Goal: Information Seeking & Learning: Check status

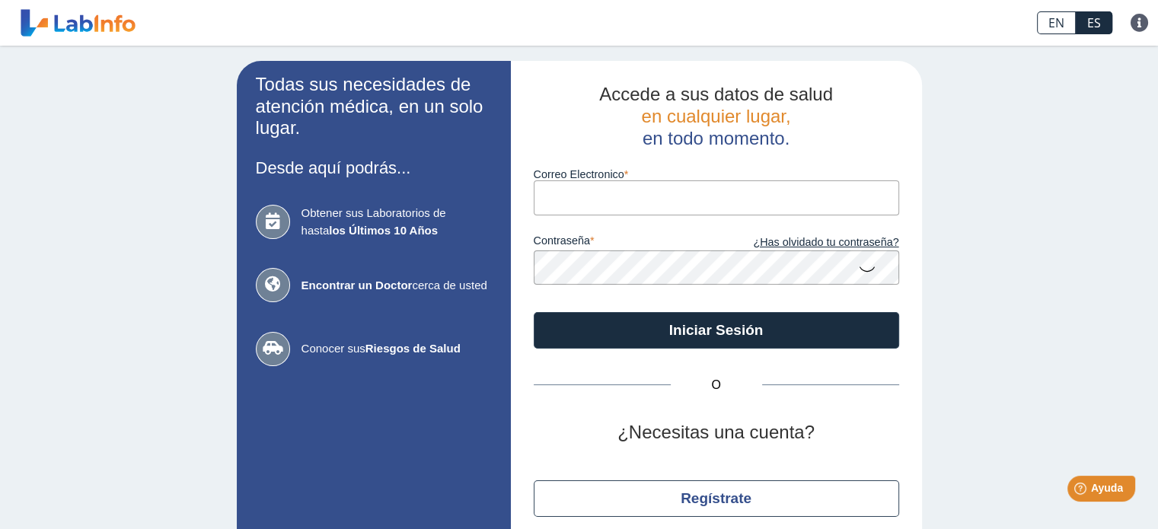
type input "[EMAIL_ADDRESS][DOMAIN_NAME]"
click at [533, 312] on button "Iniciar Sesión" at bounding box center [715, 330] width 365 height 37
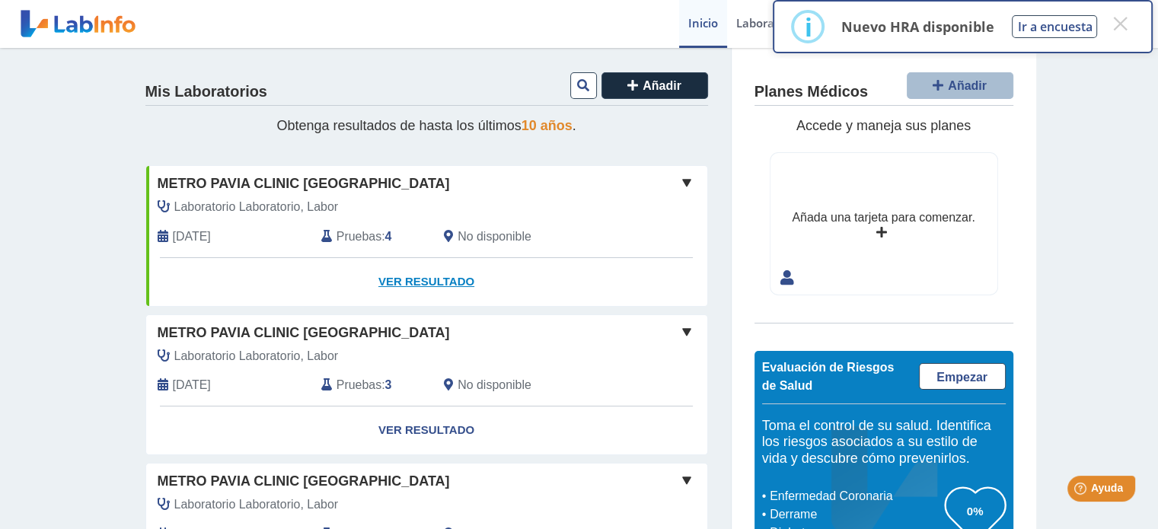
click at [444, 285] on link "Ver Resultado" at bounding box center [426, 282] width 561 height 48
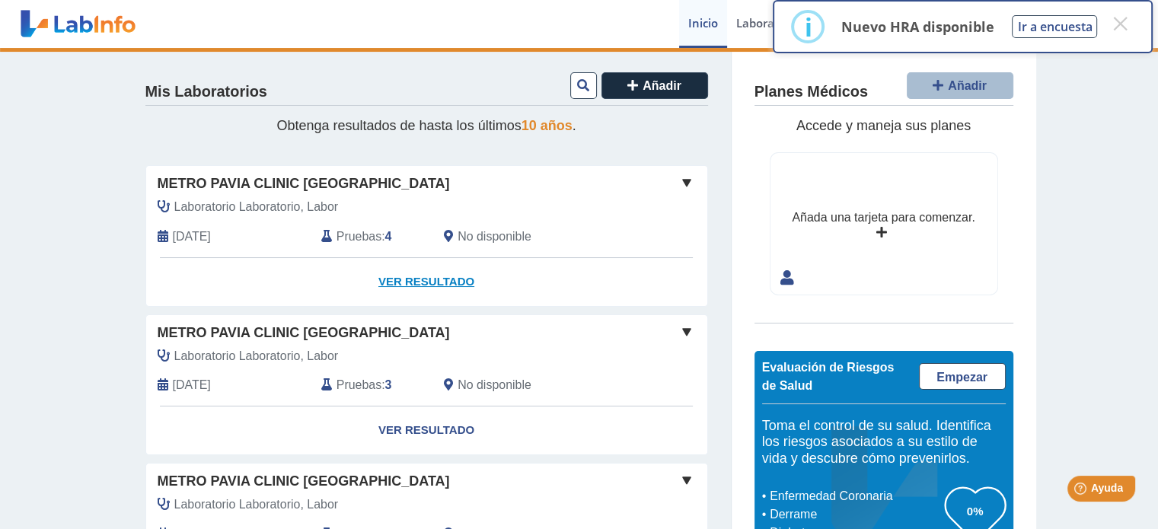
click at [432, 276] on link "Ver Resultado" at bounding box center [426, 282] width 561 height 48
click at [677, 183] on span at bounding box center [686, 183] width 18 height 18
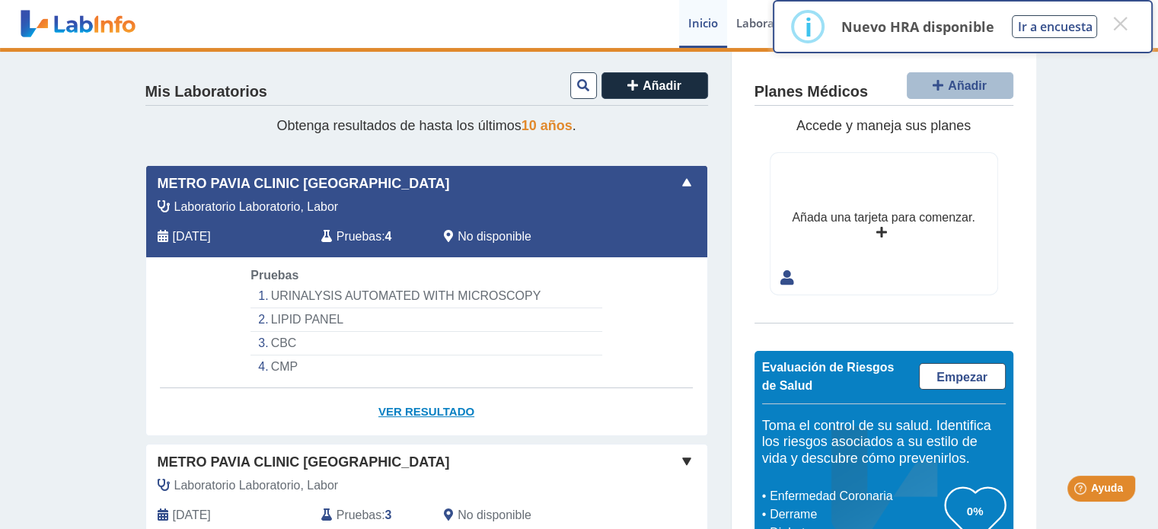
click at [430, 402] on link "Ver Resultado" at bounding box center [426, 412] width 561 height 48
click at [404, 412] on link "Ver Resultado" at bounding box center [426, 412] width 561 height 48
click at [1126, 27] on button "×" at bounding box center [1119, 23] width 27 height 27
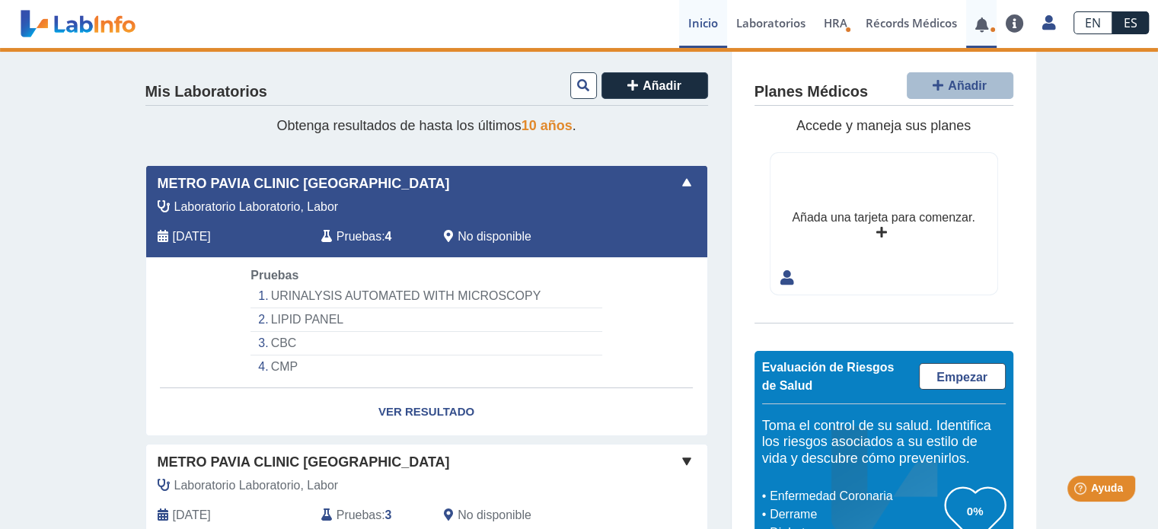
click at [979, 24] on link at bounding box center [981, 24] width 31 height 11
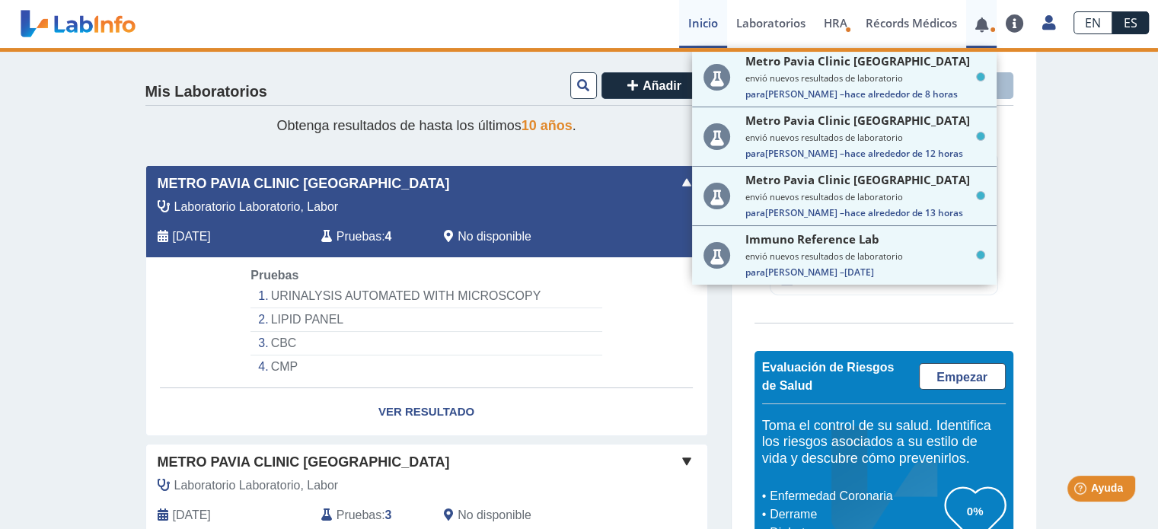
click at [979, 24] on link at bounding box center [981, 24] width 31 height 11
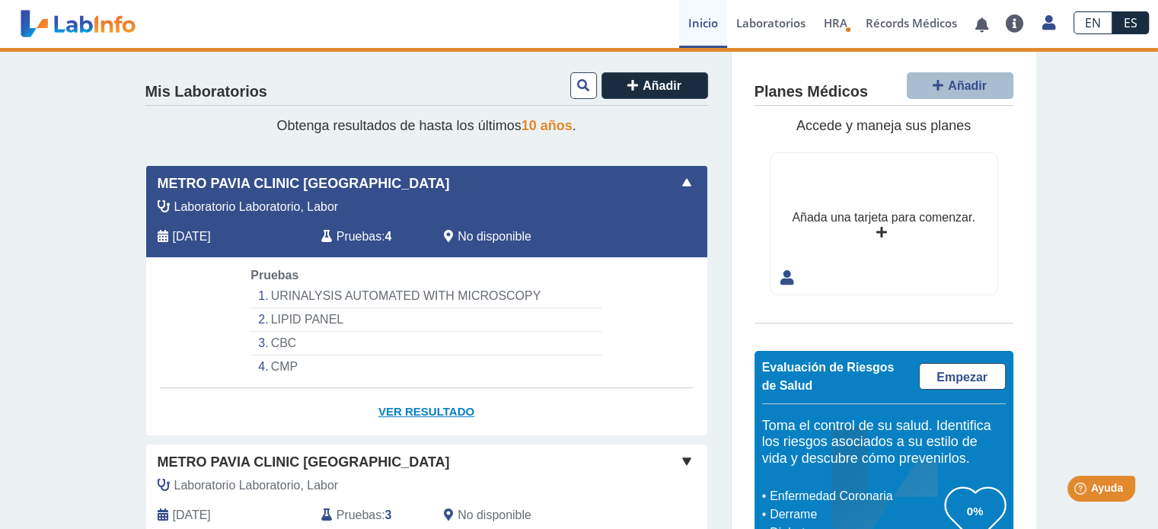
click at [395, 406] on link "Ver Resultado" at bounding box center [426, 412] width 561 height 48
click at [295, 298] on li "URINALYSIS AUTOMATED WITH MICROSCOPY" at bounding box center [425, 297] width 351 height 24
click at [315, 285] on li "URINALYSIS AUTOMATED WITH MICROSCOPY" at bounding box center [425, 297] width 351 height 24
click at [296, 203] on span "Laboratorio Laboratorio, Labor" at bounding box center [256, 207] width 164 height 18
click at [466, 231] on span "No disponible" at bounding box center [494, 237] width 74 height 18
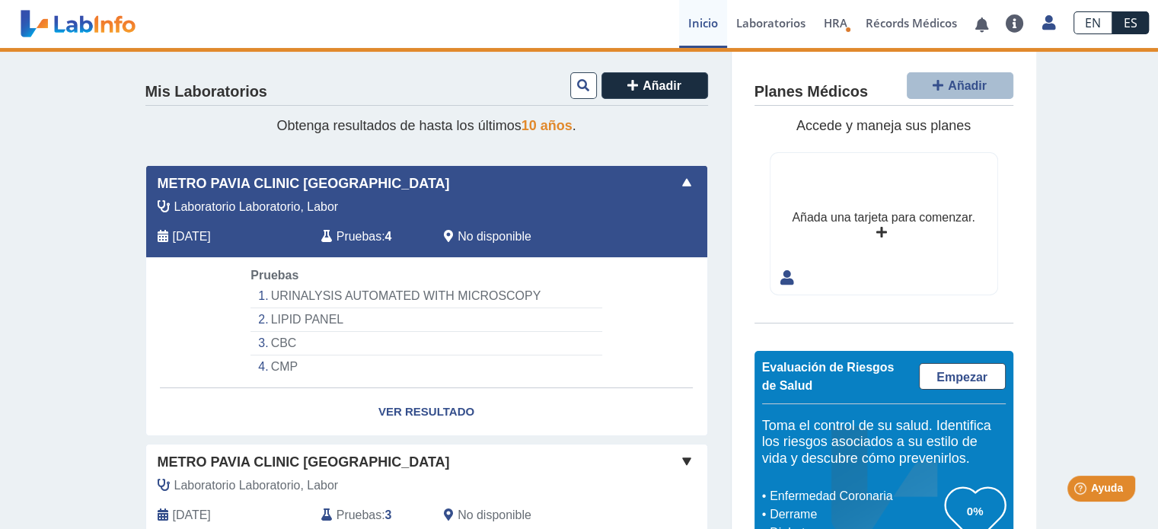
click at [355, 237] on span "Pruebas" at bounding box center [358, 237] width 45 height 18
click at [411, 314] on li "LIPID PANEL" at bounding box center [425, 320] width 351 height 24
click at [405, 410] on link "Ver Resultado" at bounding box center [426, 412] width 561 height 48
click at [395, 404] on link "Ver Resultado" at bounding box center [426, 412] width 561 height 48
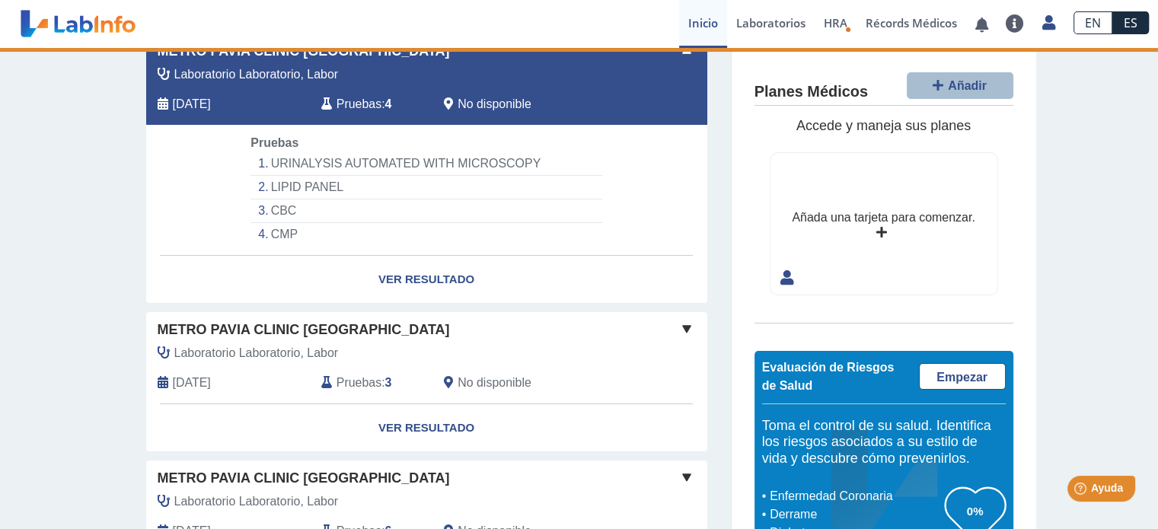
scroll to position [228, 0]
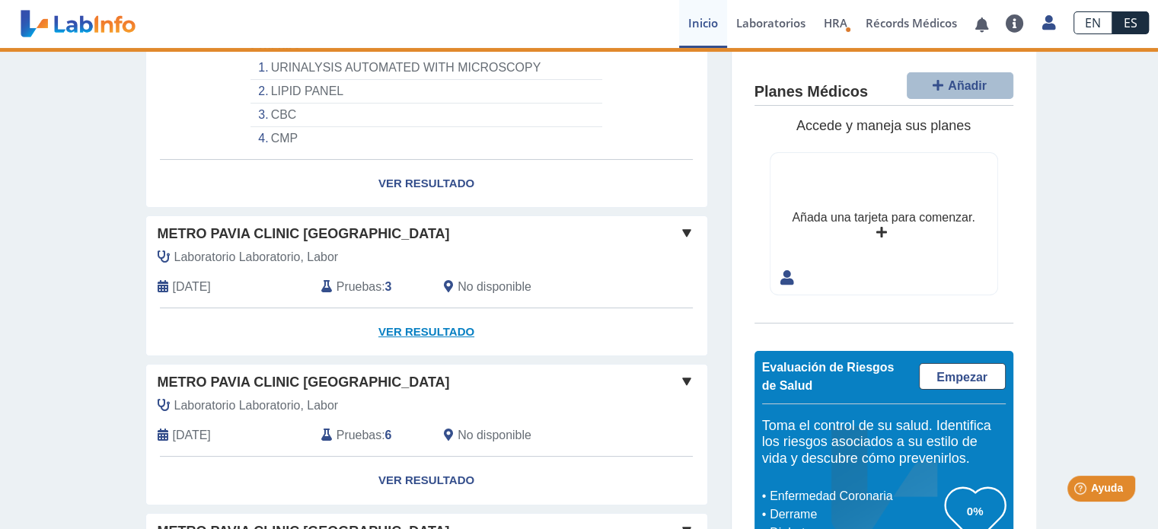
click at [437, 336] on link "Ver Resultado" at bounding box center [426, 332] width 561 height 48
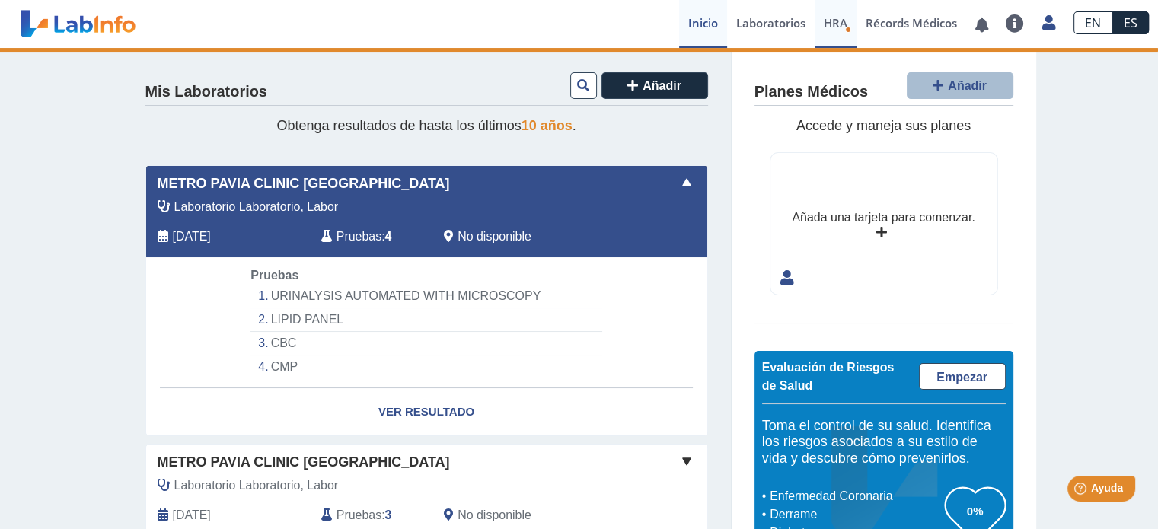
click at [842, 27] on span "HRA" at bounding box center [835, 22] width 24 height 15
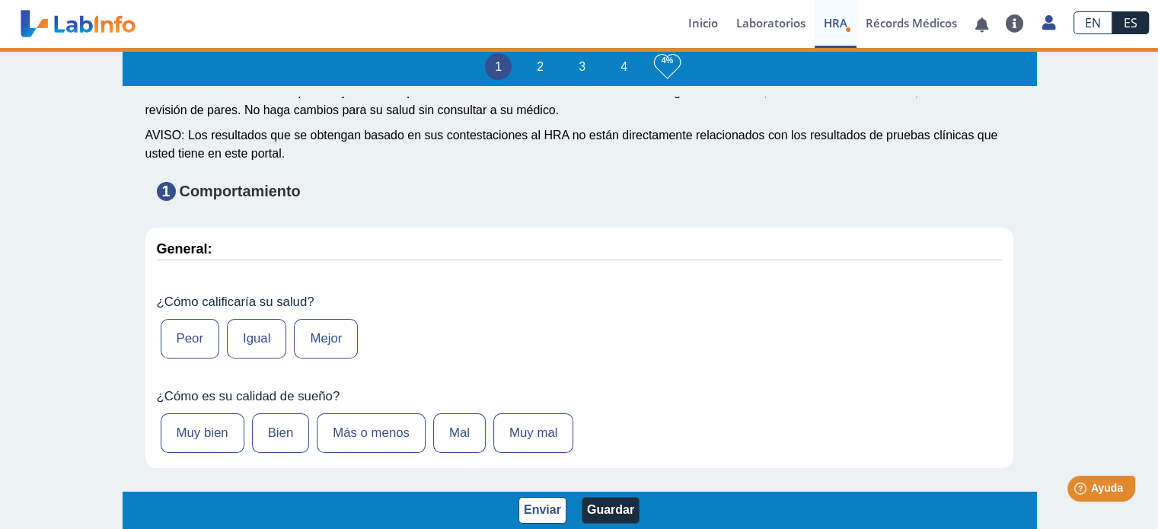
scroll to position [228, 0]
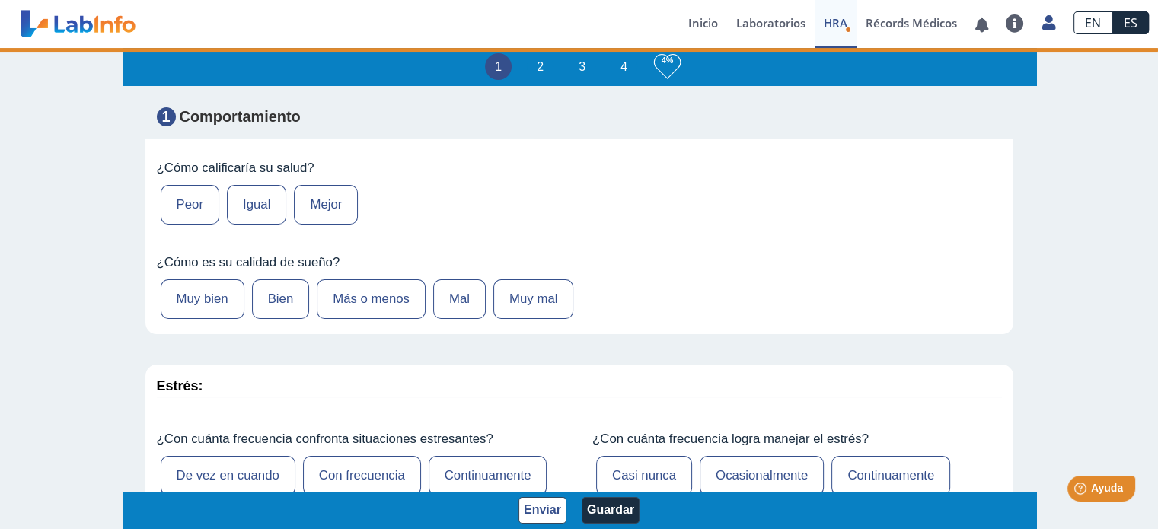
click at [321, 195] on label "Mejor" at bounding box center [326, 205] width 64 height 40
click at [0, 0] on input "Mejor" at bounding box center [0, 0] width 0 height 0
click at [264, 303] on label "Bien" at bounding box center [281, 299] width 58 height 40
click at [0, 0] on input "Bien" at bounding box center [0, 0] width 0 height 0
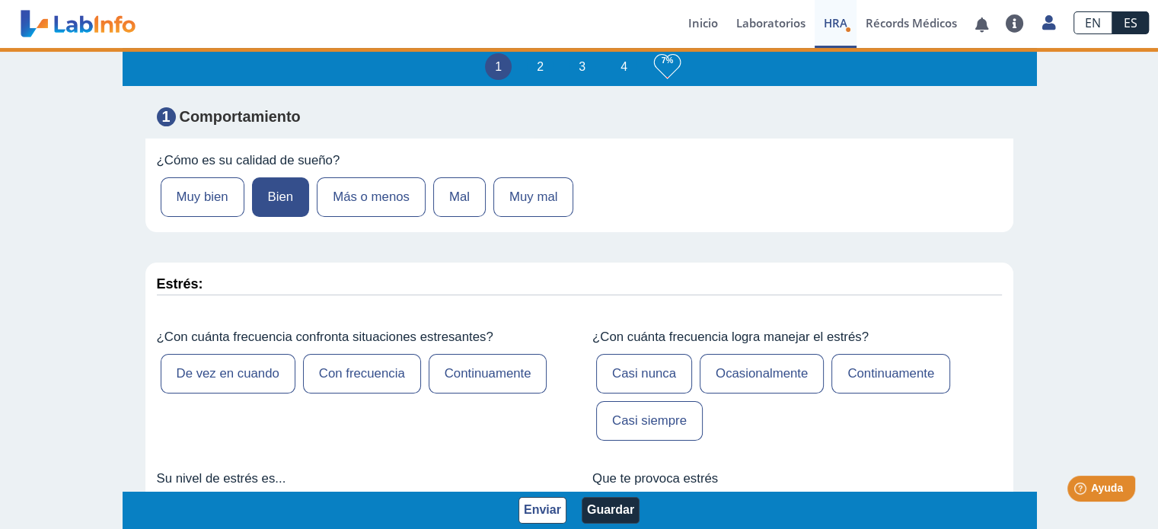
scroll to position [457, 0]
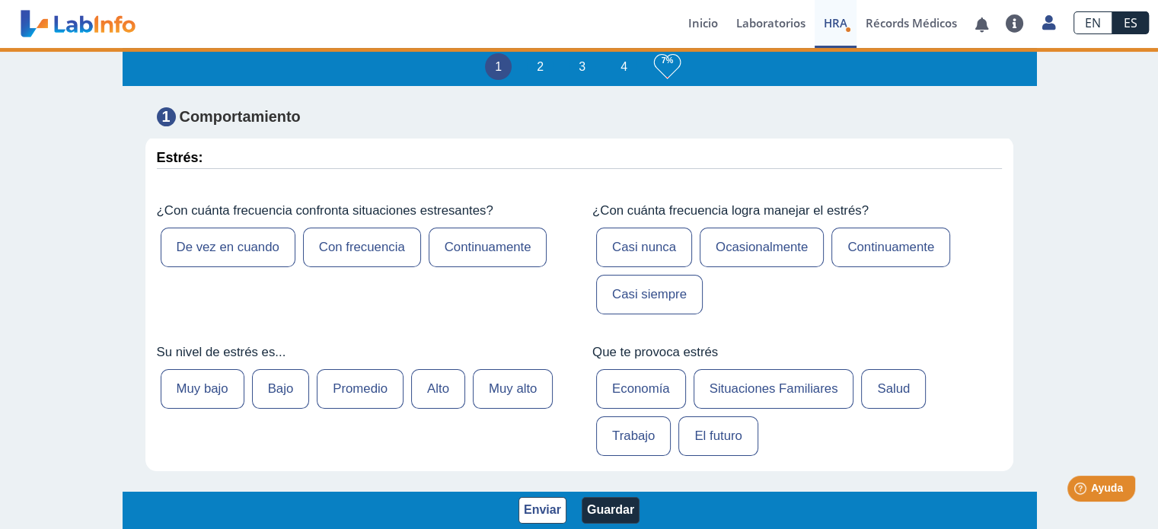
click at [269, 246] on label "De vez en cuando" at bounding box center [228, 248] width 135 height 40
click at [0, 0] on input "De vez en cuando" at bounding box center [0, 0] width 0 height 0
click at [277, 389] on label "Bajo" at bounding box center [281, 389] width 58 height 40
click at [0, 0] on input "Bajo" at bounding box center [0, 0] width 0 height 0
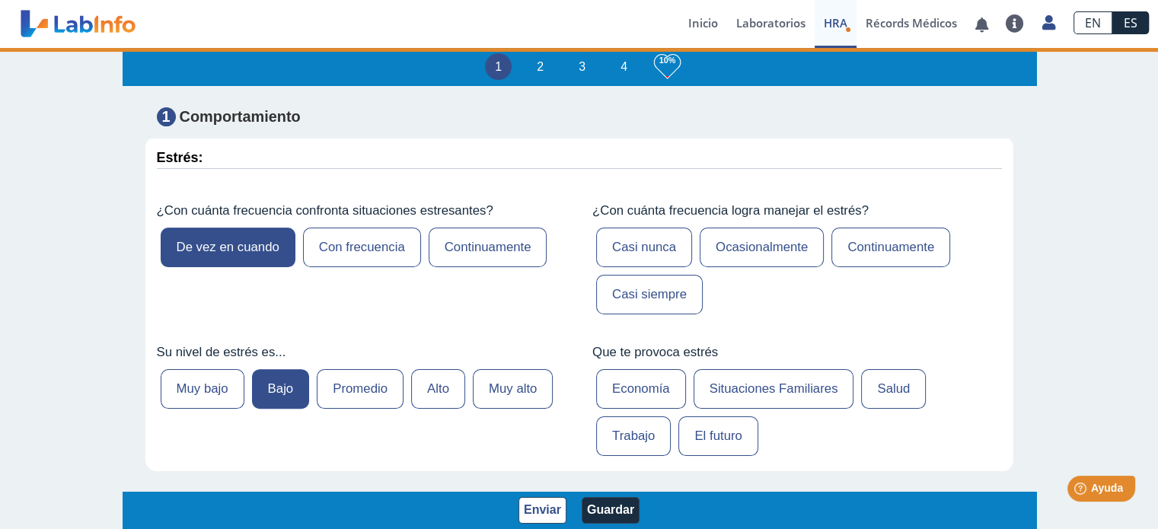
click at [430, 393] on label "Alto" at bounding box center [438, 389] width 54 height 40
click at [0, 0] on input "Alto" at bounding box center [0, 0] width 0 height 0
click at [831, 236] on label "Continuamente" at bounding box center [890, 248] width 119 height 40
click at [0, 0] on input "Continuamente" at bounding box center [0, 0] width 0 height 0
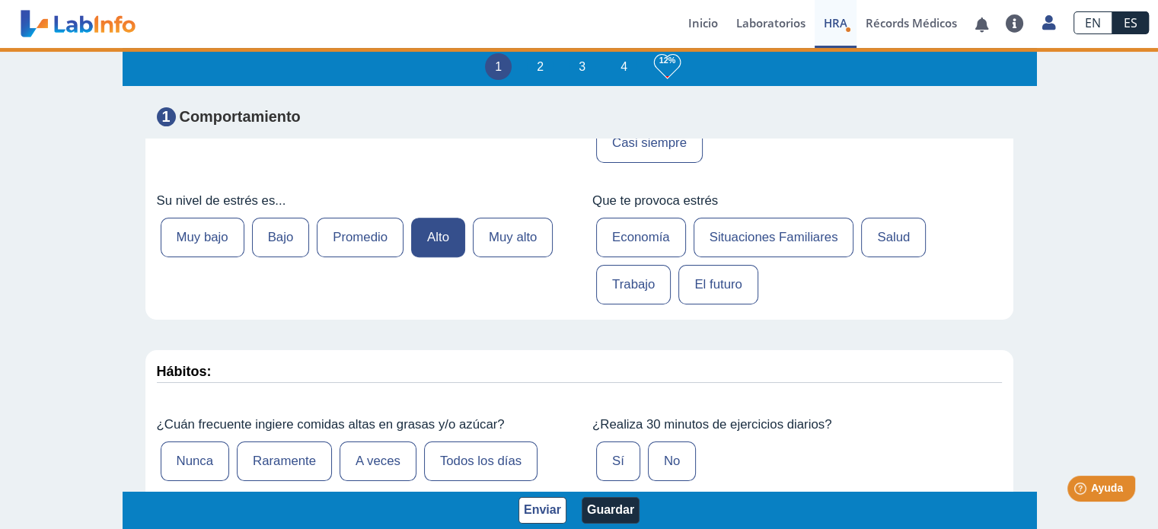
scroll to position [609, 0]
click at [640, 282] on label "Trabajo" at bounding box center [633, 284] width 75 height 40
click at [0, 0] on input "Trabajo" at bounding box center [0, 0] width 0 height 0
click at [655, 239] on label "Economía" at bounding box center [641, 237] width 90 height 40
click at [0, 0] on input "Economía" at bounding box center [0, 0] width 0 height 0
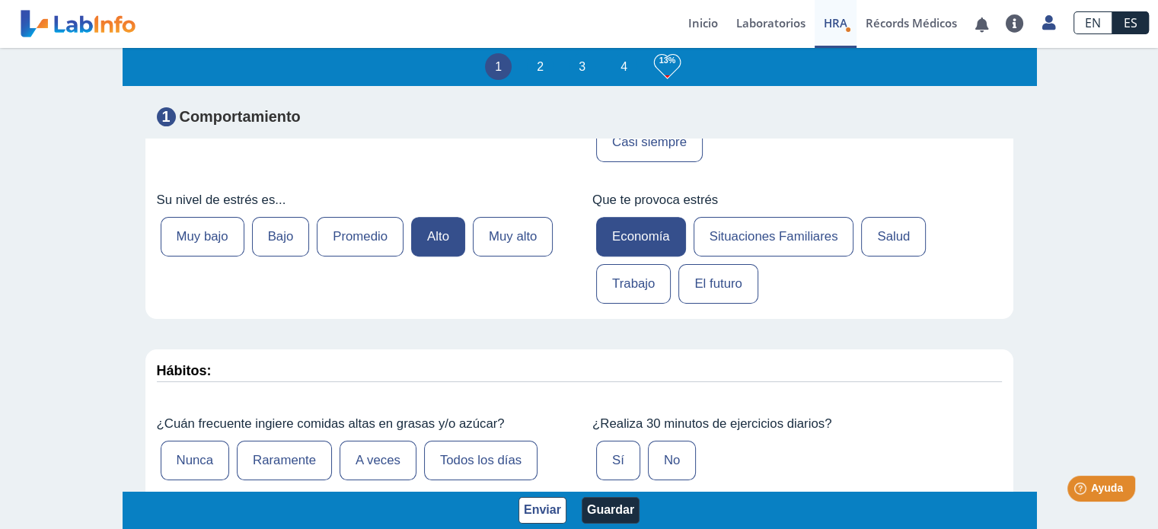
click at [752, 235] on label "Situaciones Familiares" at bounding box center [773, 237] width 161 height 40
click at [0, 0] on input "Situaciones Familiares" at bounding box center [0, 0] width 0 height 0
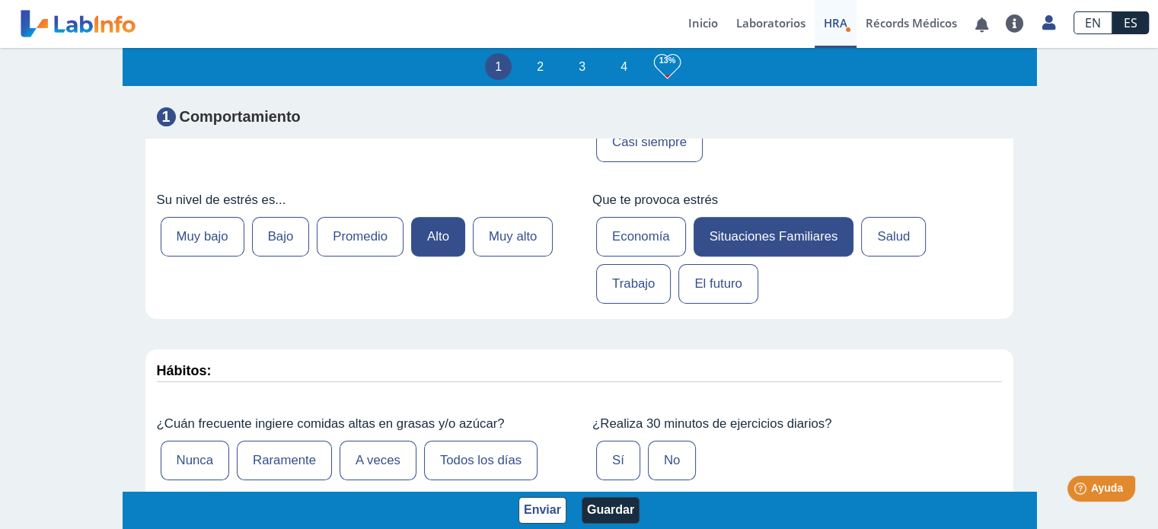
click at [624, 283] on label "Trabajo" at bounding box center [633, 284] width 75 height 40
click at [0, 0] on input "Trabajo" at bounding box center [0, 0] width 0 height 0
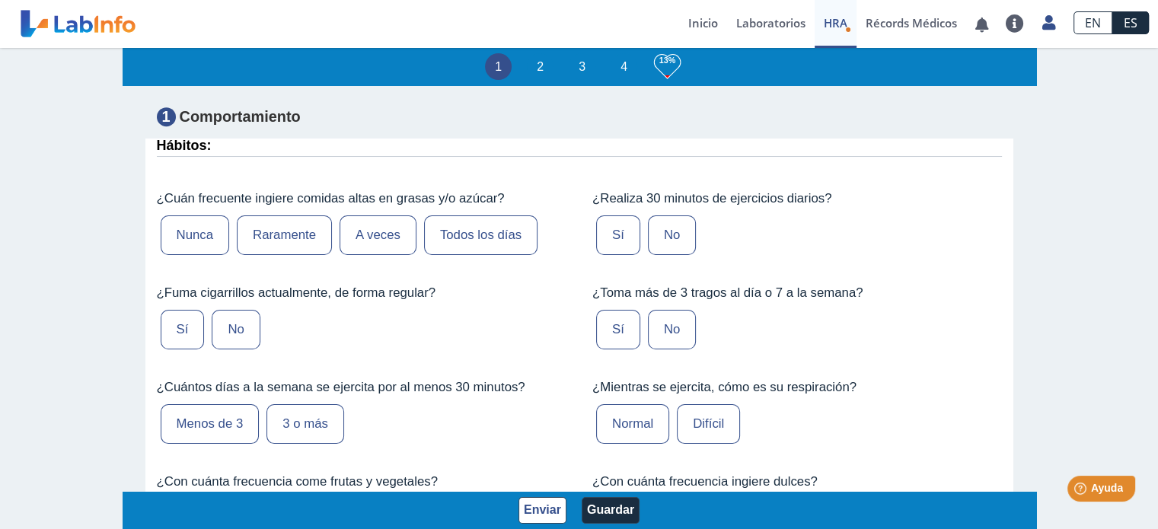
scroll to position [837, 0]
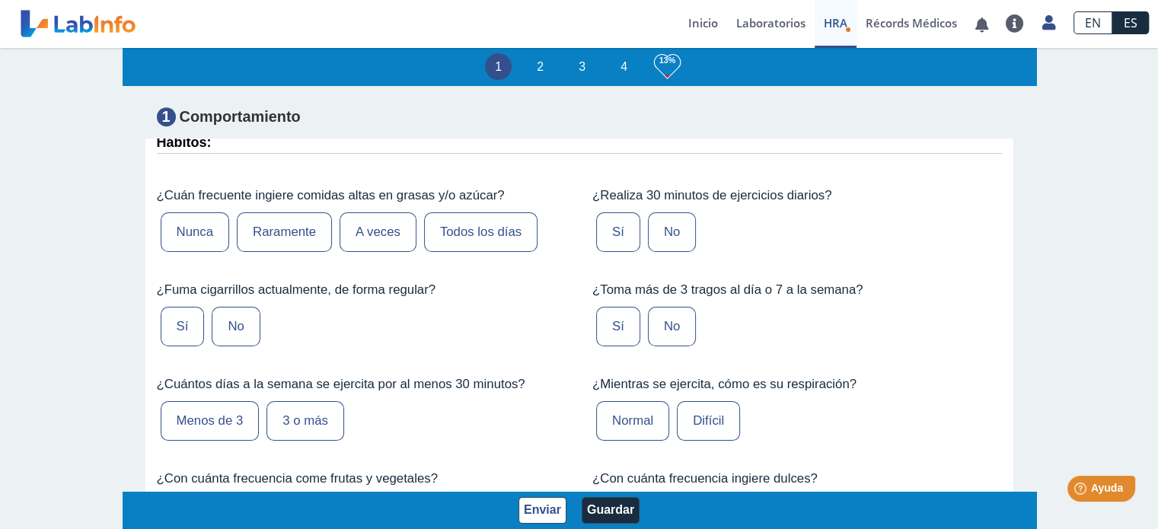
click at [291, 225] on label "Raramente" at bounding box center [284, 232] width 95 height 40
click at [0, 0] on input "Raramente" at bounding box center [0, 0] width 0 height 0
click at [613, 231] on label "Sí" at bounding box center [618, 232] width 44 height 40
click at [0, 0] on input "Sí" at bounding box center [0, 0] width 0 height 0
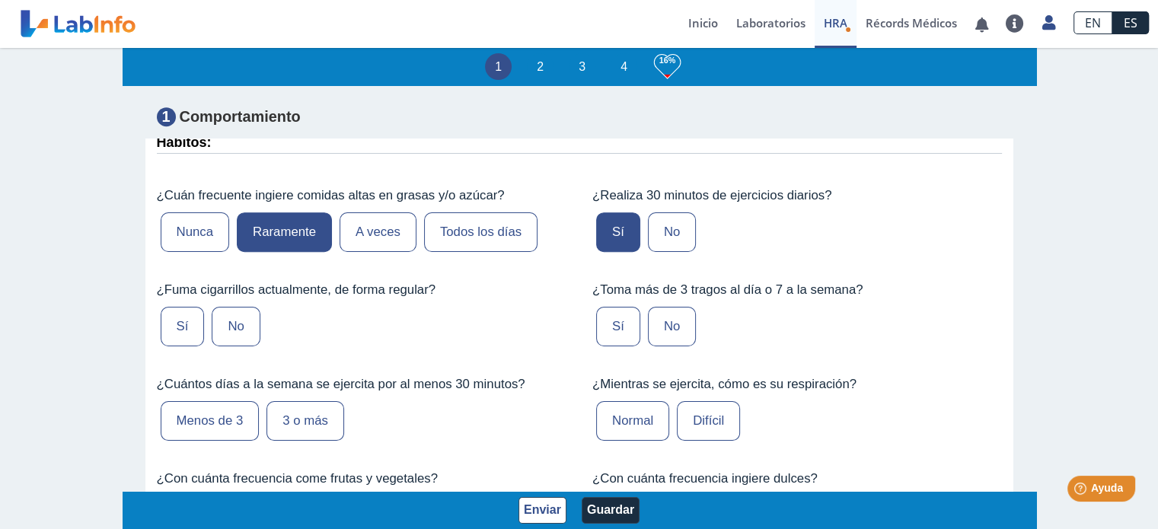
click at [239, 325] on label "No" at bounding box center [236, 327] width 48 height 40
click at [0, 0] on input "No" at bounding box center [0, 0] width 0 height 0
click at [661, 312] on label "No" at bounding box center [672, 327] width 48 height 40
click at [0, 0] on input "No" at bounding box center [0, 0] width 0 height 0
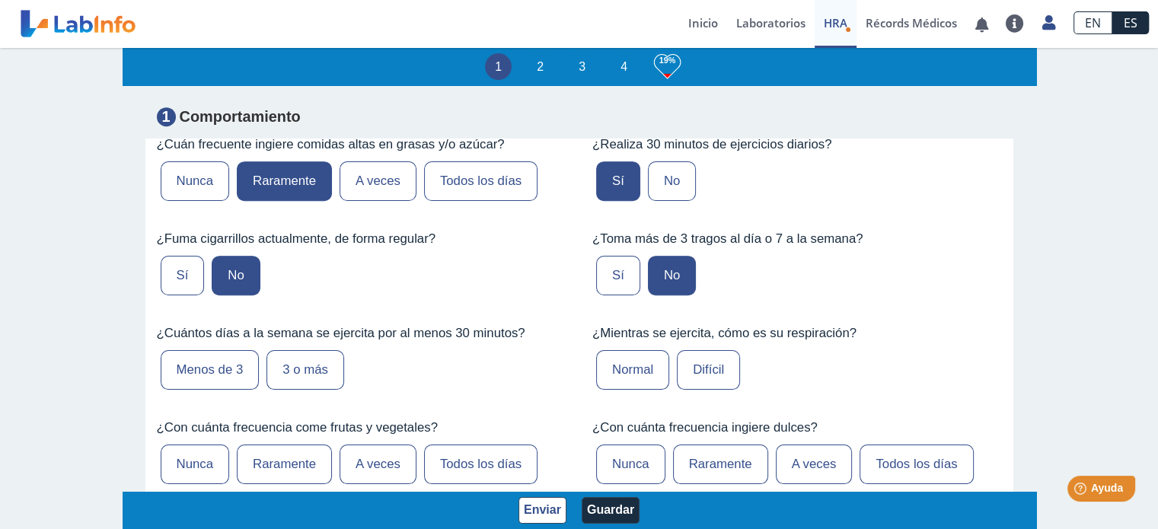
scroll to position [913, 0]
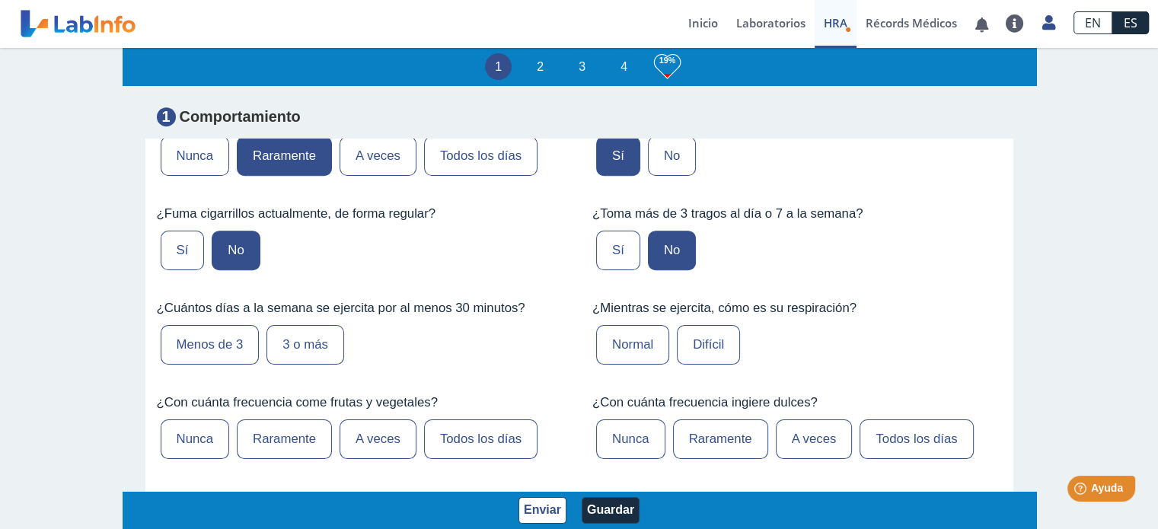
click at [307, 330] on label "3 o más" at bounding box center [305, 345] width 78 height 40
click at [0, 0] on input "3 o más" at bounding box center [0, 0] width 0 height 0
click at [624, 336] on label "Normal" at bounding box center [632, 345] width 73 height 40
click at [0, 0] on input "Normal" at bounding box center [0, 0] width 0 height 0
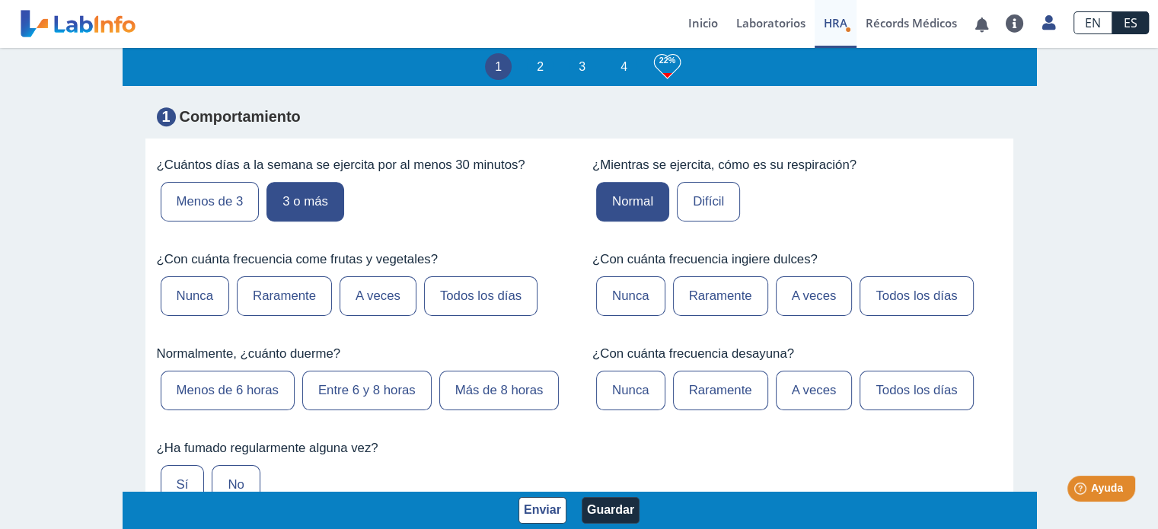
scroll to position [1065, 0]
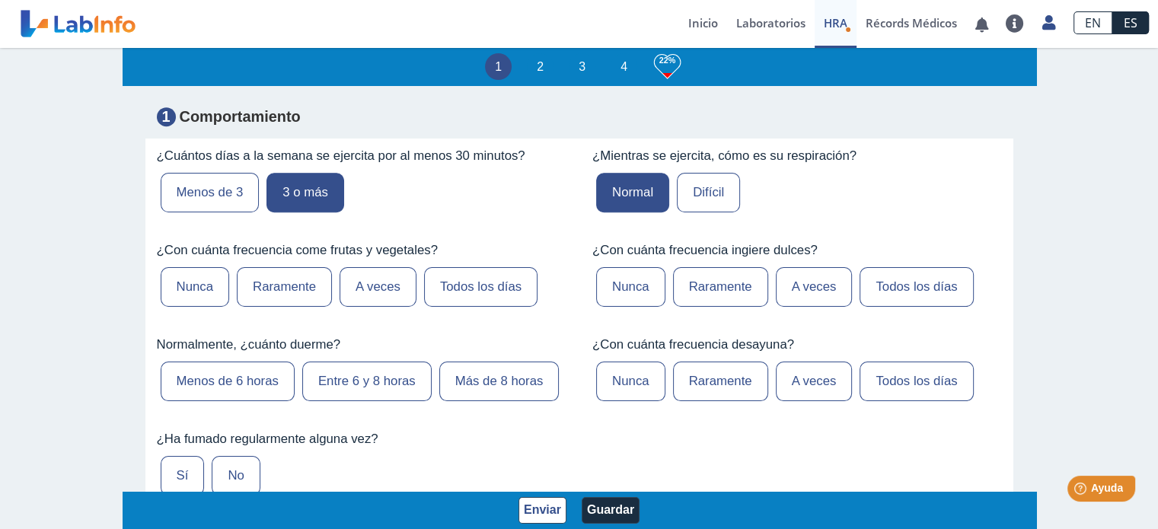
click at [398, 270] on label "A veces" at bounding box center [377, 287] width 77 height 40
click at [0, 0] on input "A veces" at bounding box center [0, 0] width 0 height 0
click at [712, 280] on label "Raramente" at bounding box center [720, 287] width 95 height 40
click at [0, 0] on input "Raramente" at bounding box center [0, 0] width 0 height 0
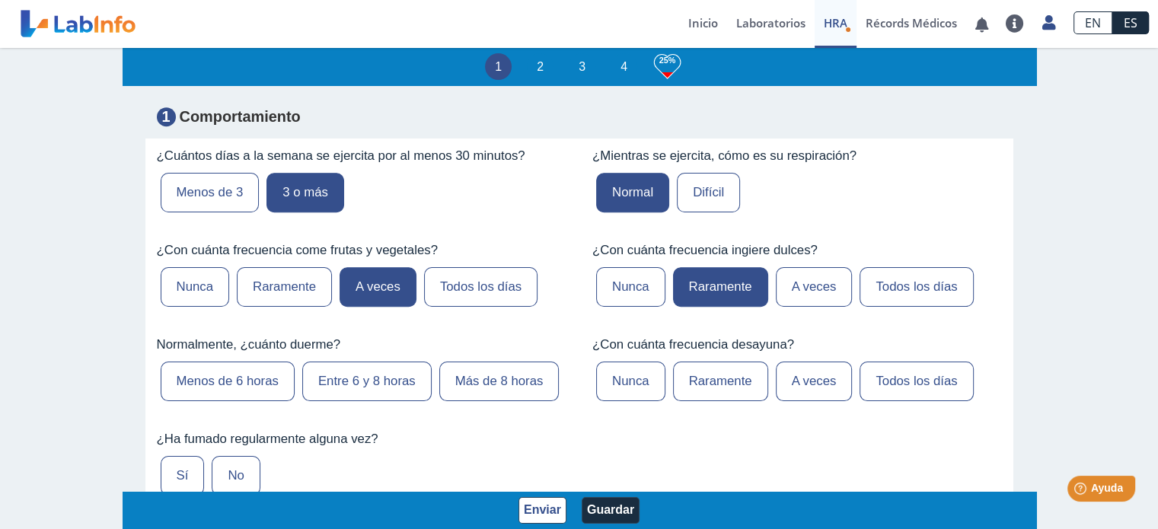
click at [326, 365] on label "Entre 6 y 8 horas" at bounding box center [366, 382] width 129 height 40
click at [0, 0] on input "Entre 6 y 8 horas" at bounding box center [0, 0] width 0 height 0
click at [889, 371] on label "Todos los días" at bounding box center [915, 382] width 113 height 40
click at [0, 0] on input "Todos los días" at bounding box center [0, 0] width 0 height 0
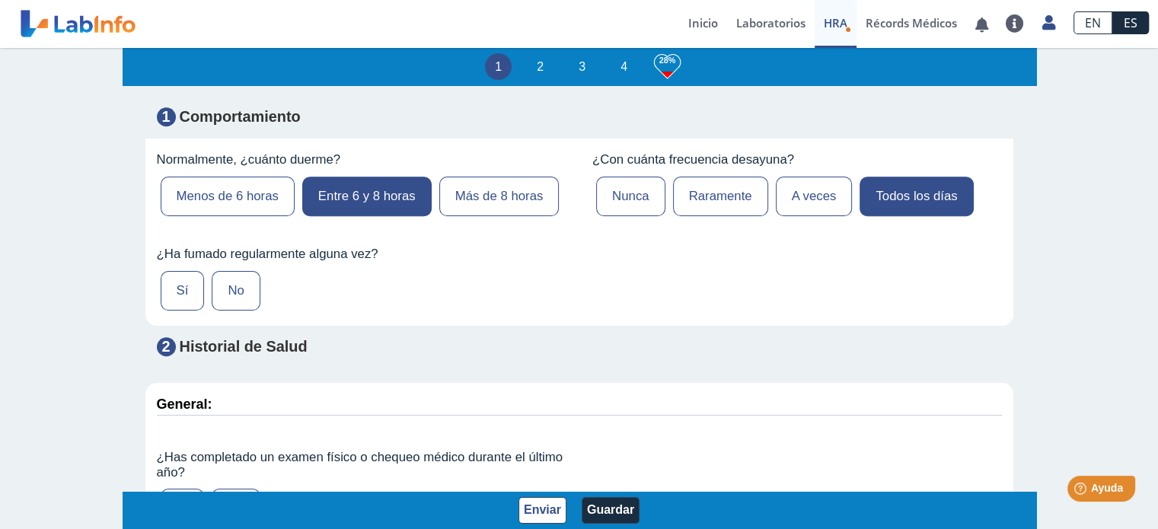
scroll to position [1370, 0]
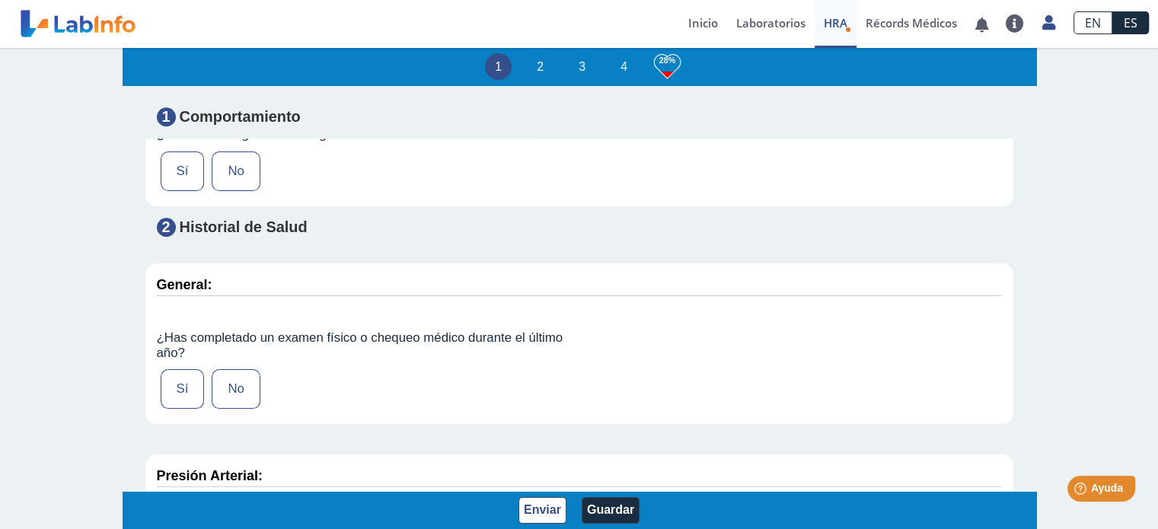
click at [244, 191] on label "No" at bounding box center [236, 171] width 48 height 40
click at [0, 0] on input "No" at bounding box center [0, 0] width 0 height 0
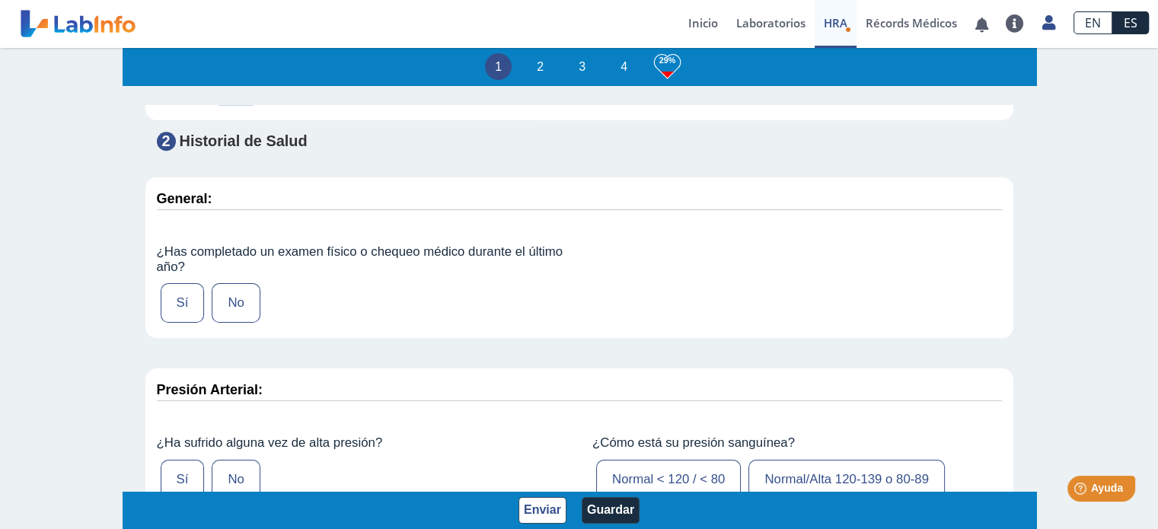
scroll to position [1522, 0]
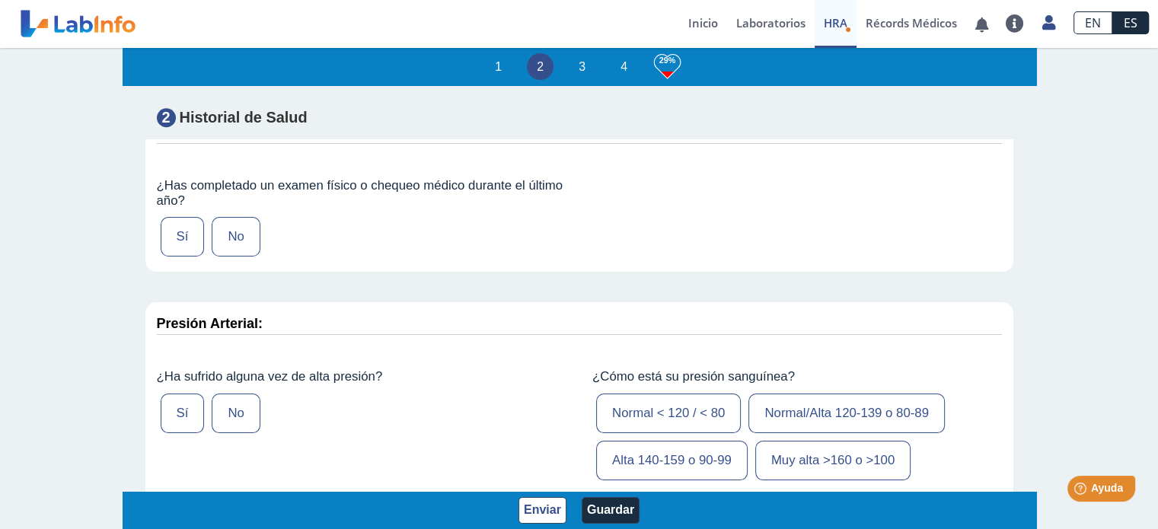
click at [185, 256] on label "Sí" at bounding box center [183, 237] width 44 height 40
click at [0, 0] on input "Sí" at bounding box center [0, 0] width 0 height 0
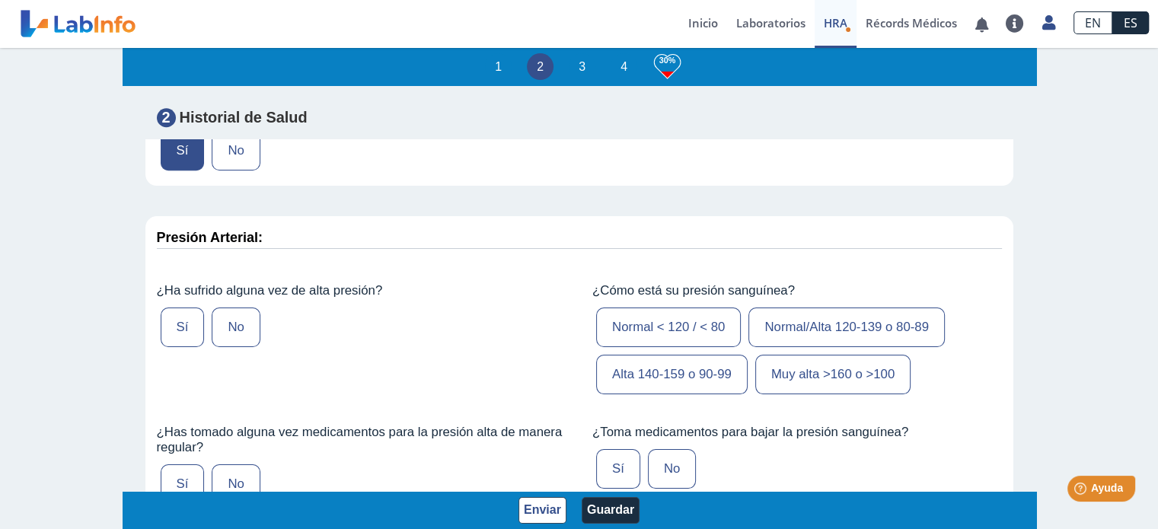
scroll to position [1674, 0]
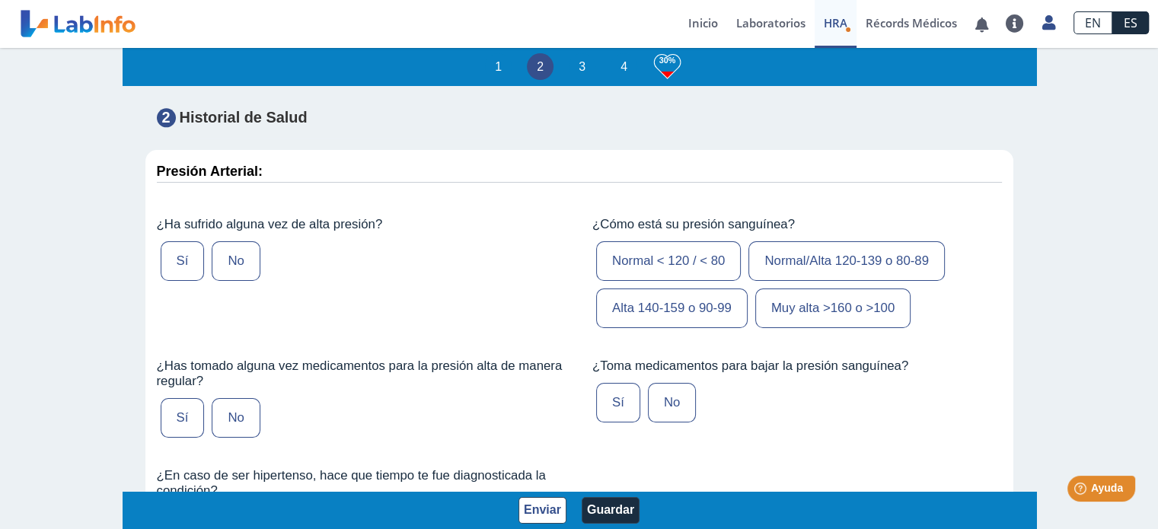
click at [191, 281] on label "Sí" at bounding box center [183, 261] width 44 height 40
click at [0, 0] on input "Sí" at bounding box center [0, 0] width 0 height 0
click at [788, 281] on label "Normal/Alta 120-139 o 80-89" at bounding box center [846, 261] width 196 height 40
click at [0, 0] on input "Normal/Alta 120-139 o 80-89" at bounding box center [0, 0] width 0 height 0
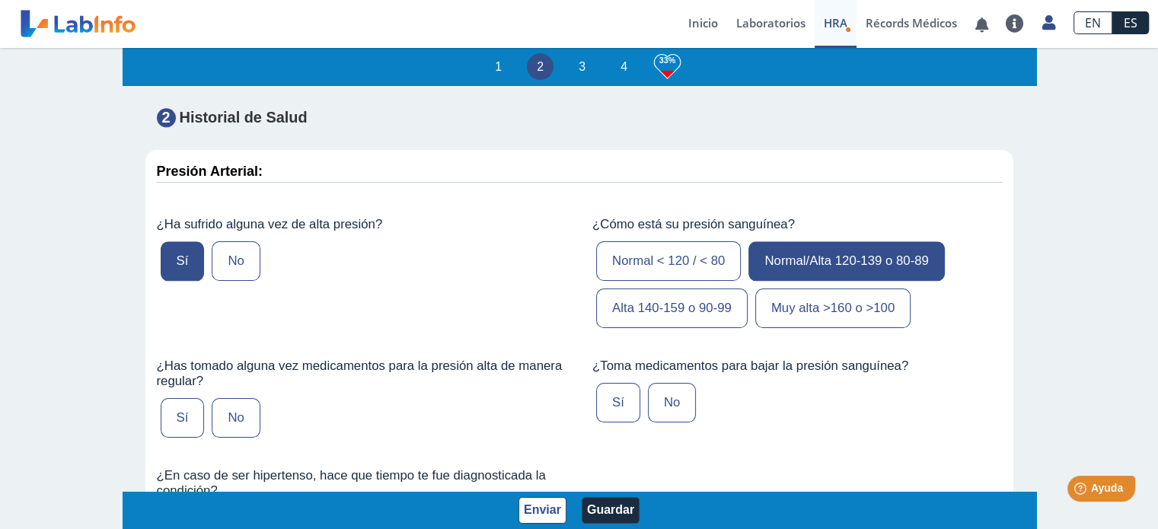
scroll to position [1827, 0]
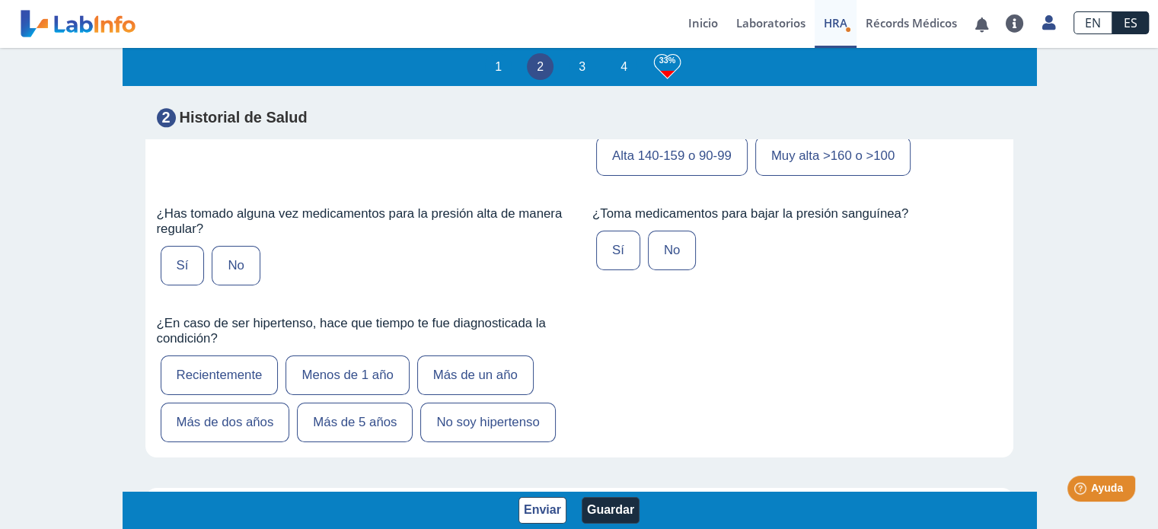
click at [174, 285] on label "Sí" at bounding box center [183, 266] width 44 height 40
click at [0, 0] on input "Sí" at bounding box center [0, 0] width 0 height 0
click at [614, 269] on label "Sí" at bounding box center [618, 251] width 44 height 40
click at [0, 0] on input "Sí" at bounding box center [0, 0] width 0 height 0
click at [219, 285] on label "No" at bounding box center [236, 266] width 48 height 40
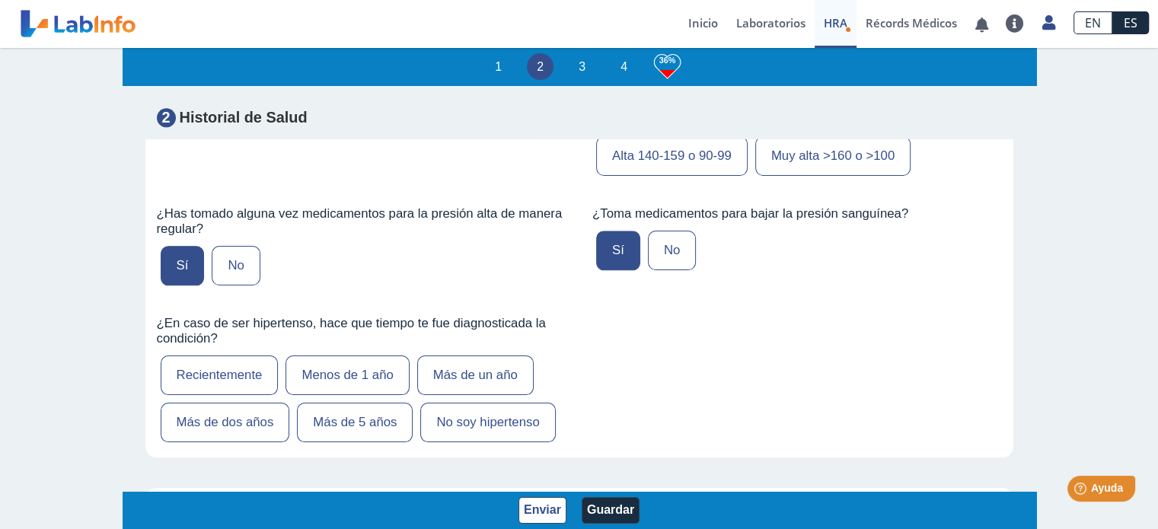
click at [0, 0] on input "No" at bounding box center [0, 0] width 0 height 0
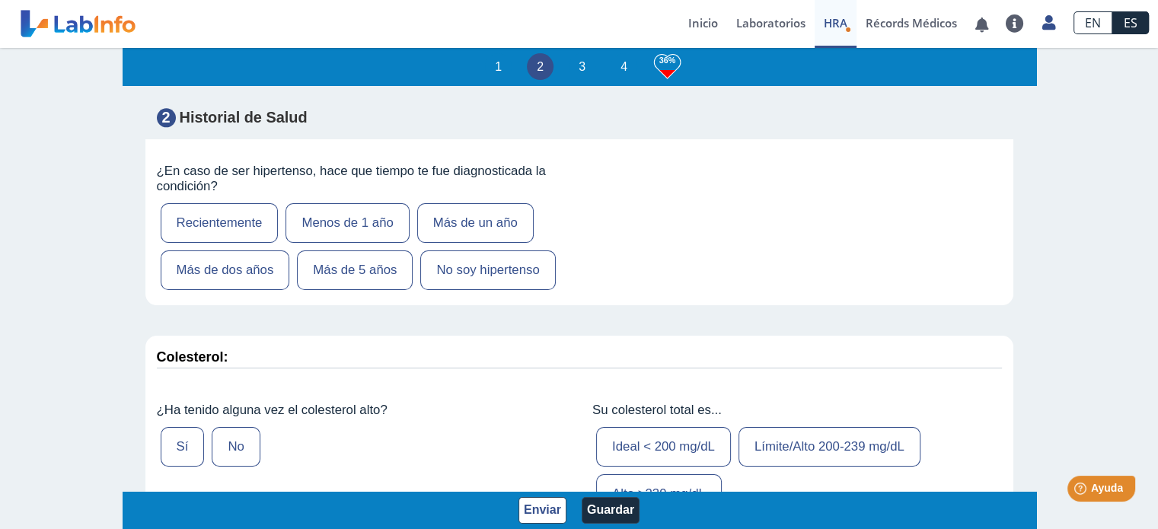
click at [344, 290] on label "Más de 5 años" at bounding box center [355, 270] width 116 height 40
click at [0, 0] on input "Más de 5 años" at bounding box center [0, 0] width 0 height 0
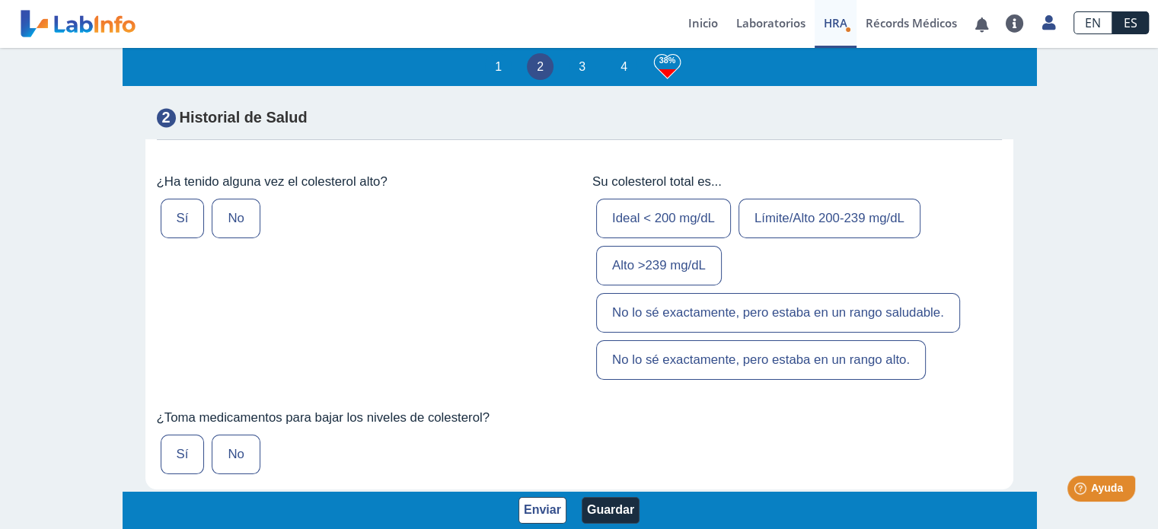
click at [183, 238] on label "Sí" at bounding box center [183, 219] width 44 height 40
click at [0, 0] on input "Sí" at bounding box center [0, 0] width 0 height 0
click at [659, 238] on label "Ideal < 200 mg/dL" at bounding box center [663, 219] width 135 height 40
click at [0, 0] on input "Ideal < 200 mg/dL" at bounding box center [0, 0] width 0 height 0
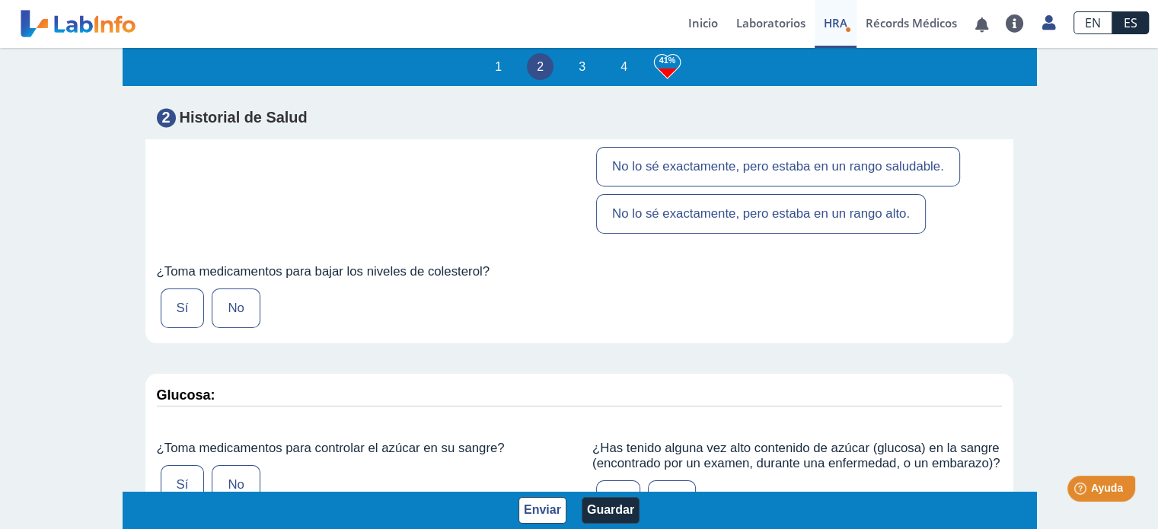
scroll to position [2435, 0]
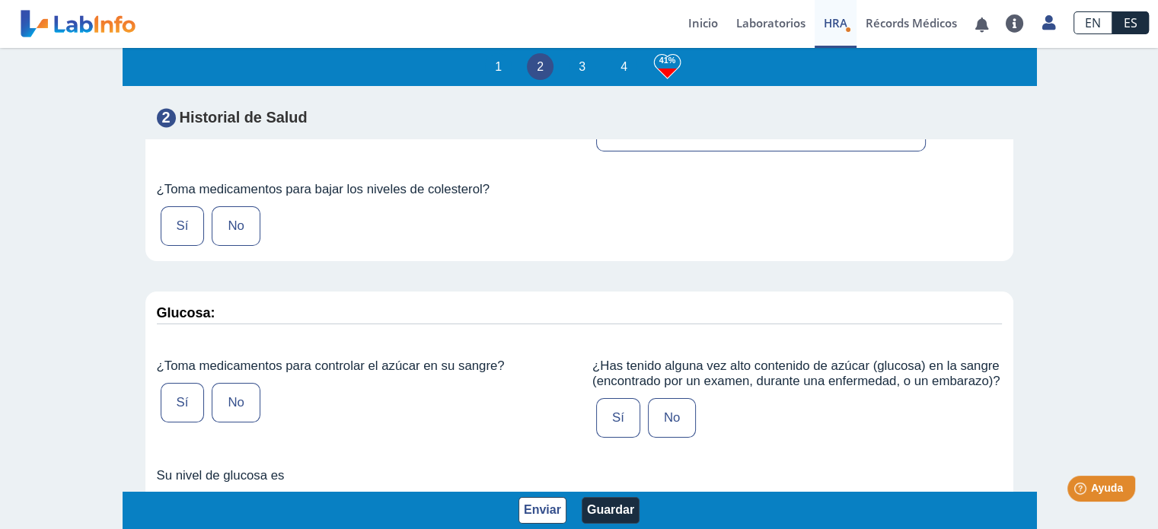
click at [225, 241] on label "No" at bounding box center [236, 226] width 48 height 40
click at [0, 0] on input "No" at bounding box center [0, 0] width 0 height 0
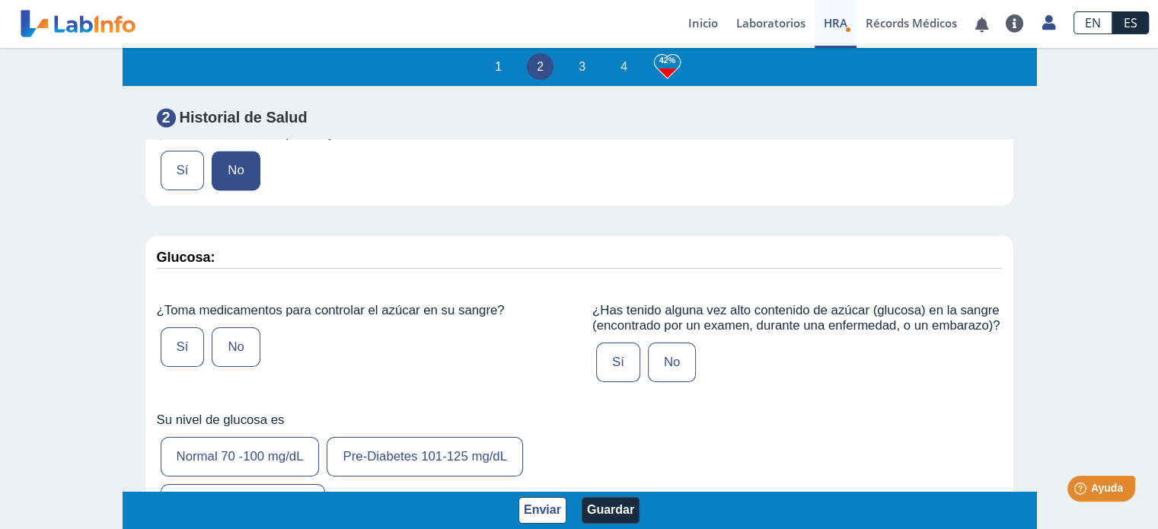
scroll to position [2588, 0]
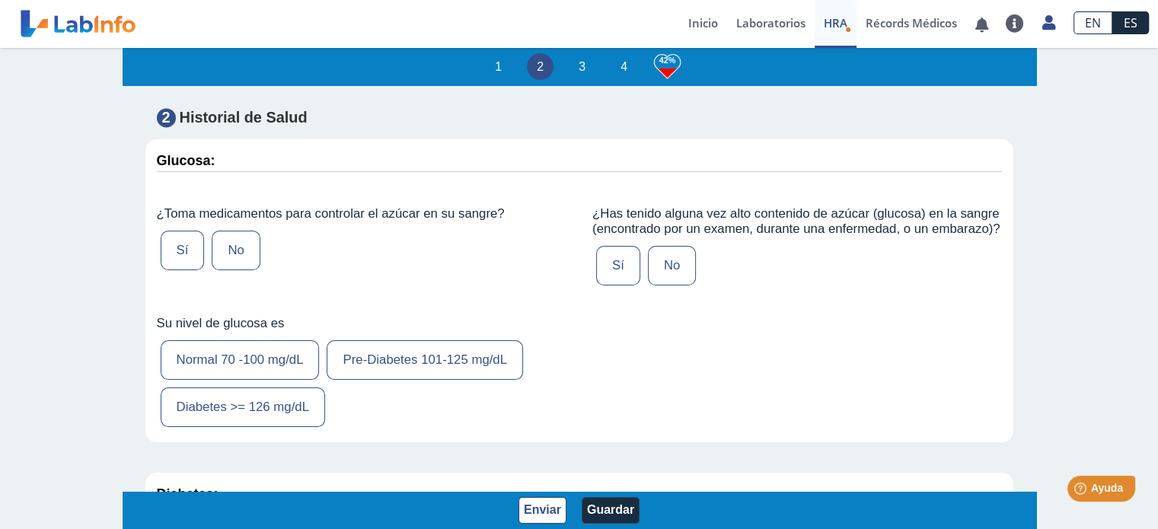
click at [180, 268] on label "Sí" at bounding box center [183, 251] width 44 height 40
click at [0, 0] on input "Sí" at bounding box center [0, 0] width 0 height 0
click at [609, 285] on label "Sí" at bounding box center [618, 266] width 44 height 40
click at [0, 0] on input "Sí" at bounding box center [0, 0] width 0 height 0
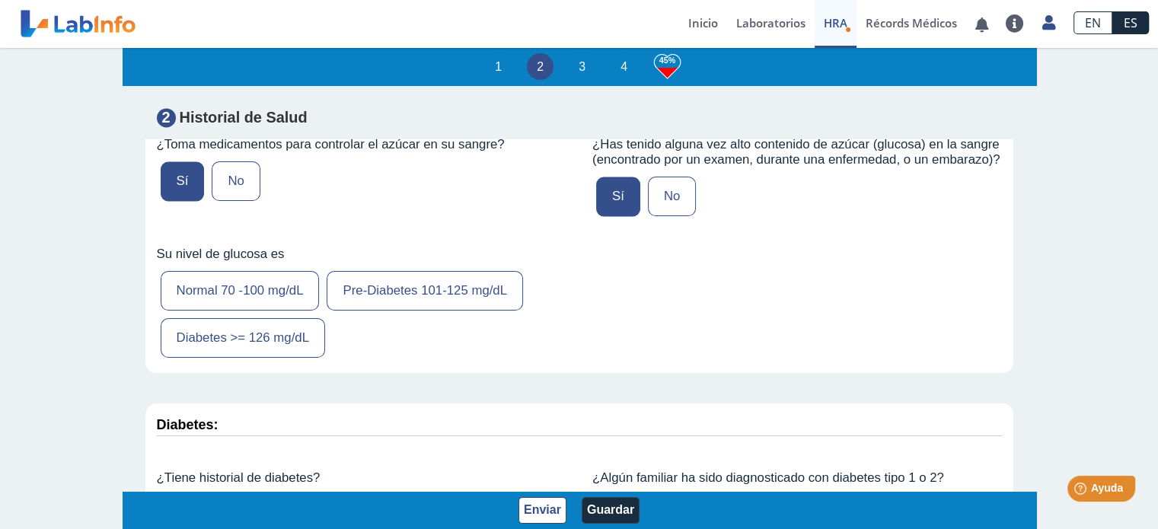
scroll to position [2740, 0]
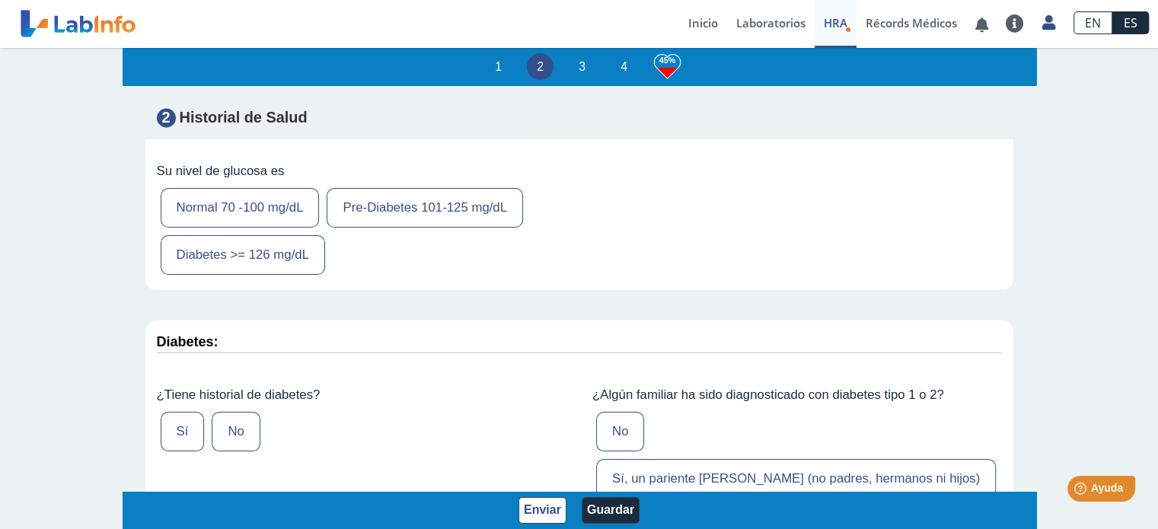
click at [418, 228] on label "Pre-Diabetes 101-125 mg/dL" at bounding box center [424, 208] width 196 height 40
click at [0, 0] on input "Pre-Diabetes 101-125 mg/dL" at bounding box center [0, 0] width 0 height 0
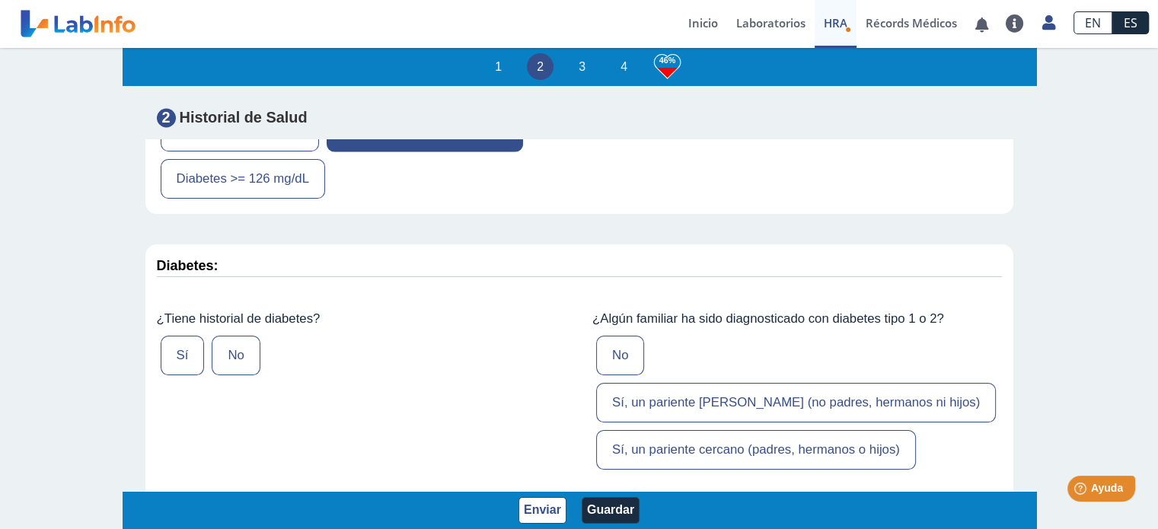
scroll to position [2892, 0]
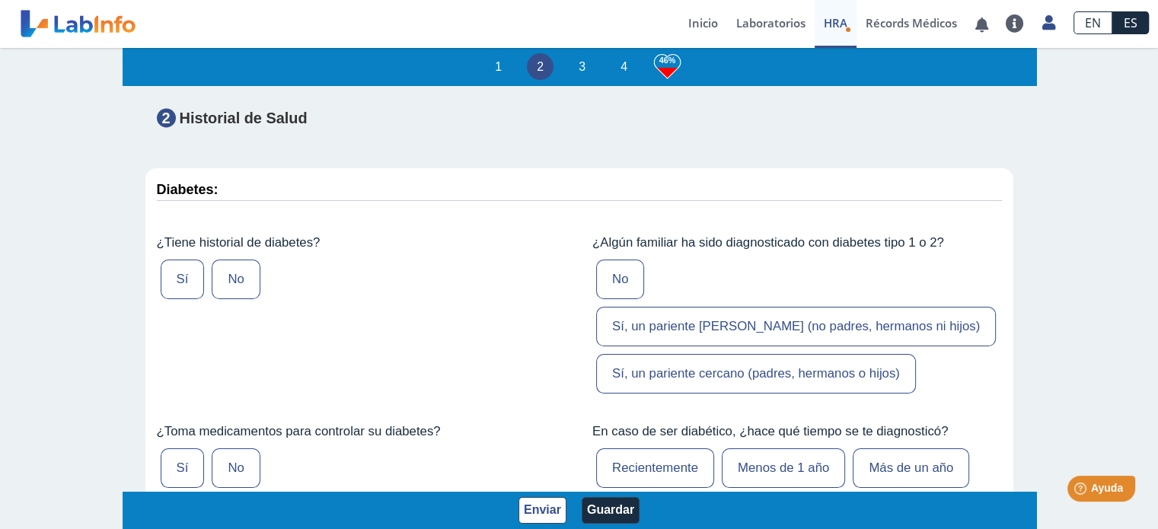
click at [183, 299] on label "Sí" at bounding box center [183, 280] width 44 height 40
click at [0, 0] on input "Sí" at bounding box center [0, 0] width 0 height 0
click at [721, 354] on label "Sí, un pariente cercano (padres, hermanos o hijos)" at bounding box center [756, 374] width 320 height 40
click at [0, 0] on input "Sí, un pariente cercano (padres, hermanos o hijos)" at bounding box center [0, 0] width 0 height 0
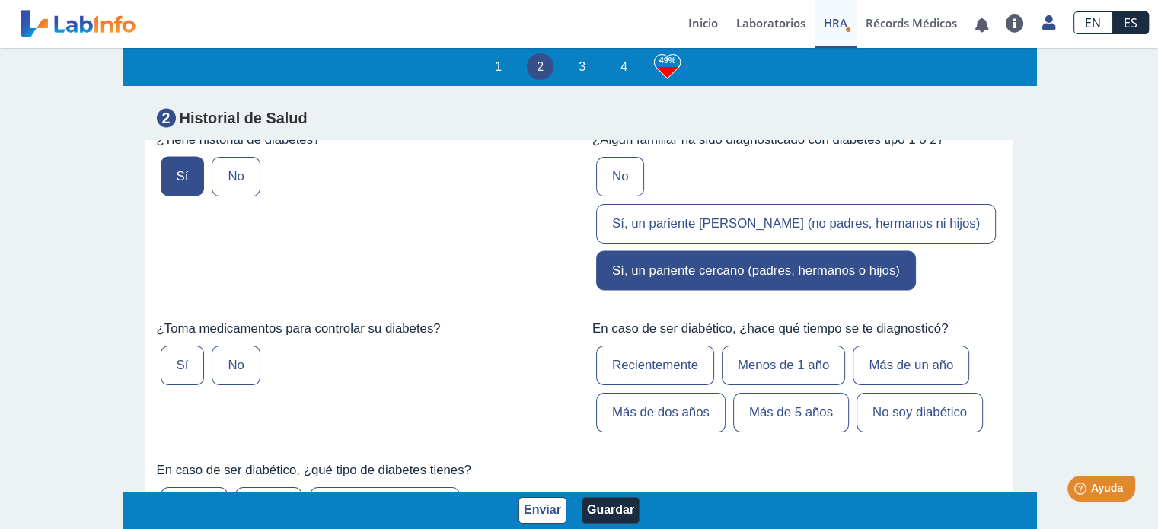
scroll to position [3120, 0]
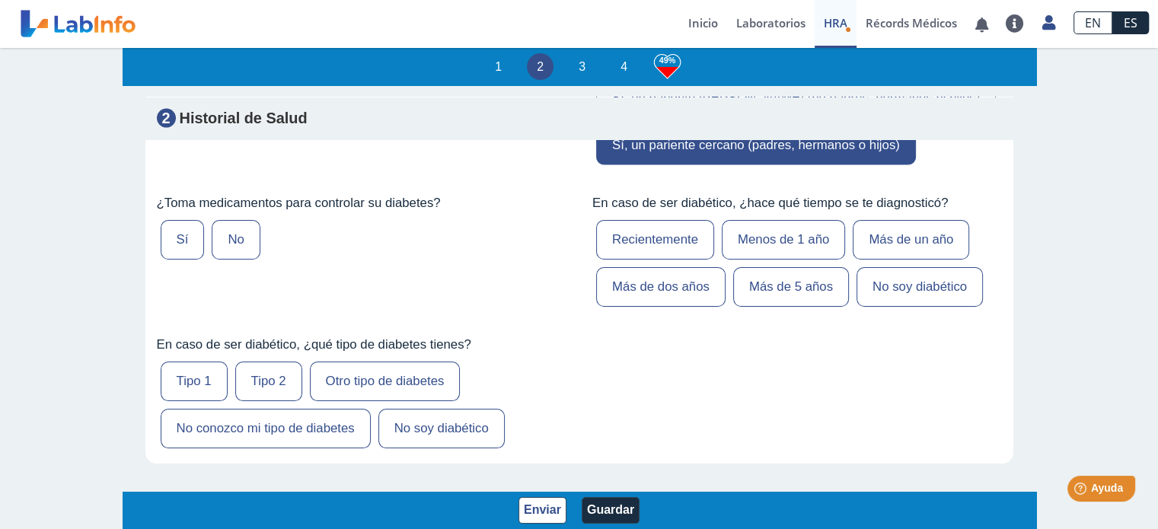
click at [183, 220] on label "Sí" at bounding box center [183, 240] width 44 height 40
click at [0, 0] on input "Sí" at bounding box center [0, 0] width 0 height 0
click at [658, 220] on label "Recientemente" at bounding box center [655, 240] width 118 height 40
click at [0, 0] on input "Recientemente" at bounding box center [0, 0] width 0 height 0
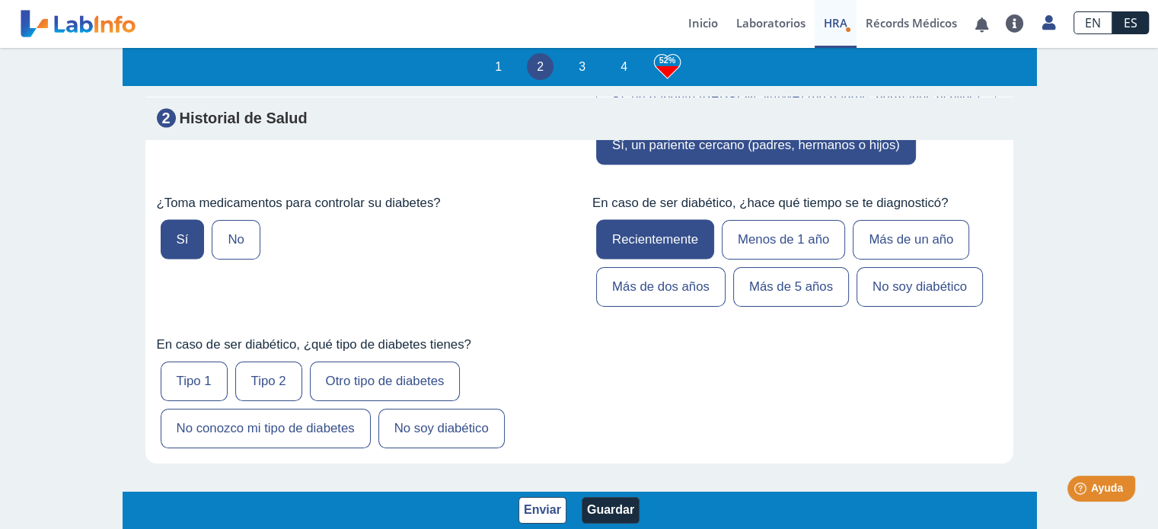
click at [329, 409] on label "No conozco mi tipo de diabetes" at bounding box center [266, 429] width 210 height 40
click at [0, 0] on input "No conozco mi tipo de diabetes" at bounding box center [0, 0] width 0 height 0
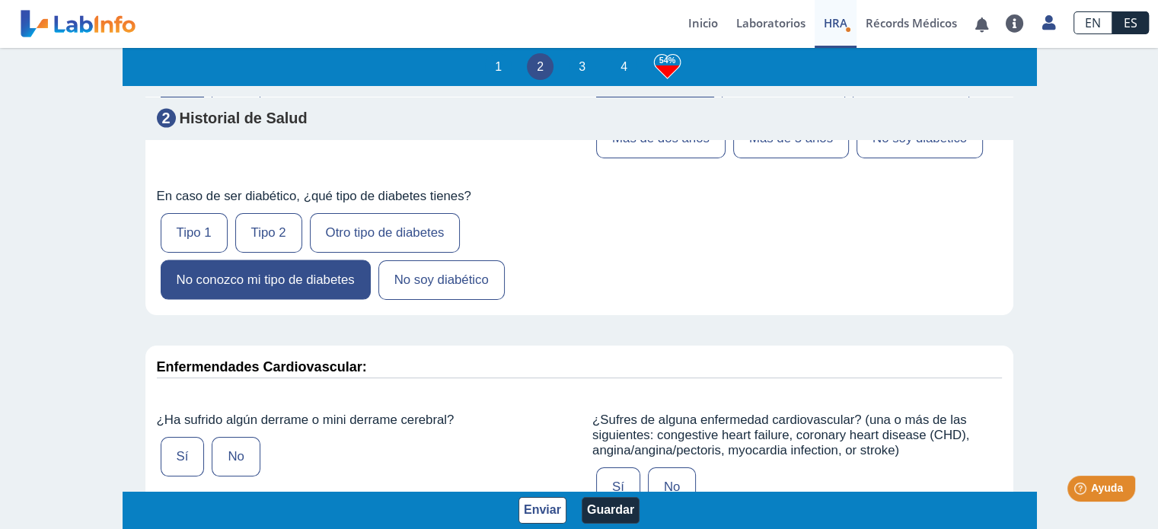
scroll to position [3425, 0]
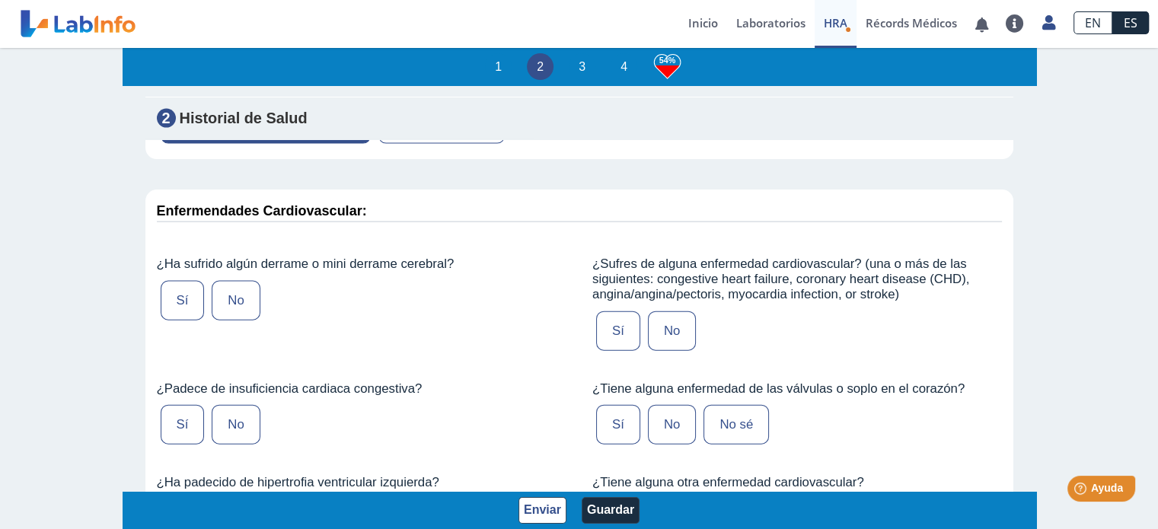
click at [214, 281] on label "No" at bounding box center [236, 301] width 48 height 40
click at [0, 0] on input "No" at bounding box center [0, 0] width 0 height 0
click at [667, 311] on label "No" at bounding box center [672, 331] width 48 height 40
click at [0, 0] on input "No" at bounding box center [0, 0] width 0 height 0
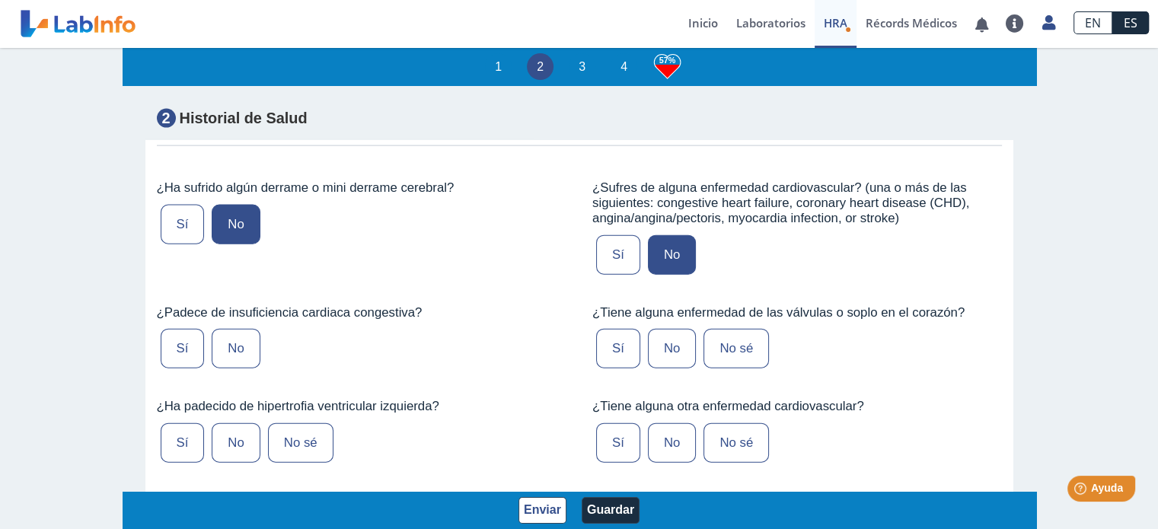
scroll to position [3577, 0]
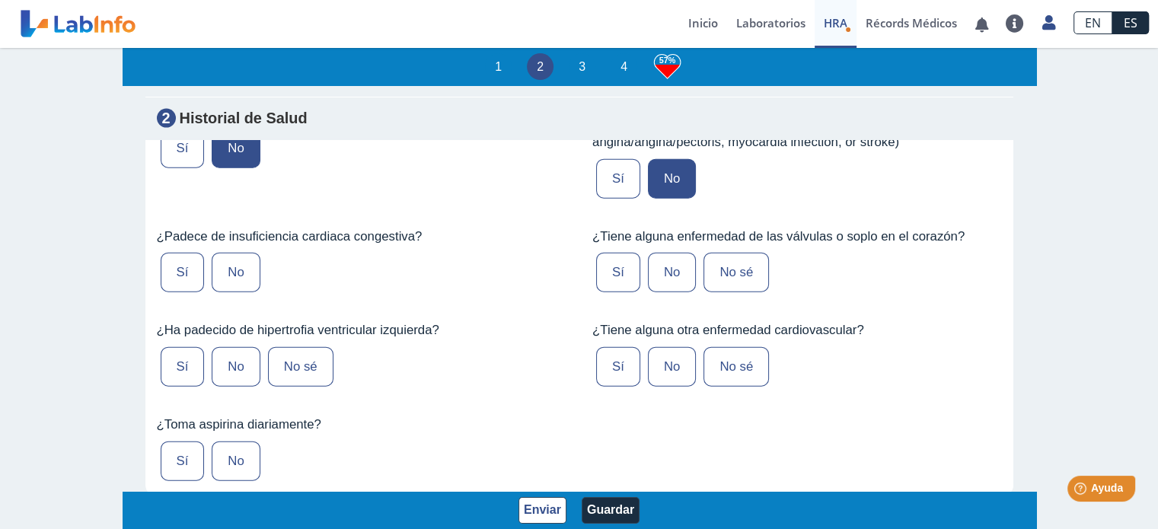
click at [728, 253] on label "No sé" at bounding box center [735, 273] width 65 height 40
click at [0, 0] on input "No sé" at bounding box center [0, 0] width 0 height 0
click at [655, 253] on label "No" at bounding box center [672, 273] width 48 height 40
click at [0, 0] on input "No" at bounding box center [0, 0] width 0 height 0
click at [240, 253] on label "No" at bounding box center [236, 273] width 48 height 40
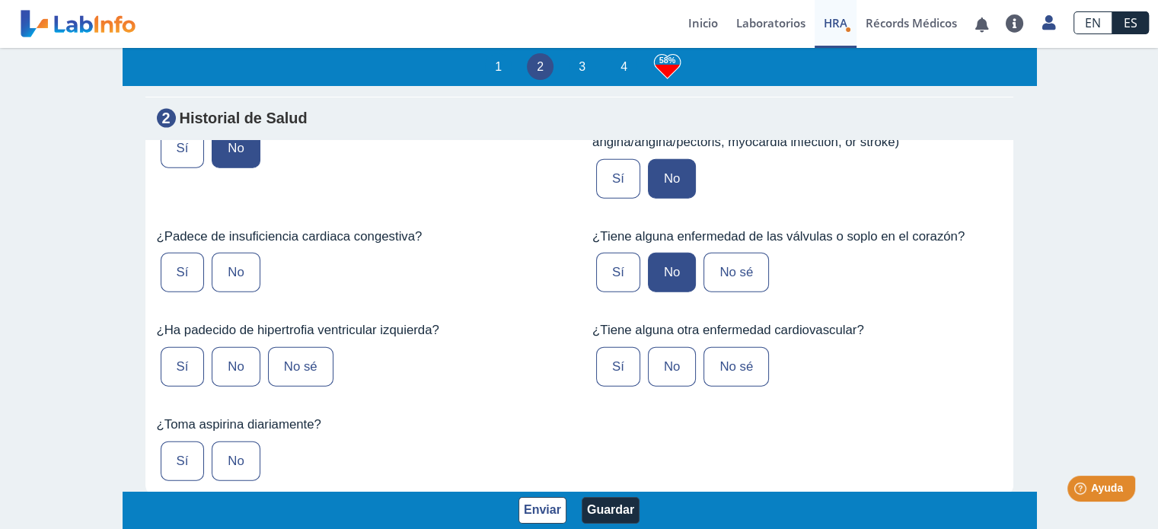
click at [0, 0] on input "No" at bounding box center [0, 0] width 0 height 0
click at [314, 347] on label "No sé" at bounding box center [300, 367] width 65 height 40
click at [0, 0] on input "No sé" at bounding box center [0, 0] width 0 height 0
click at [244, 347] on label "No" at bounding box center [236, 367] width 48 height 40
click at [0, 0] on input "No" at bounding box center [0, 0] width 0 height 0
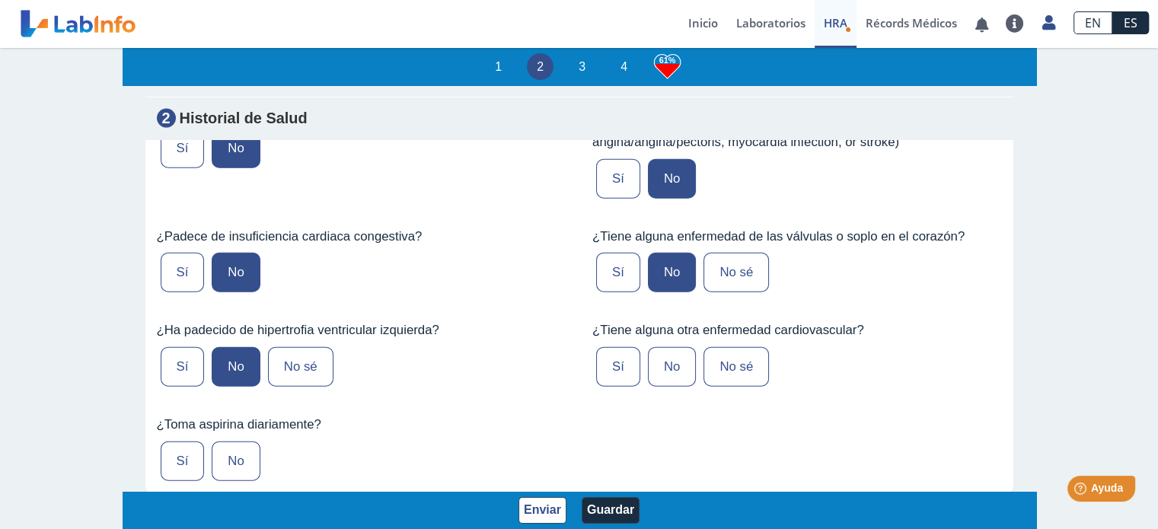
click at [664, 347] on label "No" at bounding box center [672, 367] width 48 height 40
click at [0, 0] on input "No" at bounding box center [0, 0] width 0 height 0
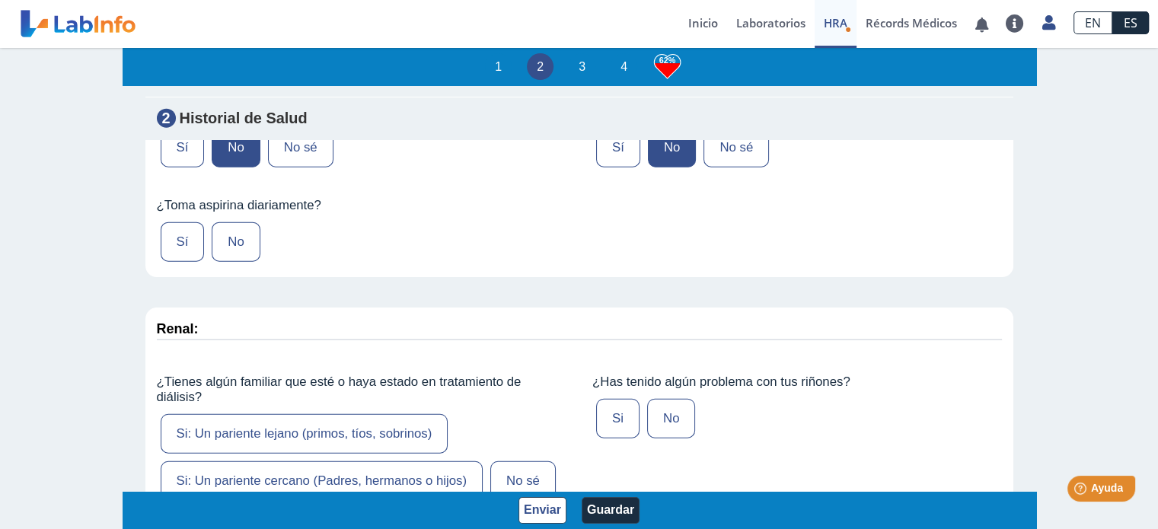
scroll to position [3805, 0]
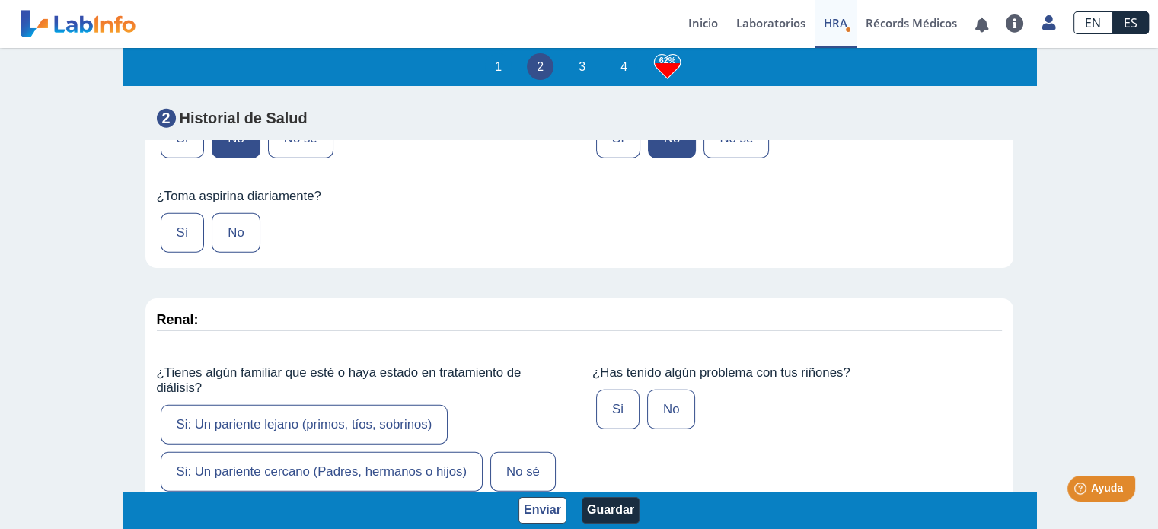
click at [217, 213] on label "No" at bounding box center [236, 233] width 48 height 40
click at [0, 0] on input "No" at bounding box center [0, 0] width 0 height 0
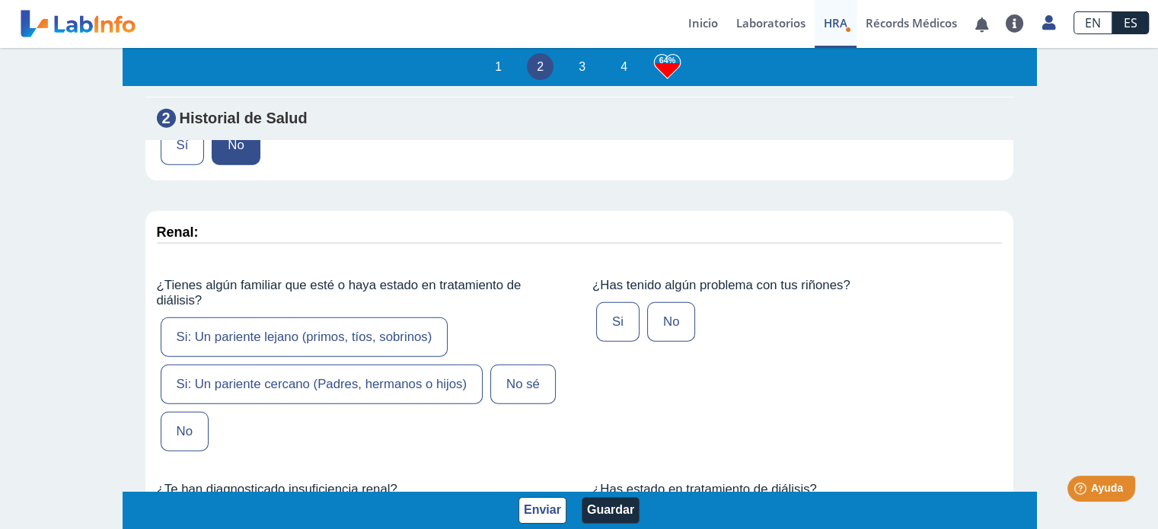
scroll to position [3957, 0]
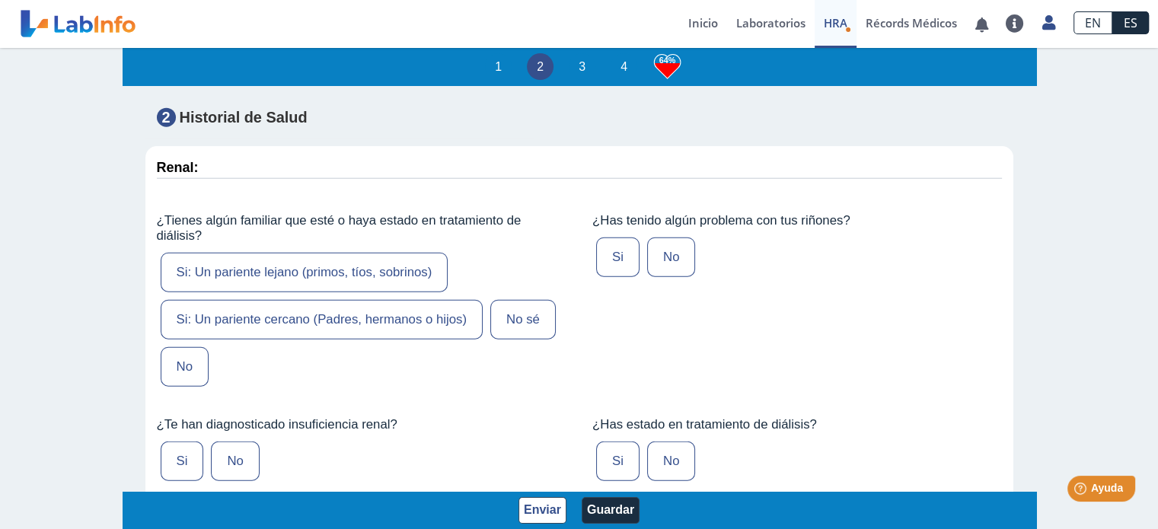
click at [177, 347] on label "No" at bounding box center [185, 367] width 48 height 40
click at [0, 0] on input "No" at bounding box center [0, 0] width 0 height 0
click at [655, 237] on label "No" at bounding box center [671, 257] width 48 height 40
click at [0, 0] on input "No" at bounding box center [0, 0] width 0 height 0
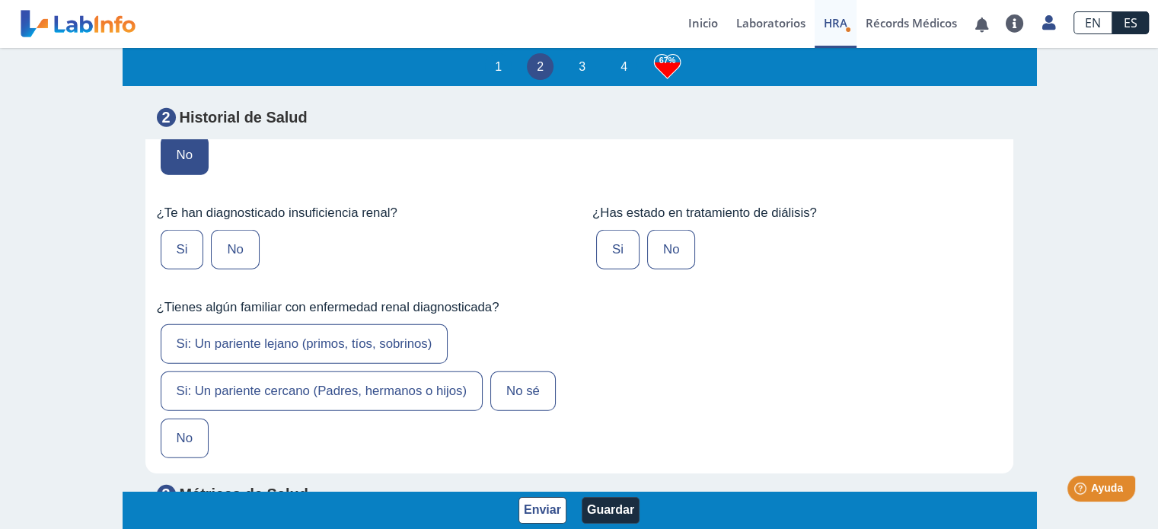
scroll to position [4186, 0]
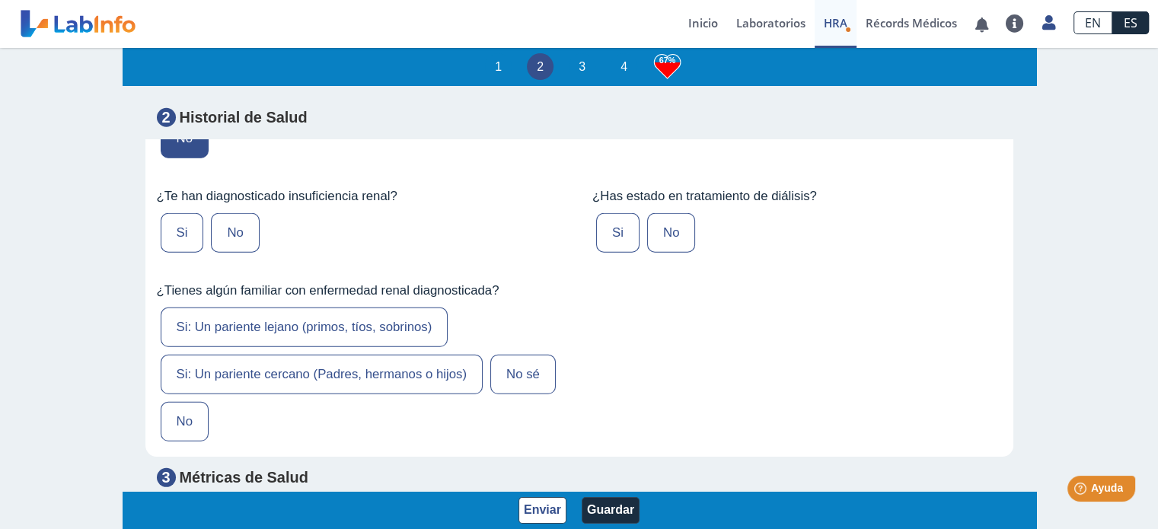
click at [223, 213] on label "No" at bounding box center [235, 233] width 48 height 40
click at [0, 0] on input "No" at bounding box center [0, 0] width 0 height 0
click at [660, 213] on label "No" at bounding box center [671, 233] width 48 height 40
click at [0, 0] on input "No" at bounding box center [0, 0] width 0 height 0
click at [170, 402] on label "No" at bounding box center [185, 422] width 48 height 40
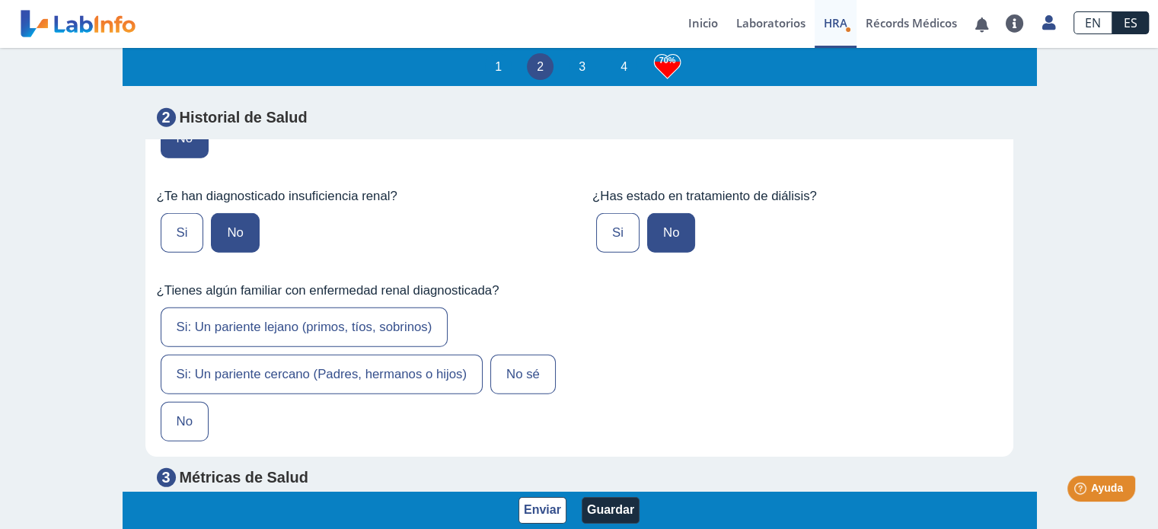
click at [0, 0] on input "No" at bounding box center [0, 0] width 0 height 0
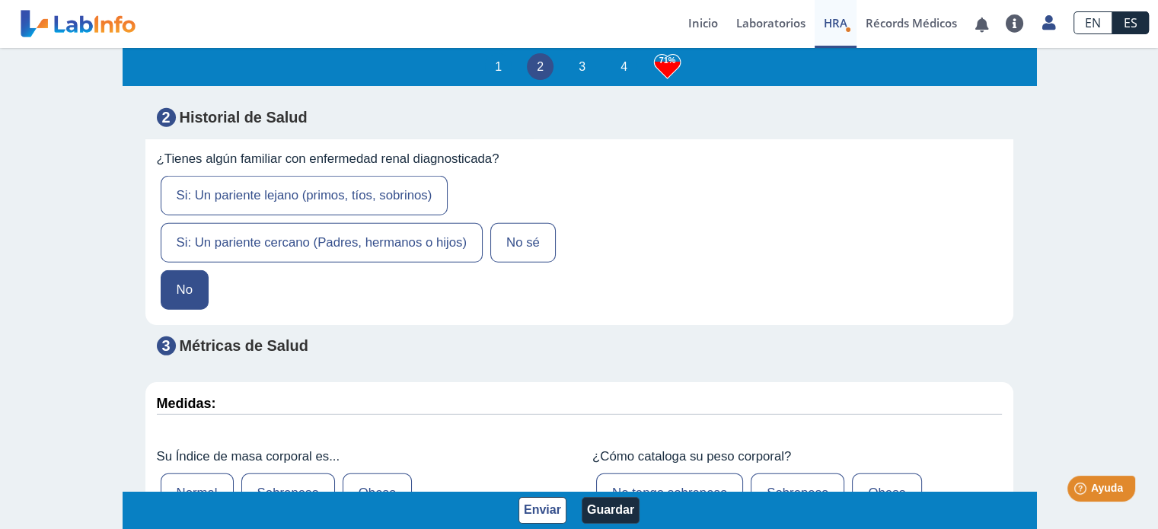
scroll to position [4414, 0]
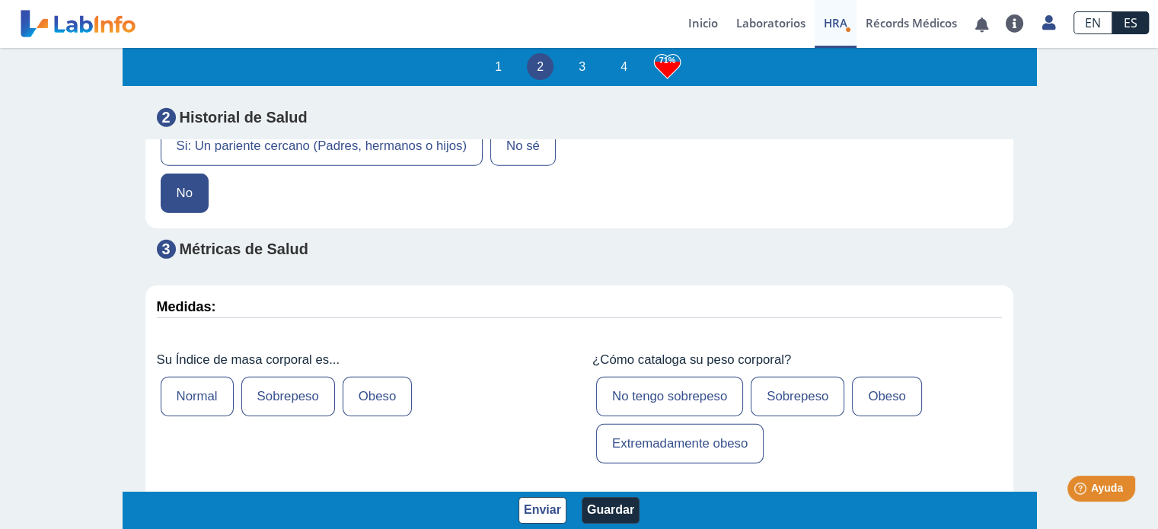
click at [205, 377] on label "Normal" at bounding box center [197, 397] width 73 height 40
click at [0, 0] on input "Normal" at bounding box center [0, 0] width 0 height 0
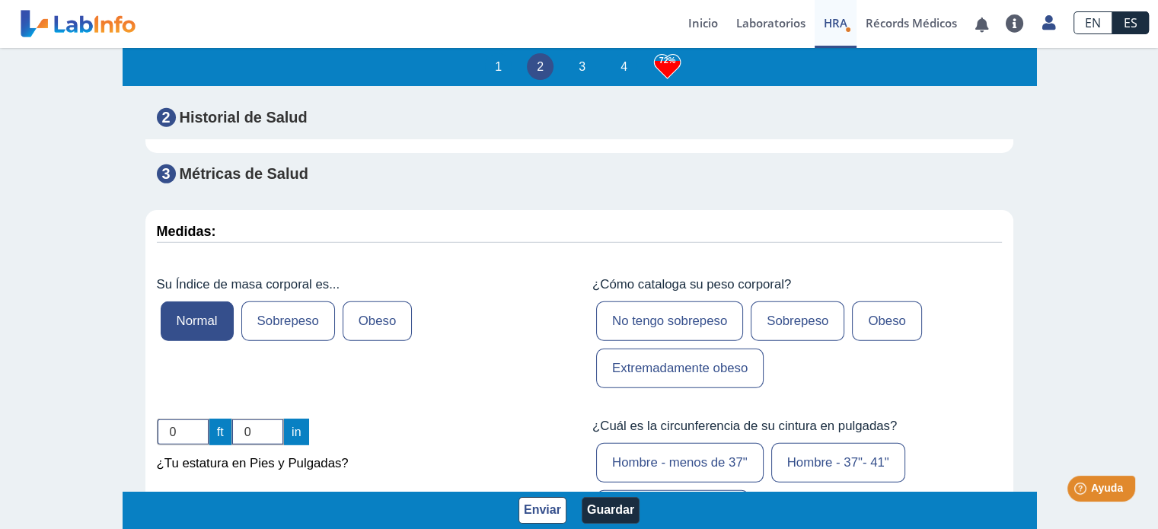
scroll to position [4490, 0]
click at [180, 418] on input "0" at bounding box center [183, 431] width 53 height 27
click at [192, 418] on input "1" at bounding box center [183, 431] width 53 height 27
click at [192, 418] on input "2" at bounding box center [183, 431] width 53 height 27
click at [192, 418] on input "3" at bounding box center [183, 431] width 53 height 27
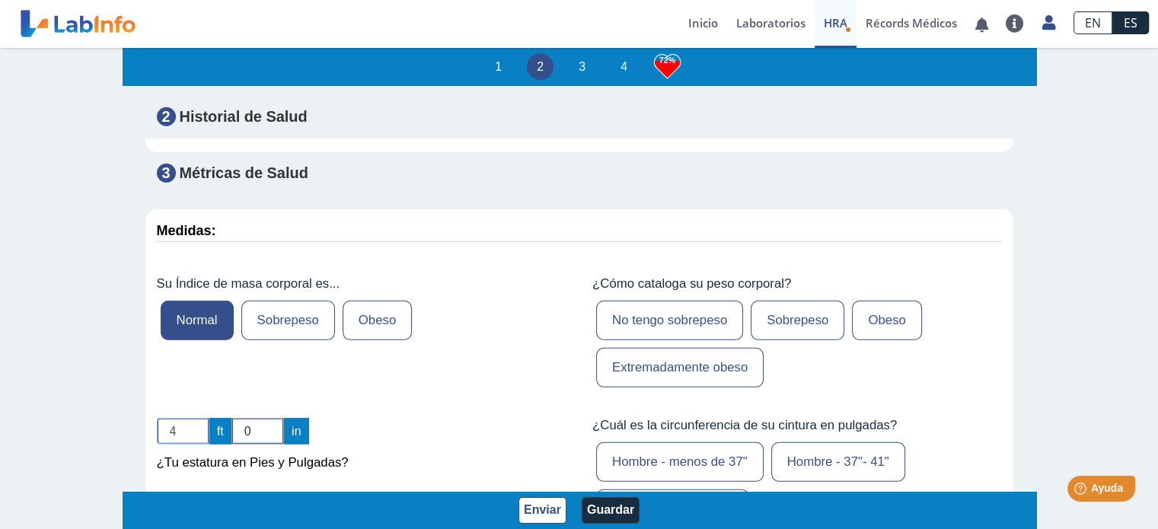
click at [192, 418] on input "4" at bounding box center [183, 431] width 53 height 27
type input "5"
click at [192, 418] on input "5" at bounding box center [183, 431] width 53 height 27
click at [244, 418] on input "0" at bounding box center [257, 431] width 53 height 27
click at [268, 418] on input "1" at bounding box center [257, 431] width 53 height 27
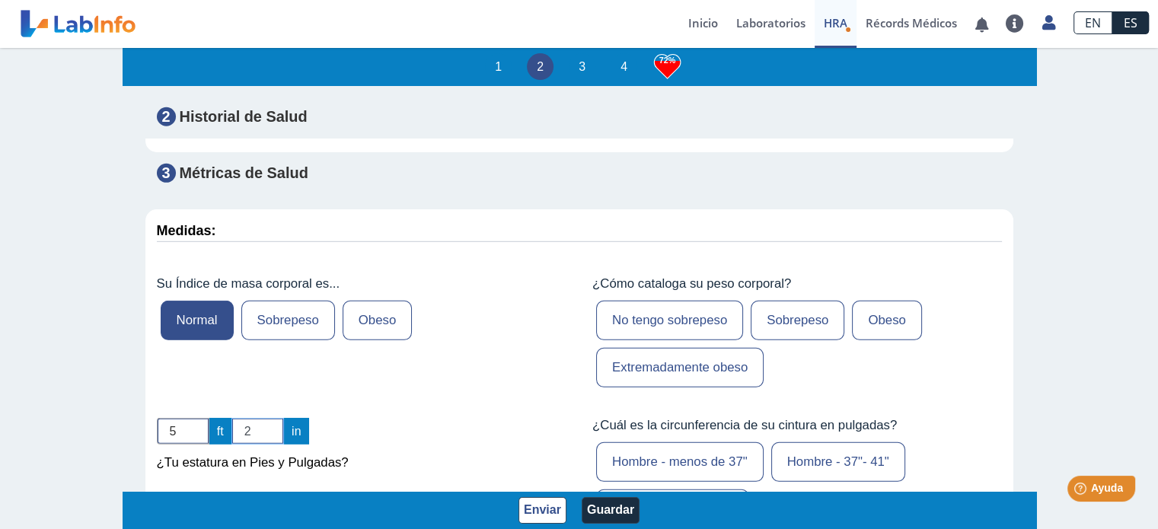
click at [268, 418] on input "2" at bounding box center [257, 431] width 53 height 27
click at [268, 418] on input "3" at bounding box center [257, 431] width 53 height 27
click at [268, 418] on input "4" at bounding box center [257, 431] width 53 height 27
click at [268, 418] on input "5" at bounding box center [257, 431] width 53 height 27
click at [268, 418] on input "6" at bounding box center [257, 431] width 53 height 27
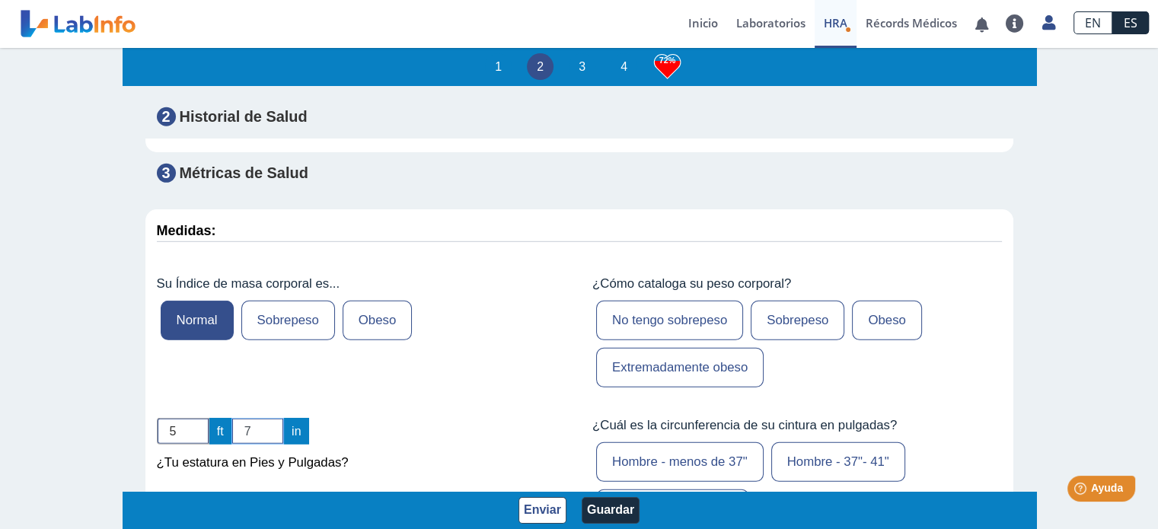
click at [268, 418] on input "7" at bounding box center [257, 431] width 53 height 27
click at [268, 418] on input "8" at bounding box center [257, 431] width 53 height 27
type input "9"
click at [268, 418] on input "9" at bounding box center [257, 431] width 53 height 27
drag, startPoint x: 443, startPoint y: 355, endPoint x: 472, endPoint y: 349, distance: 29.6
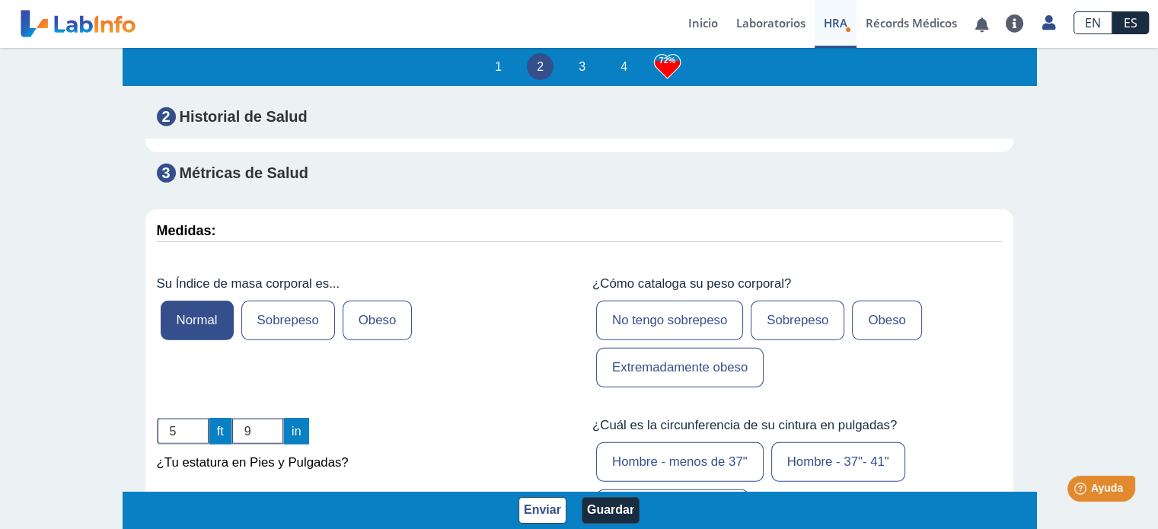
click at [446, 355] on div "Su Índice de masa corporal es... Normal Sobrepeso [PERSON_NAME]" at bounding box center [361, 334] width 432 height 138
click at [683, 301] on label "No tengo sobrepeso" at bounding box center [669, 321] width 147 height 40
click at [0, 0] on input "No tengo sobrepeso" at bounding box center [0, 0] width 0 height 0
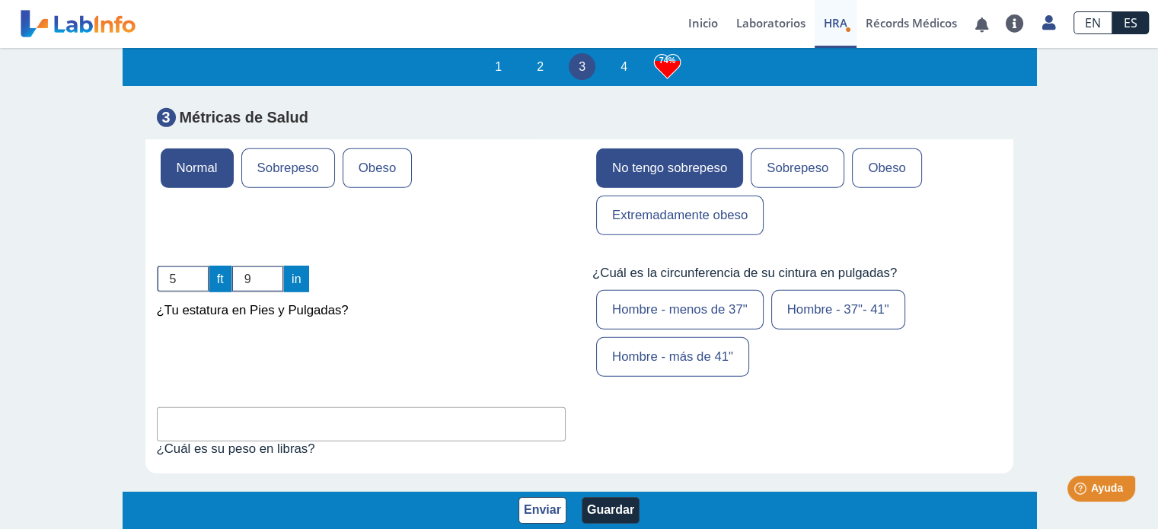
click at [685, 290] on label "Hombre - menos de 37"" at bounding box center [679, 310] width 167 height 40
click at [0, 0] on input "Hombre - menos de 37"" at bounding box center [0, 0] width 0 height 0
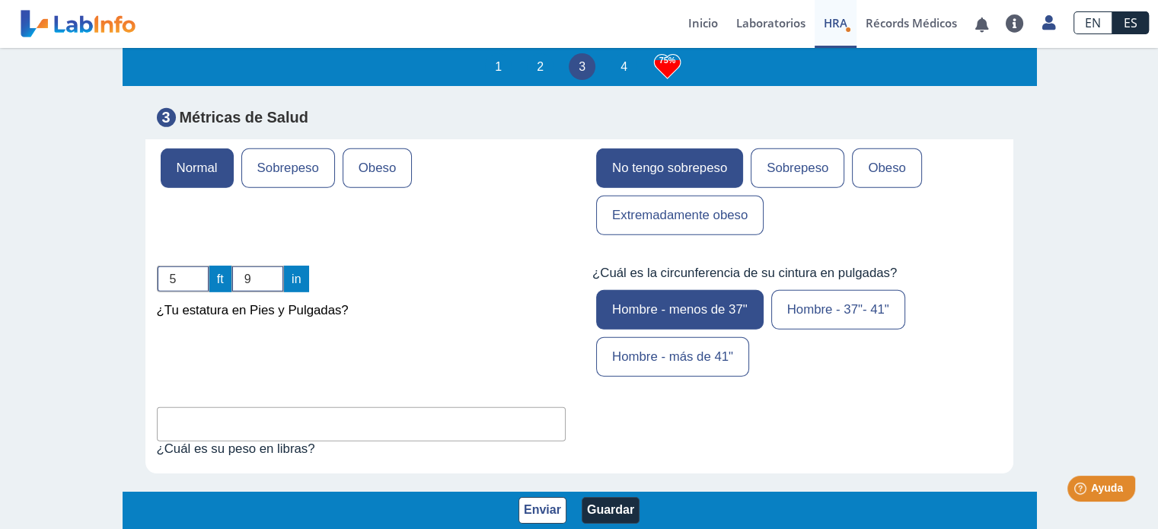
scroll to position [4795, 0]
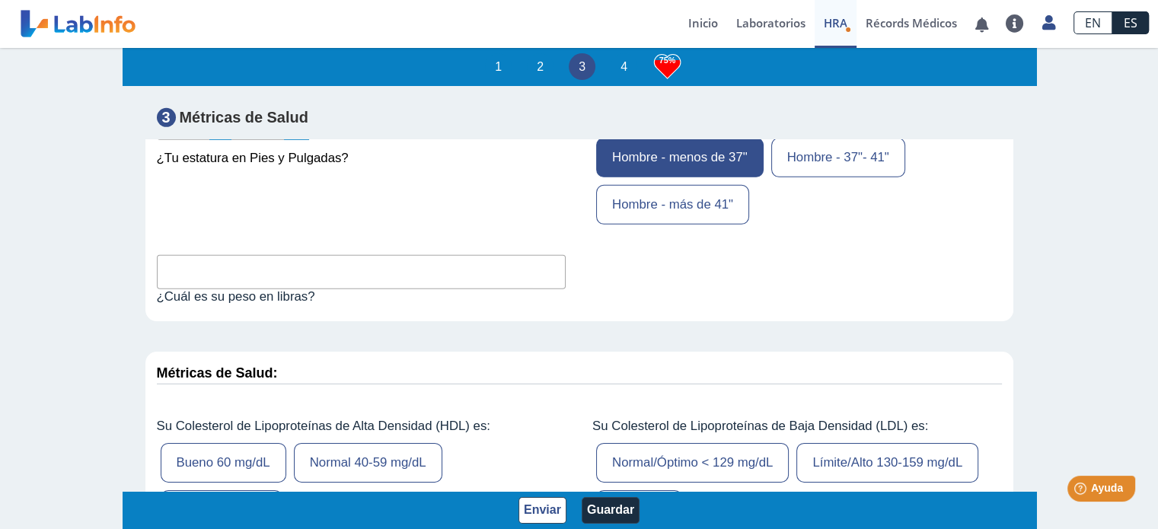
click at [304, 255] on input "text" at bounding box center [361, 272] width 409 height 34
type input "166"
click at [381, 276] on div "Medidas: Su Índice de masa corporal es... Normal Sobrepeso [PERSON_NAME] ¿Cómo …" at bounding box center [579, 327] width 868 height 844
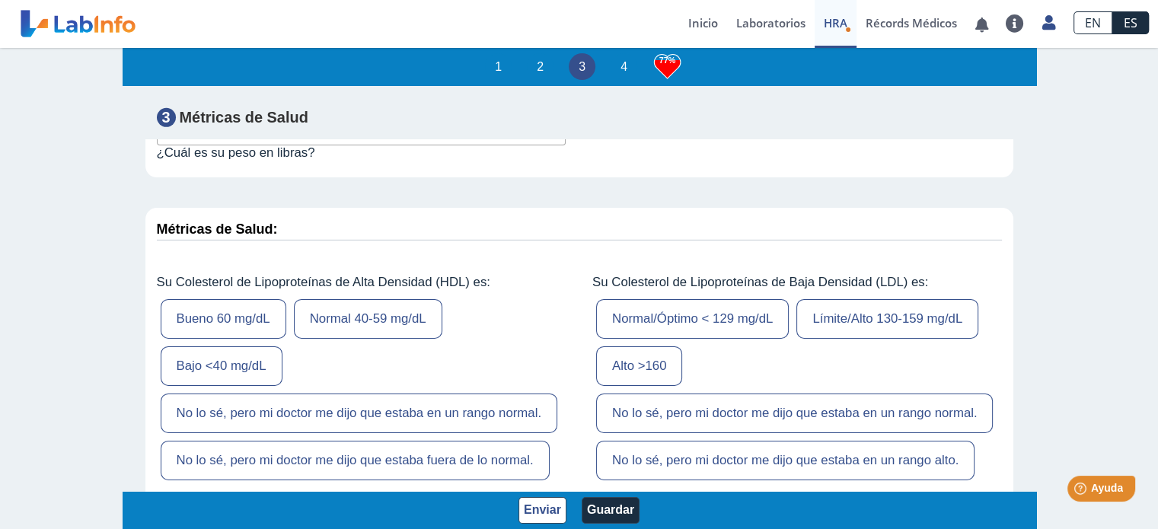
scroll to position [4947, 0]
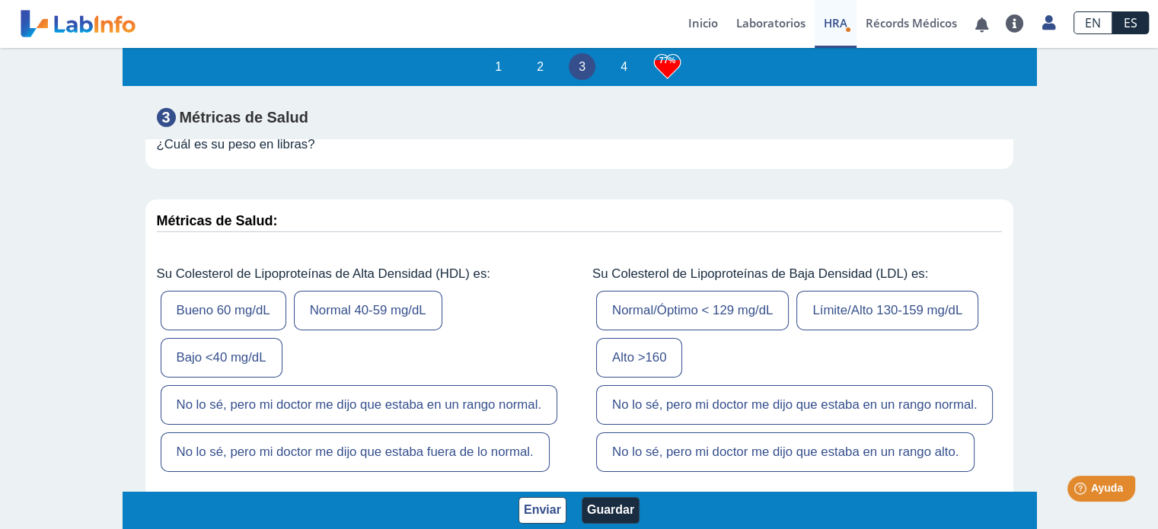
click at [239, 291] on label "Bueno 60 mg/dL" at bounding box center [224, 311] width 126 height 40
click at [0, 0] on input "Bueno 60 mg/dL" at bounding box center [0, 0] width 0 height 0
click at [667, 291] on label "Normal/Óptimo < 129 mg/dL" at bounding box center [692, 311] width 193 height 40
click at [0, 0] on input "Normal/Óptimo < 129 mg/dL" at bounding box center [0, 0] width 0 height 0
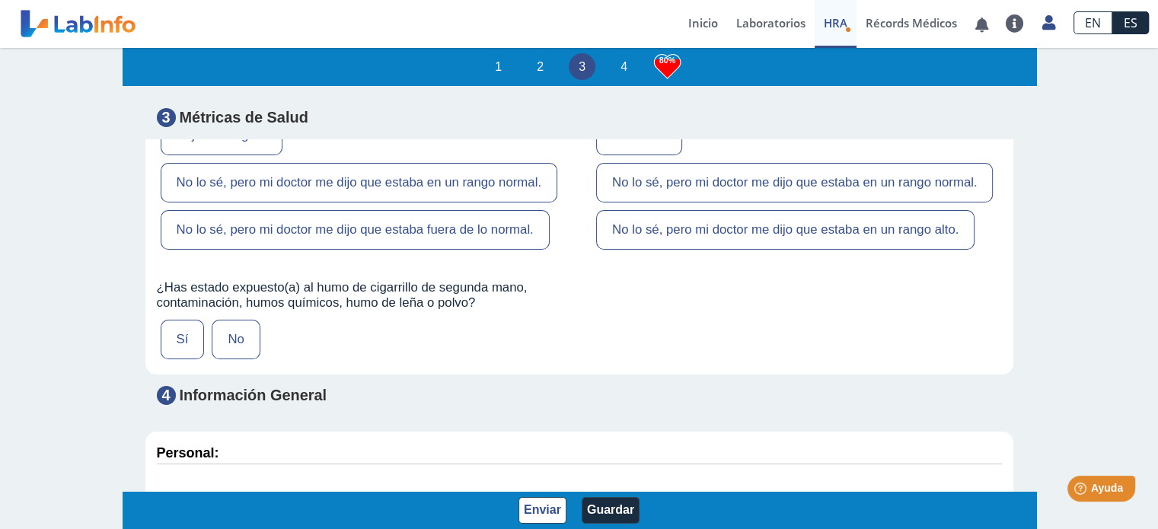
scroll to position [5175, 0]
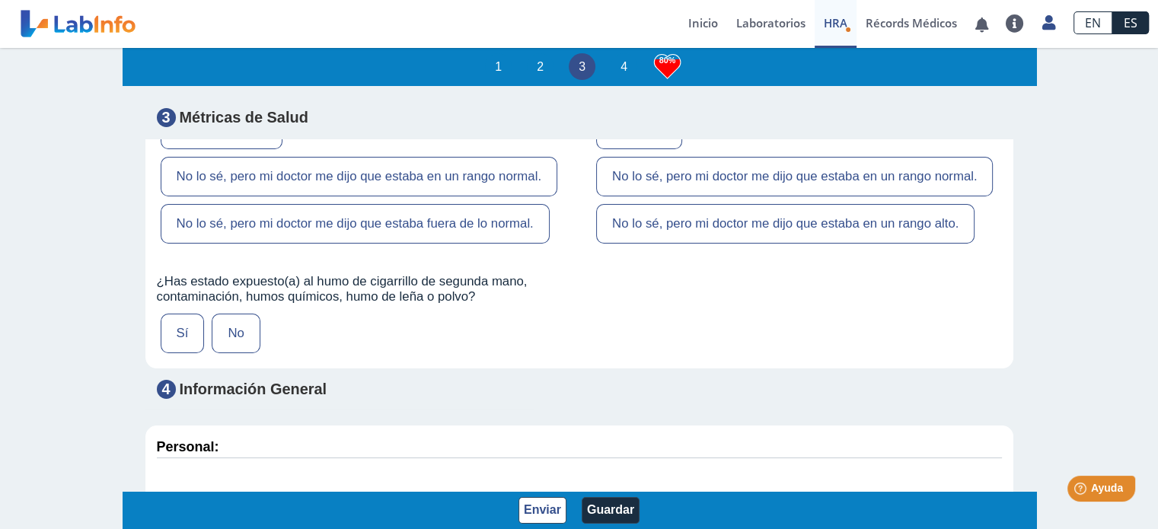
click at [228, 314] on label "No" at bounding box center [236, 334] width 48 height 40
click at [0, 0] on input "No" at bounding box center [0, 0] width 0 height 0
click at [192, 314] on label "Sí" at bounding box center [183, 334] width 44 height 40
click at [0, 0] on input "Sí" at bounding box center [0, 0] width 0 height 0
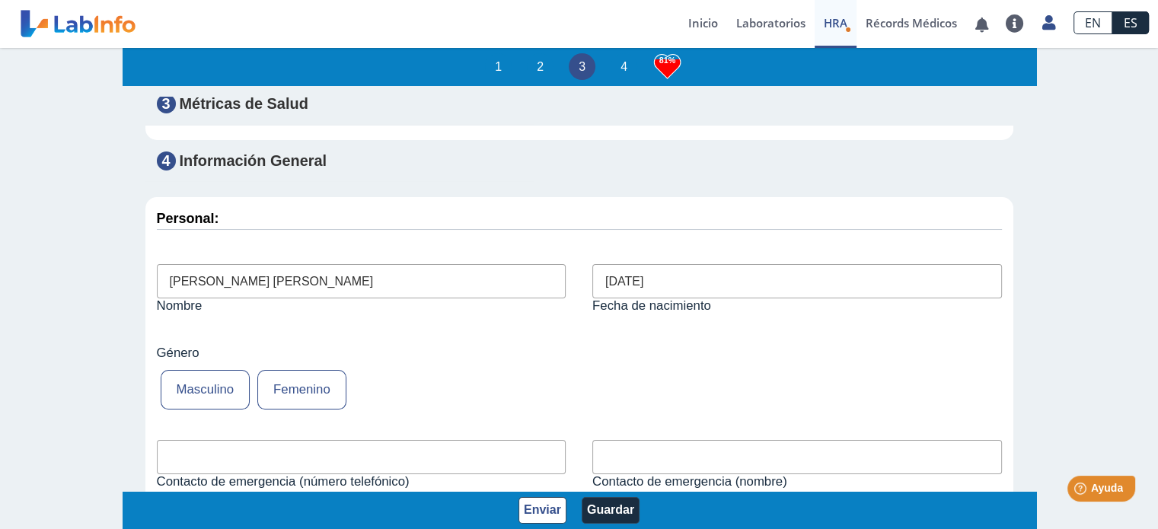
scroll to position [5556, 0]
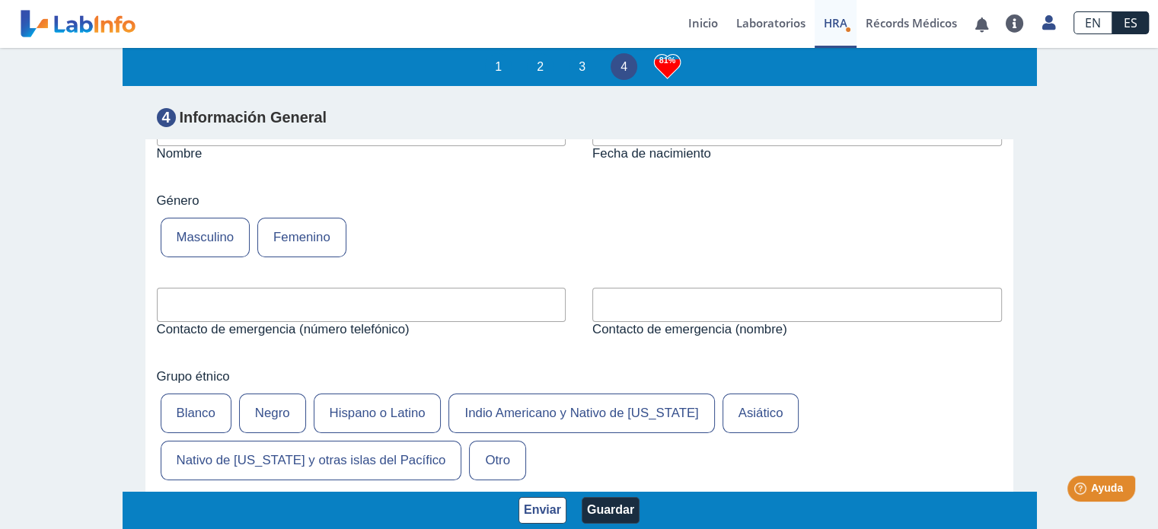
click at [372, 288] on input "text" at bounding box center [361, 305] width 409 height 34
type input "7876794587"
click at [648, 288] on input "text" at bounding box center [796, 305] width 409 height 34
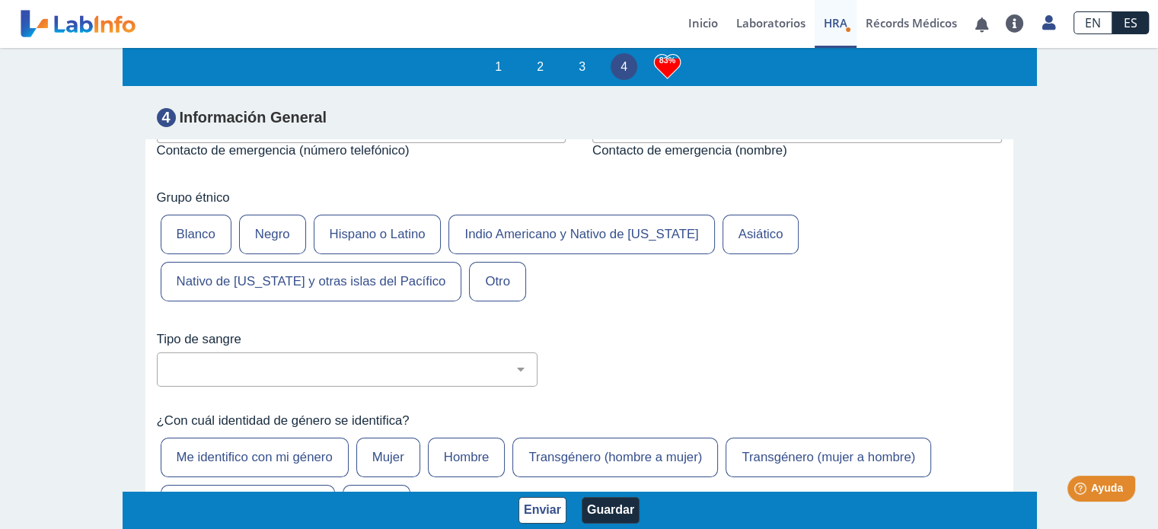
scroll to position [5708, 0]
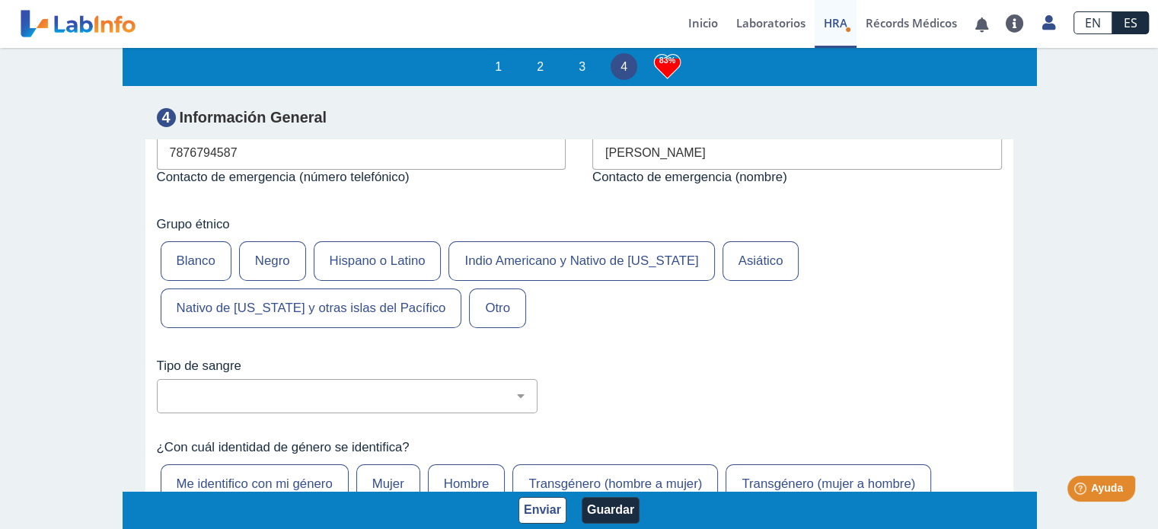
type input "[PERSON_NAME]"
click at [270, 241] on label "Negro" at bounding box center [272, 261] width 67 height 40
click at [0, 0] on input "Negro" at bounding box center [0, 0] width 0 height 0
click at [386, 241] on label "Hispano o Latino" at bounding box center [378, 261] width 128 height 40
click at [0, 0] on input "Hispano o Latino" at bounding box center [0, 0] width 0 height 0
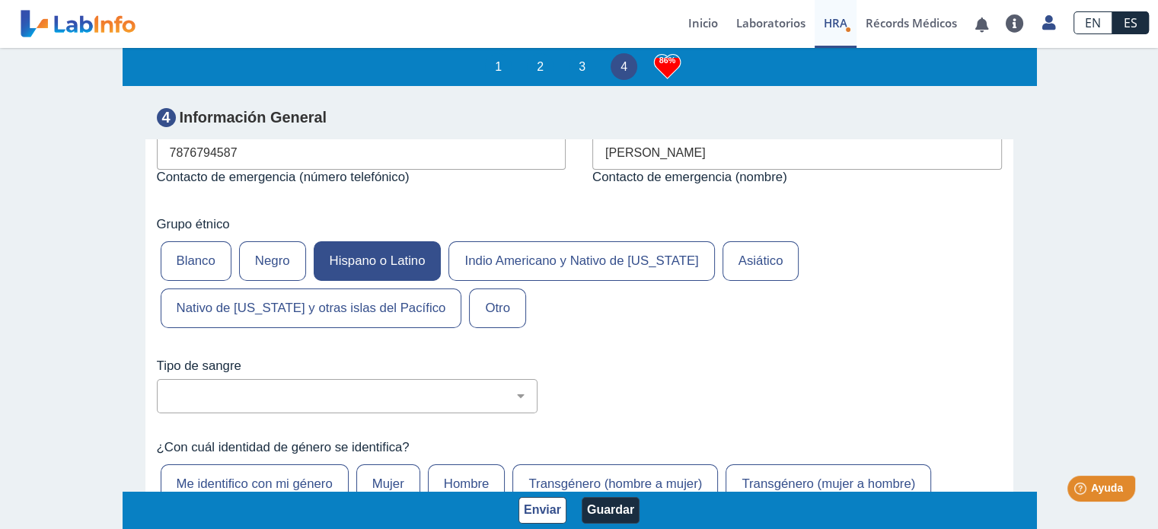
scroll to position [5860, 0]
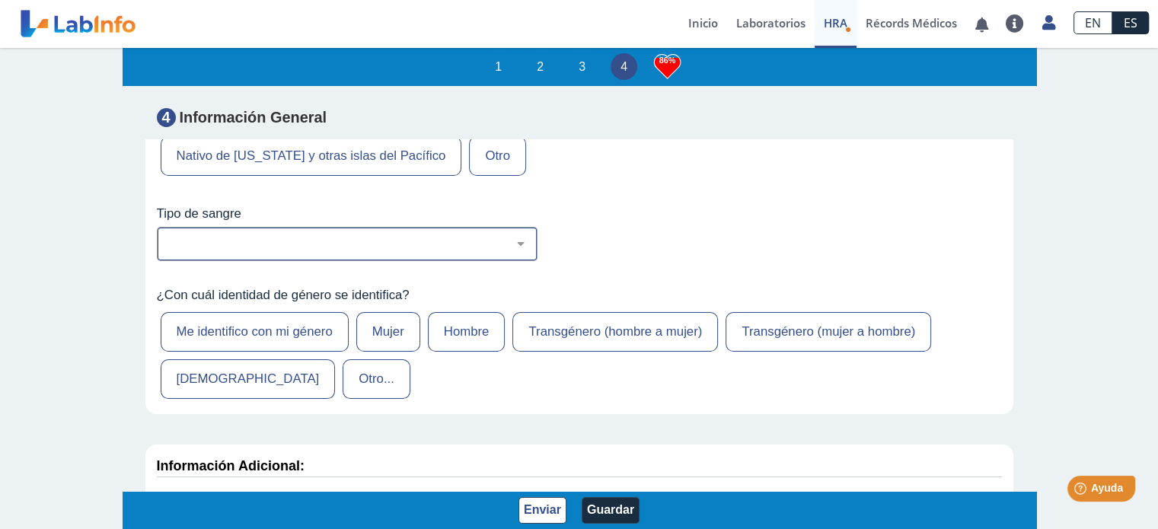
click at [401, 227] on div "No estoy seguro O Negativo O Positivo A Negativo A Positivo B Negativo B Positi…" at bounding box center [347, 244] width 381 height 34
click at [482, 237] on select "No estoy seguro O Negativo O Positivo A Negativo A Positivo B Negativo B Positi…" at bounding box center [353, 244] width 367 height 14
select select "1: 227"
click at [170, 237] on select "No estoy seguro O Negativo O Positivo A Negativo A Positivo B Negativo B Positi…" at bounding box center [353, 244] width 367 height 14
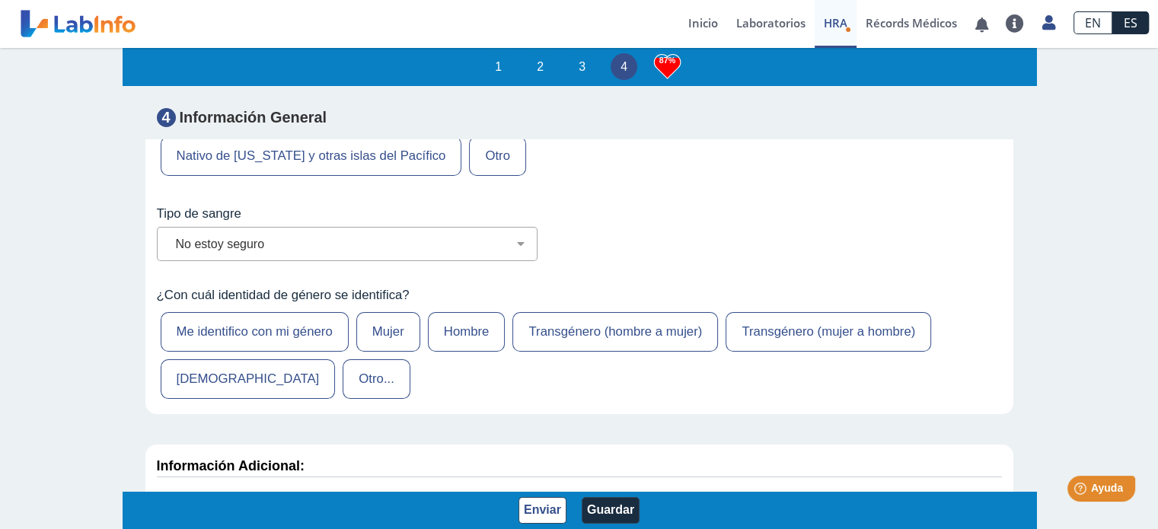
click at [459, 312] on label "Hombre" at bounding box center [467, 332] width 78 height 40
click at [0, 0] on input "Hombre" at bounding box center [0, 0] width 0 height 0
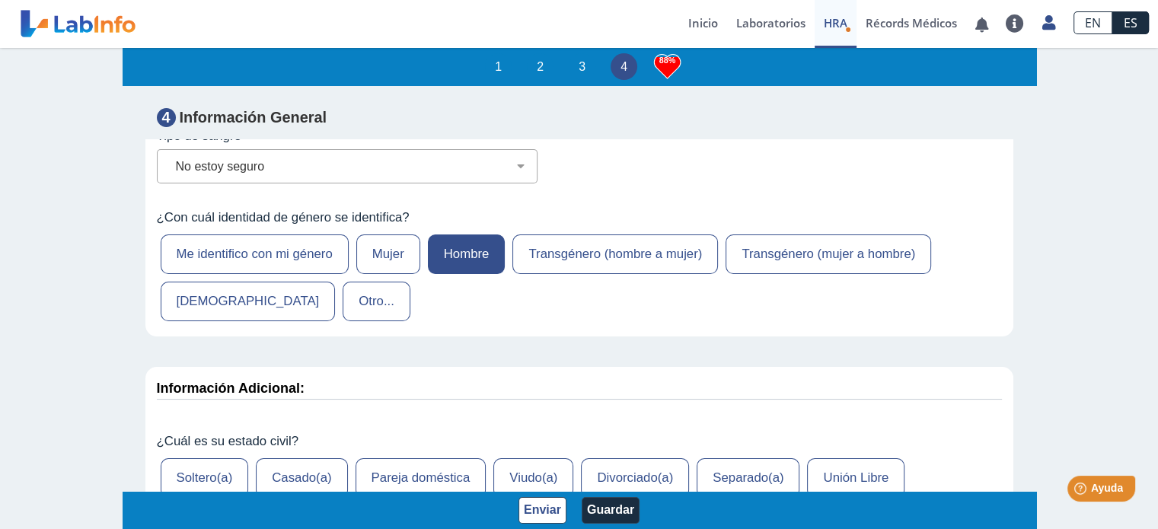
scroll to position [6012, 0]
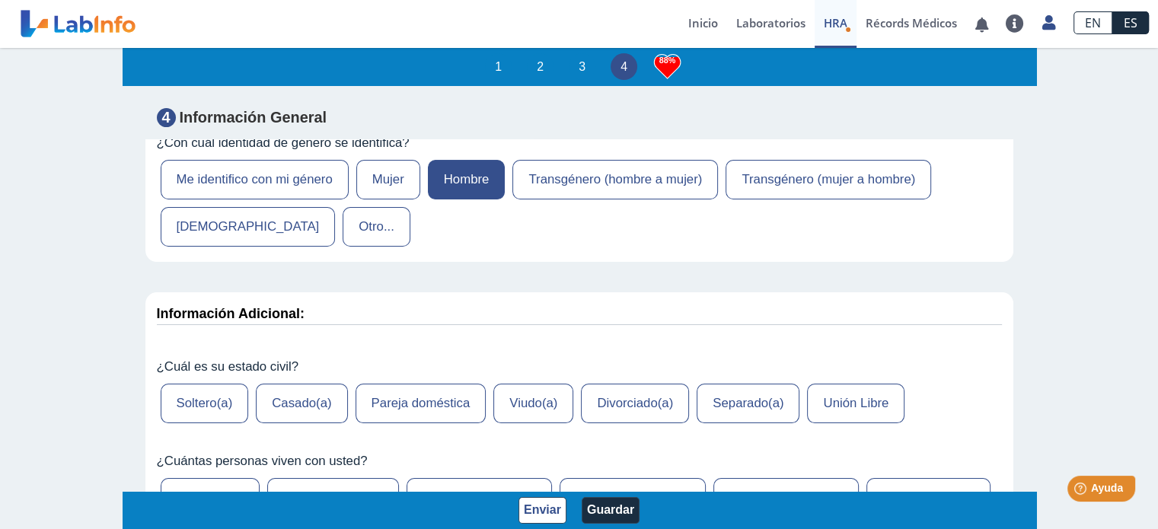
click at [210, 384] on label "Soltero(a)" at bounding box center [205, 404] width 88 height 40
click at [0, 0] on input "Soltero(a)" at bounding box center [0, 0] width 0 height 0
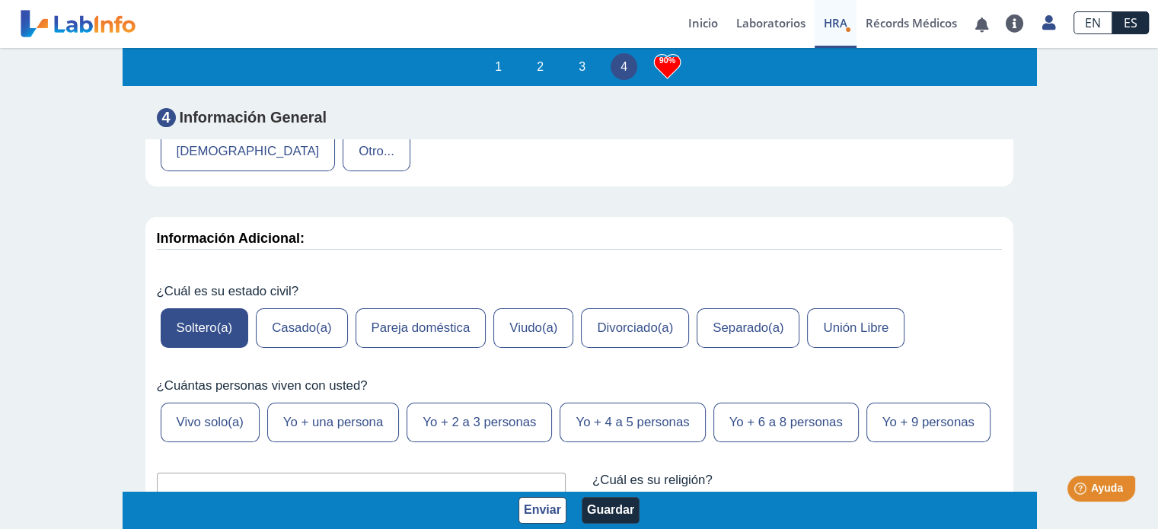
scroll to position [6165, 0]
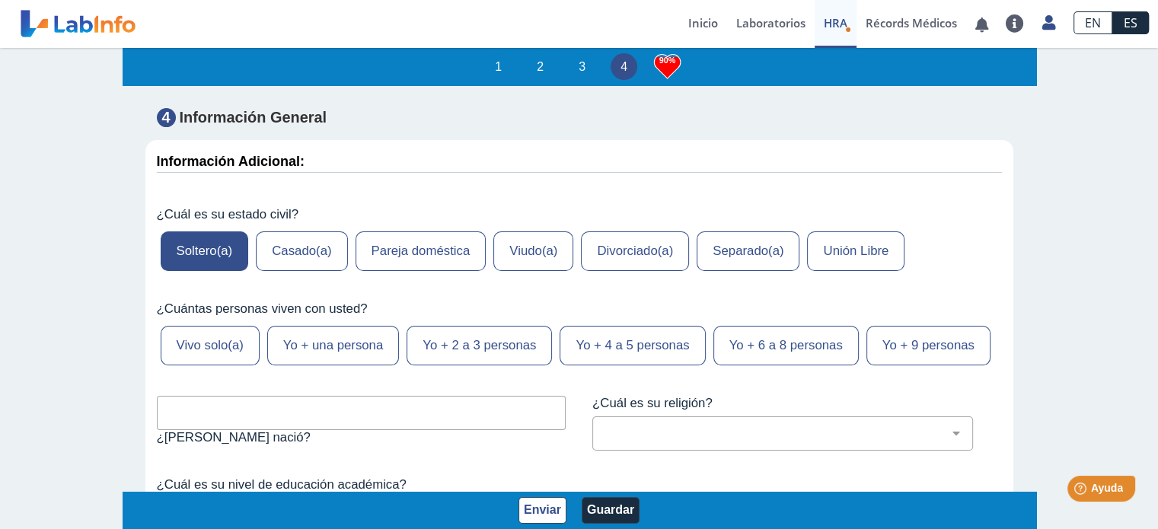
click at [211, 326] on label "Vivo solo(a)" at bounding box center [210, 346] width 99 height 40
click at [0, 0] on input "Vivo solo(a)" at bounding box center [0, 0] width 0 height 0
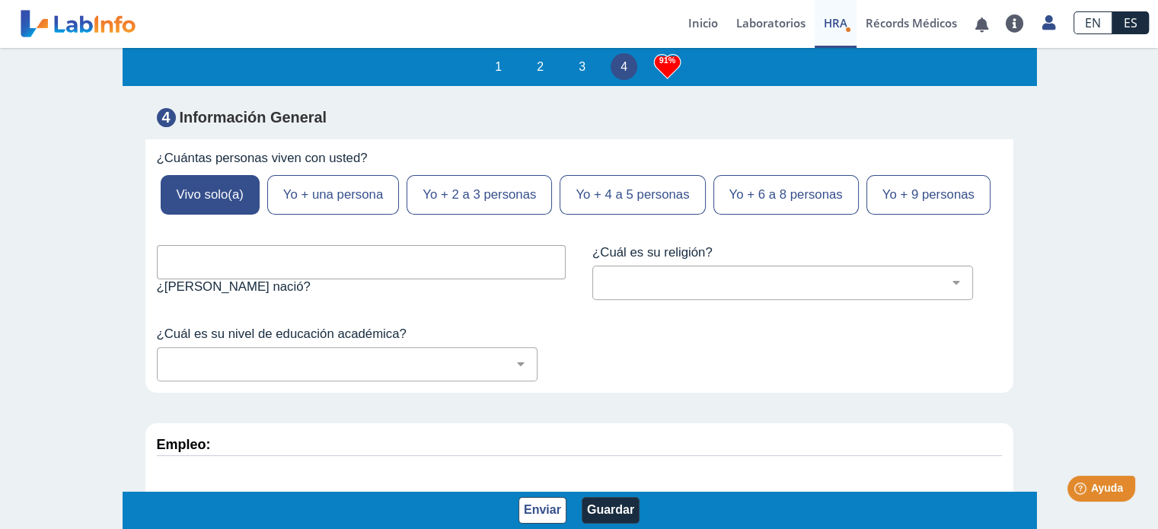
scroll to position [6317, 0]
click at [362, 251] on input "text" at bounding box center [361, 261] width 409 height 34
type input "Bayamon"
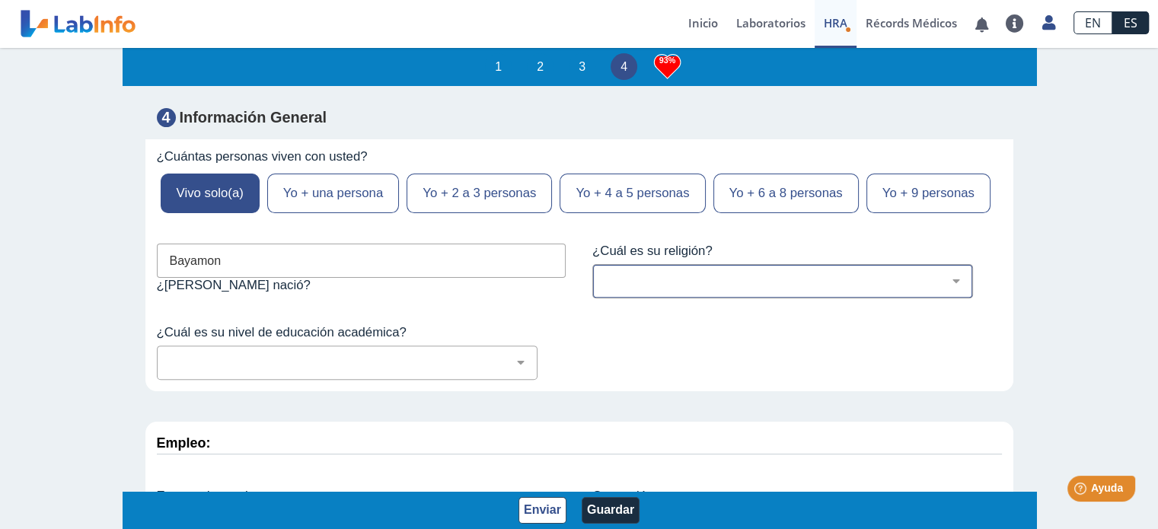
click at [642, 279] on select "[DEMOGRAPHIC_DATA] (cualquier denominación) [DEMOGRAPHIC_DATA] [DEMOGRAPHIC_DAT…" at bounding box center [788, 281] width 367 height 14
select select "11: 226"
click at [605, 274] on select "[DEMOGRAPHIC_DATA] (cualquier denominación) [DEMOGRAPHIC_DATA] [DEMOGRAPHIC_DAT…" at bounding box center [788, 281] width 367 height 14
click at [330, 357] on select "No fui a la escuela Escuela primaria Algo de escuela secundaria o equivalente s…" at bounding box center [353, 362] width 367 height 14
select select "9: 282"
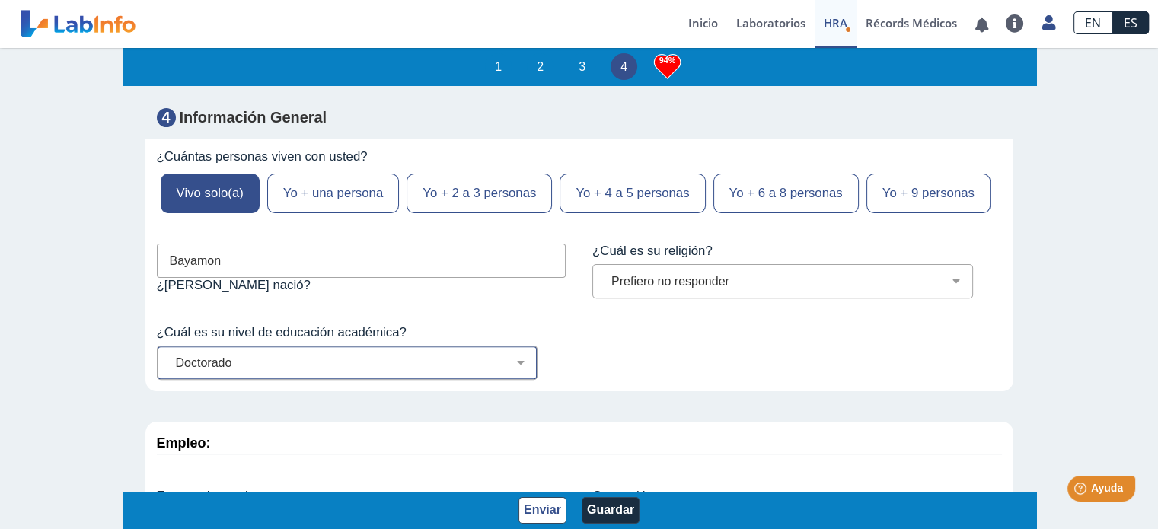
click at [170, 355] on select "No fui a la escuela Escuela primaria Algo de escuela secundaria o equivalente s…" at bounding box center [353, 362] width 367 height 14
click at [642, 384] on div "Información Adicional: ¿Cuál es su estado civil? [DEMOGRAPHIC_DATA](a) [DEMOGRA…" at bounding box center [579, 189] width 868 height 403
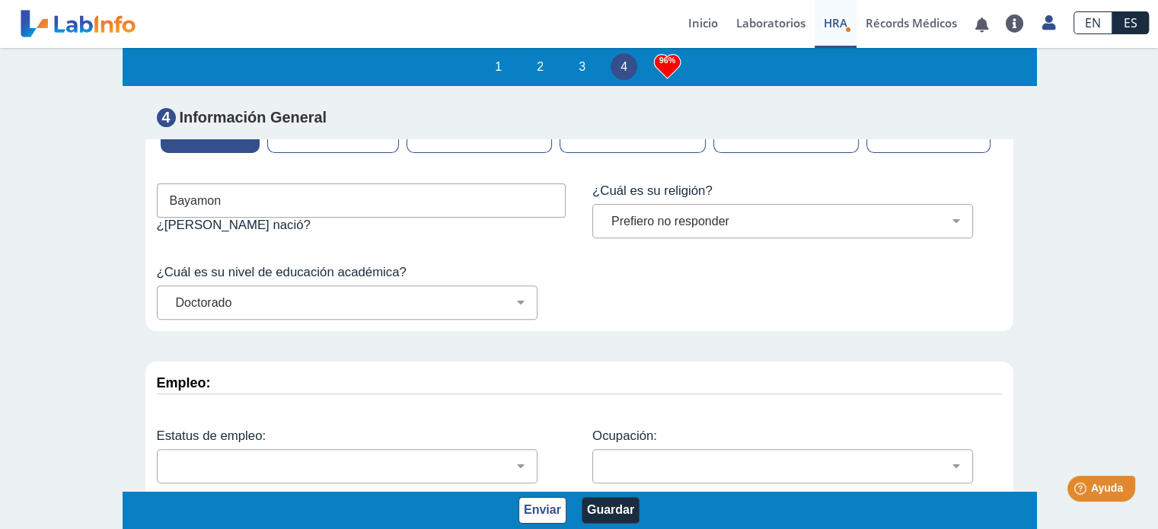
scroll to position [6452, 0]
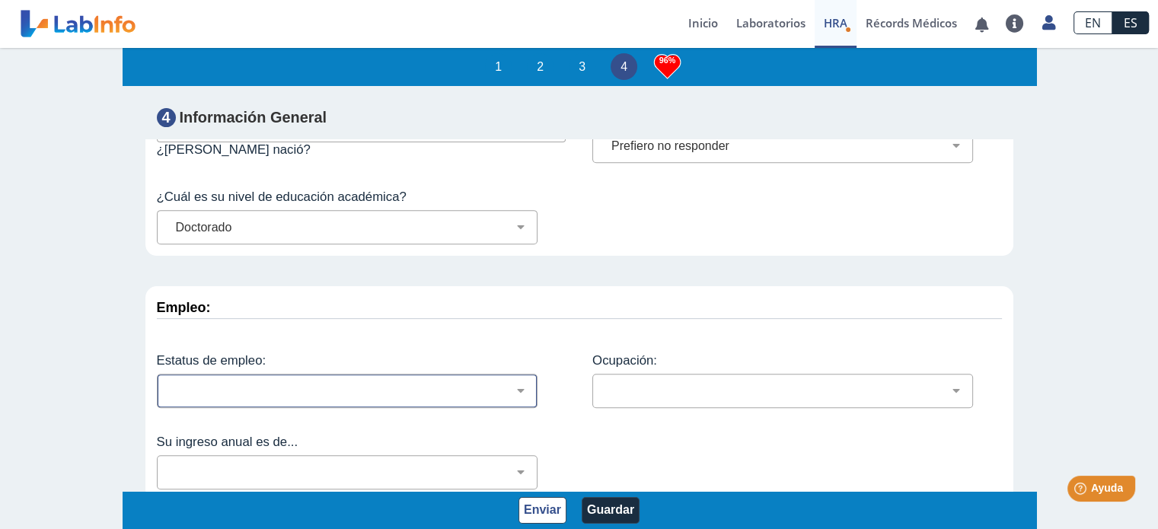
click at [292, 390] on select "Empleado a tiempo parcial Empleado a tiempo completo Servicio profesionales Sin…" at bounding box center [353, 391] width 367 height 14
select select "2: 134"
click at [170, 384] on select "Empleado a tiempo parcial Empleado a tiempo completo Servicio profesionales Sin…" at bounding box center [353, 391] width 367 height 14
click at [671, 384] on select "Administración de empresas Servicios de protección Instalaciones, Reparaciones …" at bounding box center [788, 391] width 367 height 14
select select "18: 185"
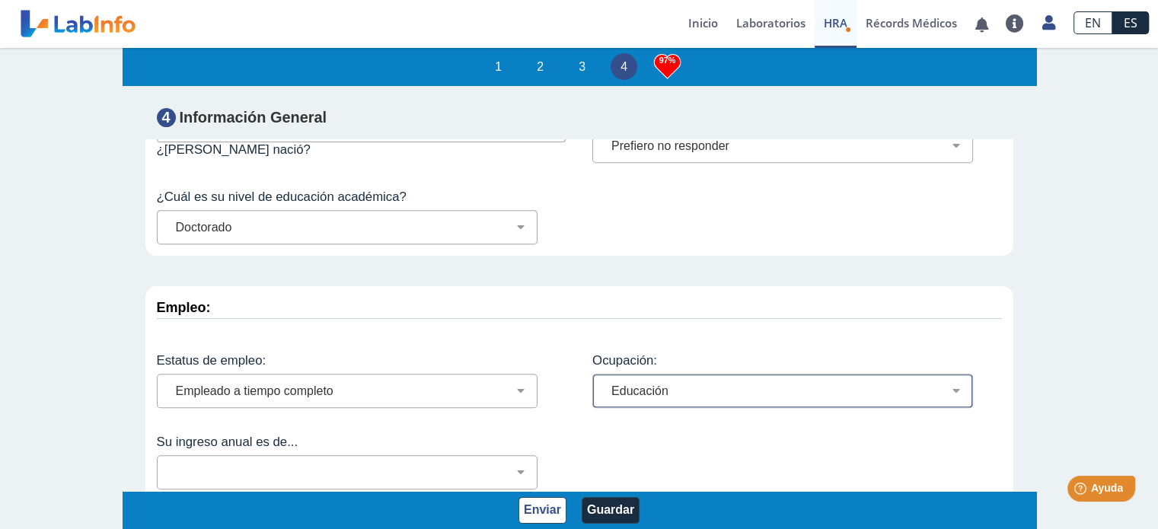
click at [605, 384] on select "Administración de empresas Servicios de protección Instalaciones, Reparaciones …" at bounding box center [788, 391] width 367 height 14
click at [380, 457] on div "Menos de $12,000 $12,000-$16,000 $16,000-$24,000 $24,000-$30,000 $30,000-$40,00…" at bounding box center [347, 472] width 381 height 34
click at [474, 483] on div "Su ingreso anual es de... Menos de $12,000 $12,000-$16,000 $16,000-$24,000 $24,…" at bounding box center [361, 462] width 432 height 78
click at [470, 471] on select "Menos de $12,000 $12,000-$16,000 $16,000-$24,000 $24,000-$30,000 $30,000-$40,00…" at bounding box center [353, 472] width 367 height 14
click at [269, 465] on select "Menos de $12,000 $12,000-$16,000 $16,000-$24,000 $24,000-$30,000 $30,000-$40,00…" at bounding box center [353, 472] width 367 height 14
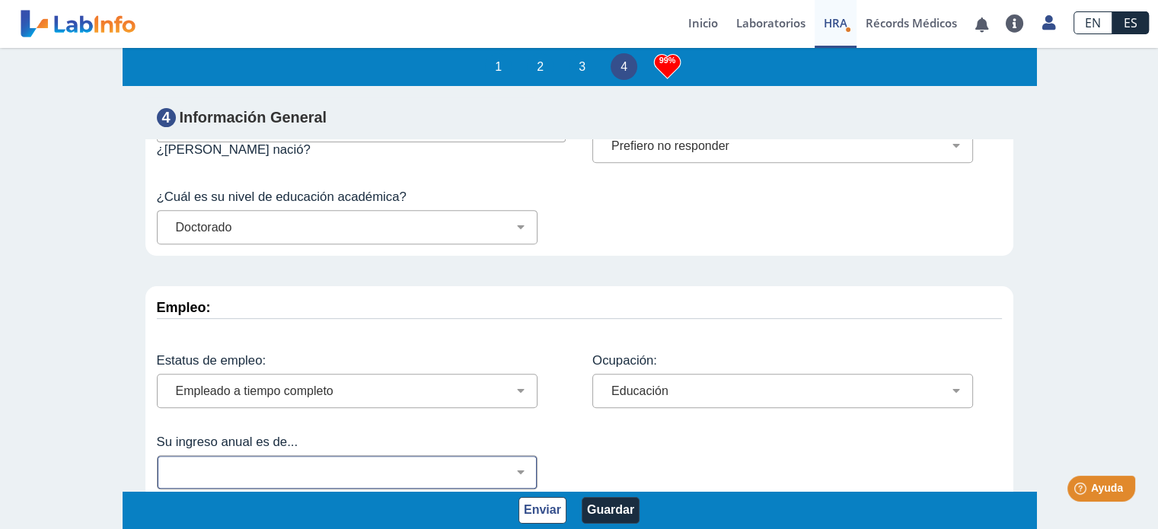
select select "5: 147"
click at [170, 465] on select "Menos de $12,000 $12,000-$16,000 $16,000-$24,000 $24,000-$30,000 $30,000-$40,00…" at bounding box center [353, 472] width 367 height 14
click at [1028, 319] on app-hra "1 2 3 4 100% Evaluación de Riesgos de Salud Complete este cuestionario y descub…" at bounding box center [579, 289] width 913 height 483
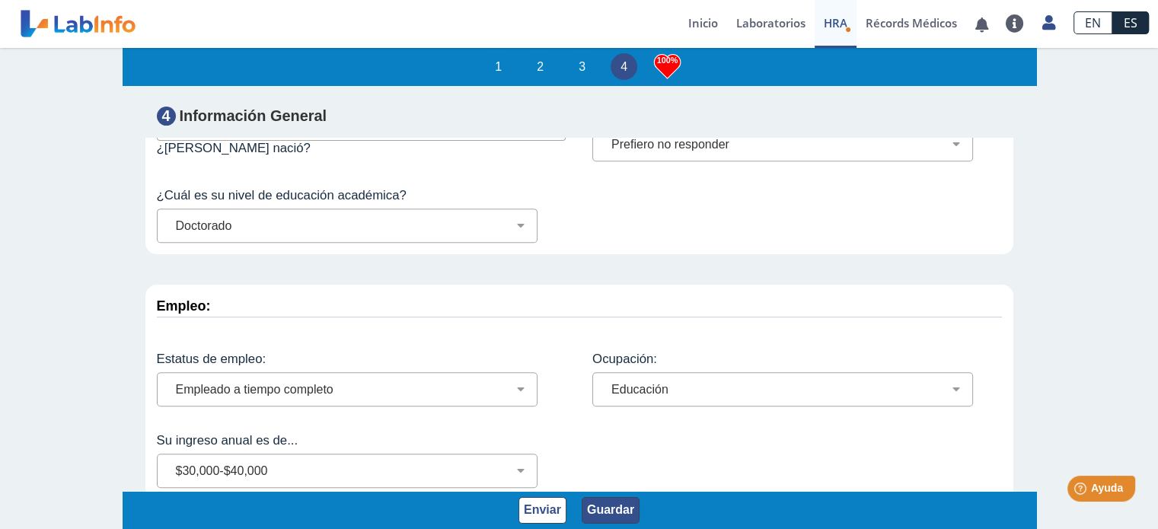
click at [593, 506] on button "Guardar" at bounding box center [610, 510] width 58 height 27
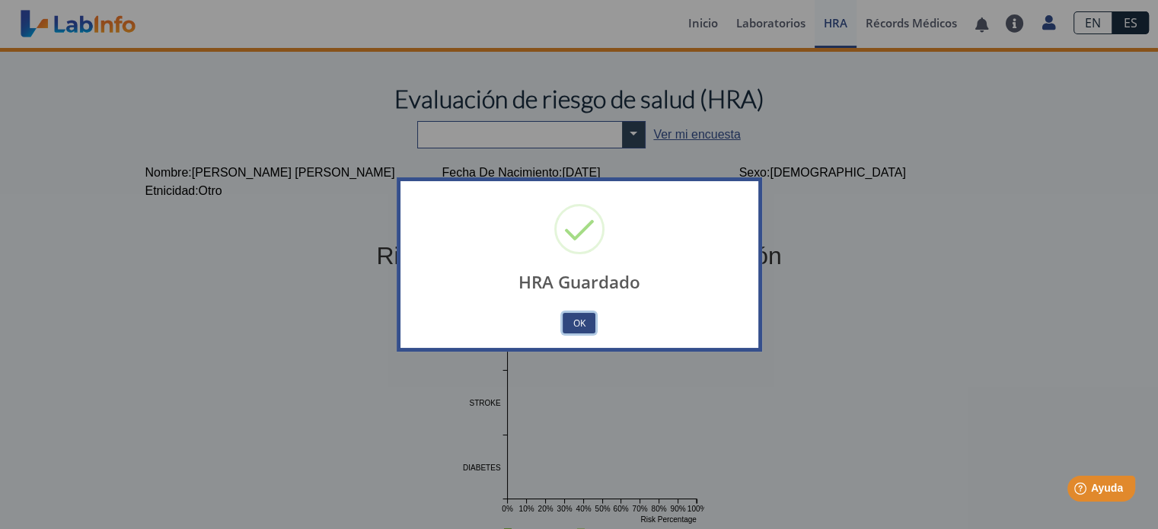
click at [578, 316] on button "OK" at bounding box center [578, 323] width 32 height 21
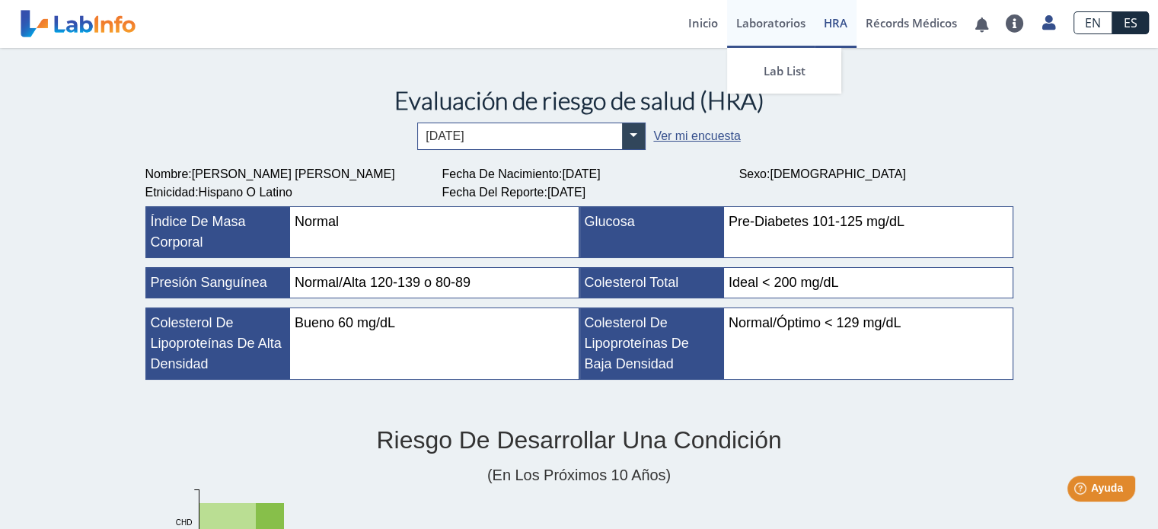
click at [760, 20] on link "Laboratorios" at bounding box center [771, 24] width 88 height 48
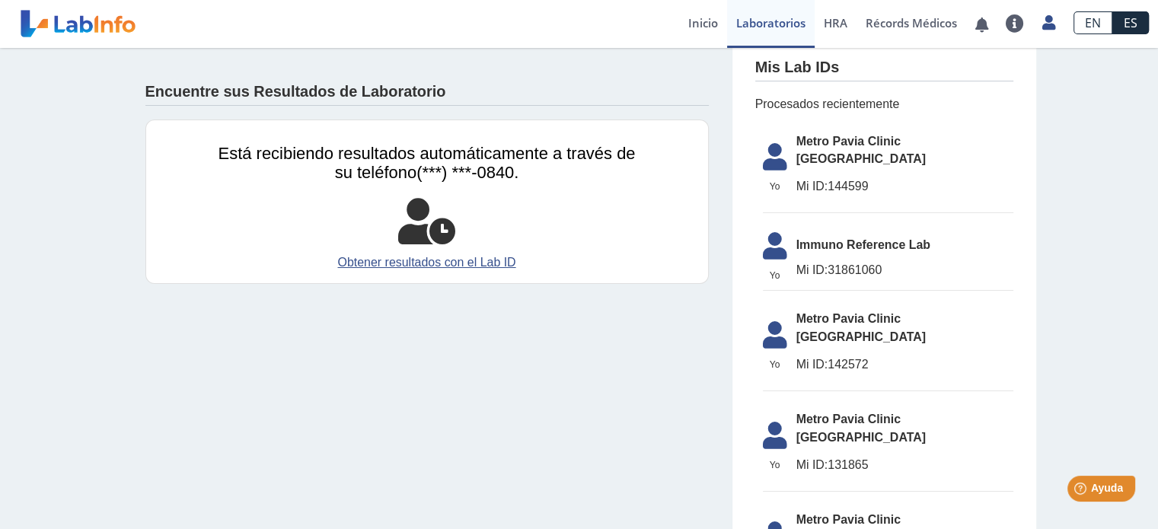
scroll to position [38, 0]
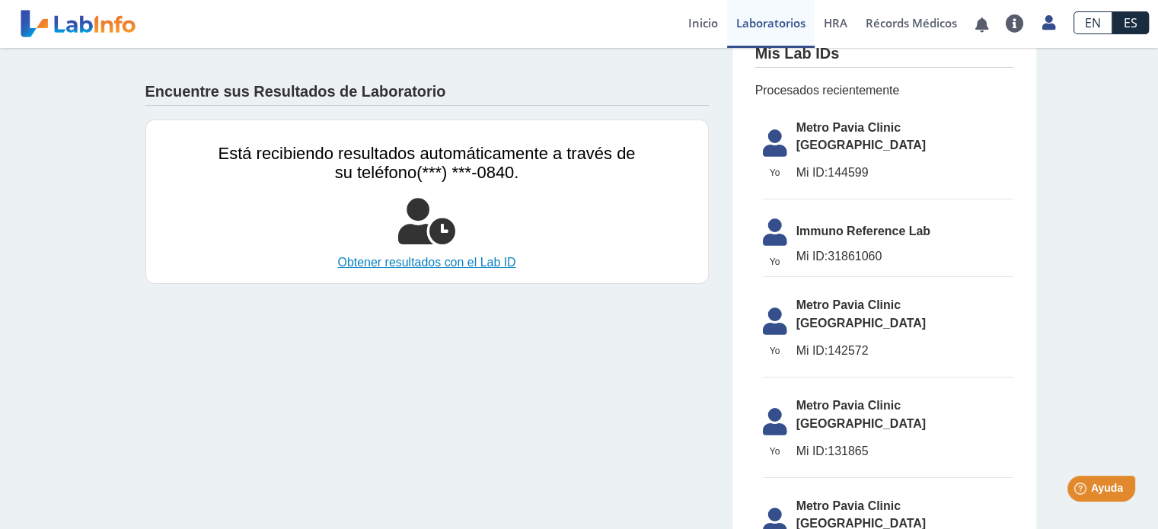
click at [473, 263] on link "Obtener resultados con el Lab ID" at bounding box center [426, 262] width 417 height 18
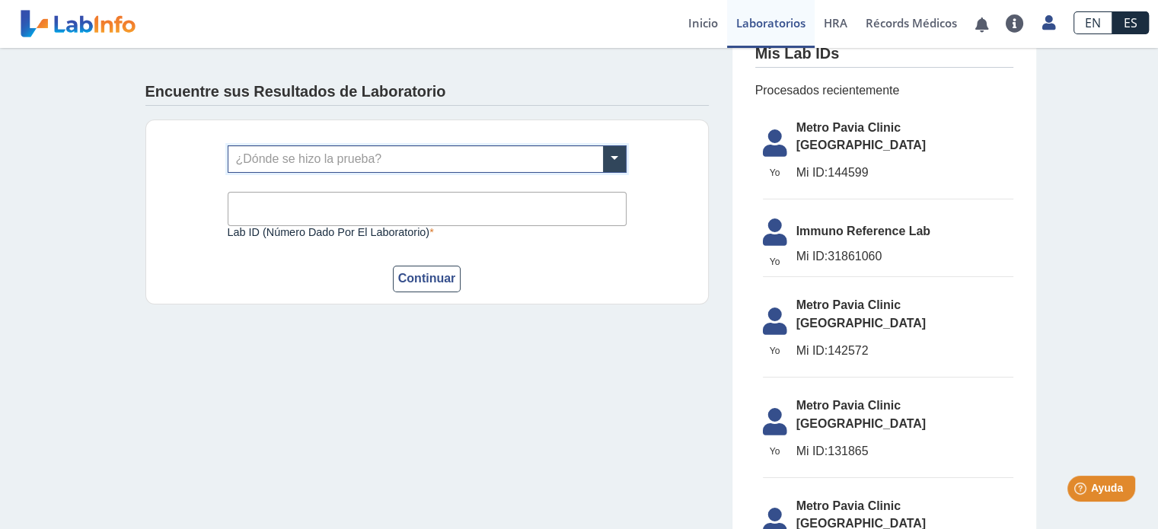
click at [418, 154] on input "text" at bounding box center [426, 159] width 397 height 26
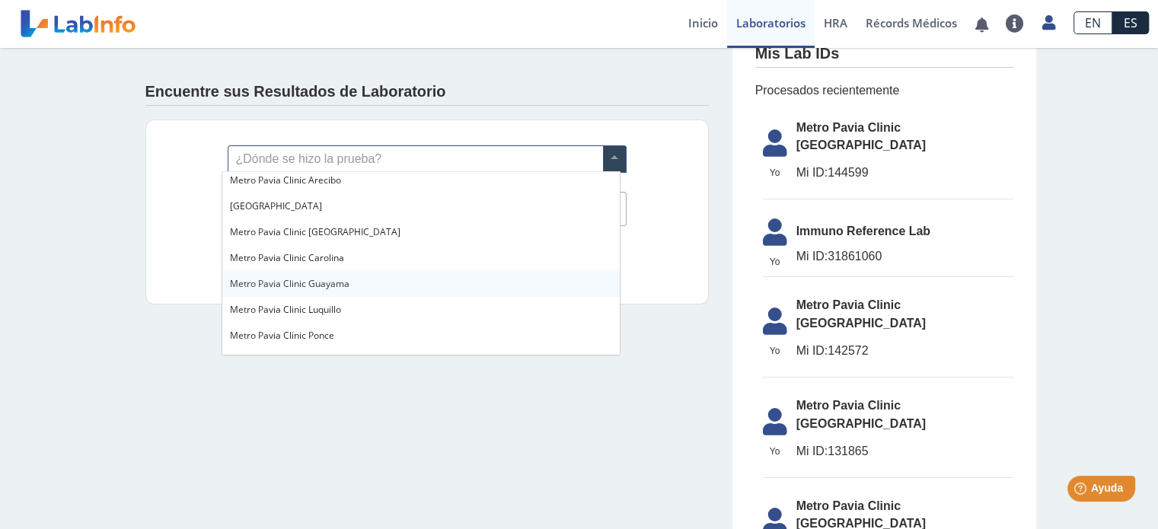
scroll to position [989, 0]
click at [322, 278] on span "[GEOGRAPHIC_DATA]" at bounding box center [276, 282] width 92 height 13
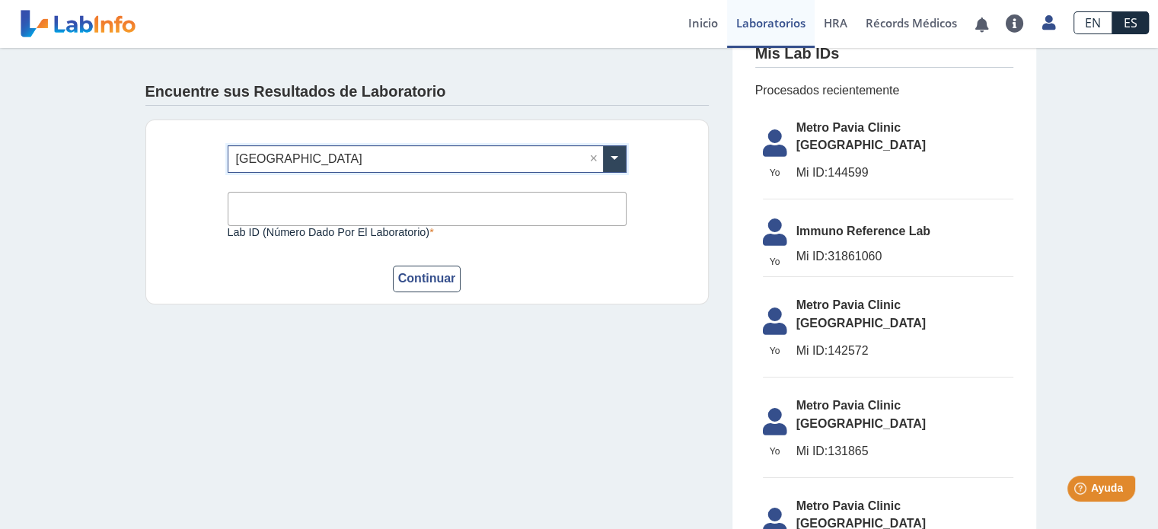
click at [362, 211] on input "Lab ID (número dado por el laboratorio)" at bounding box center [427, 209] width 399 height 34
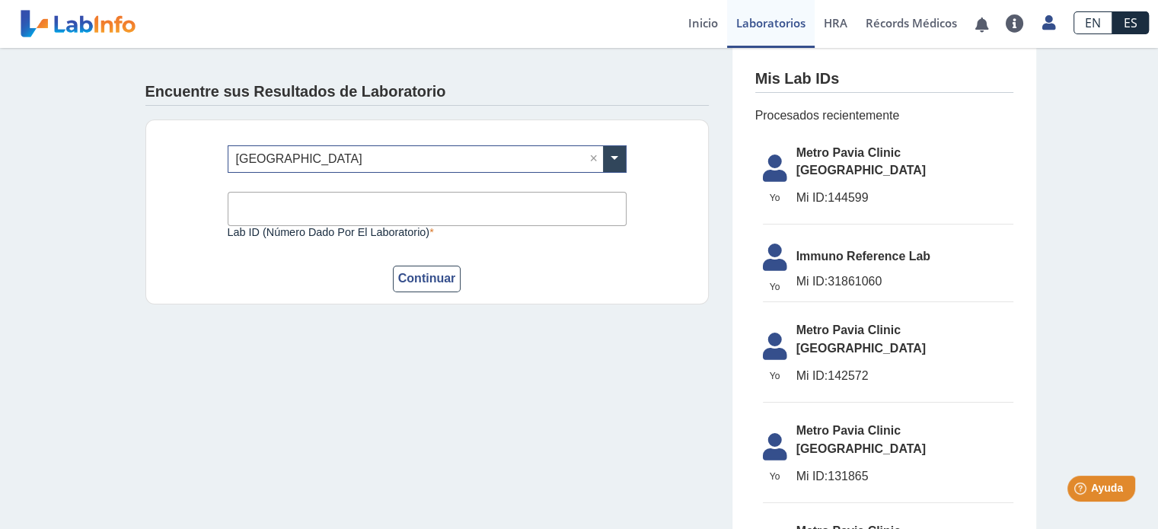
scroll to position [0, 0]
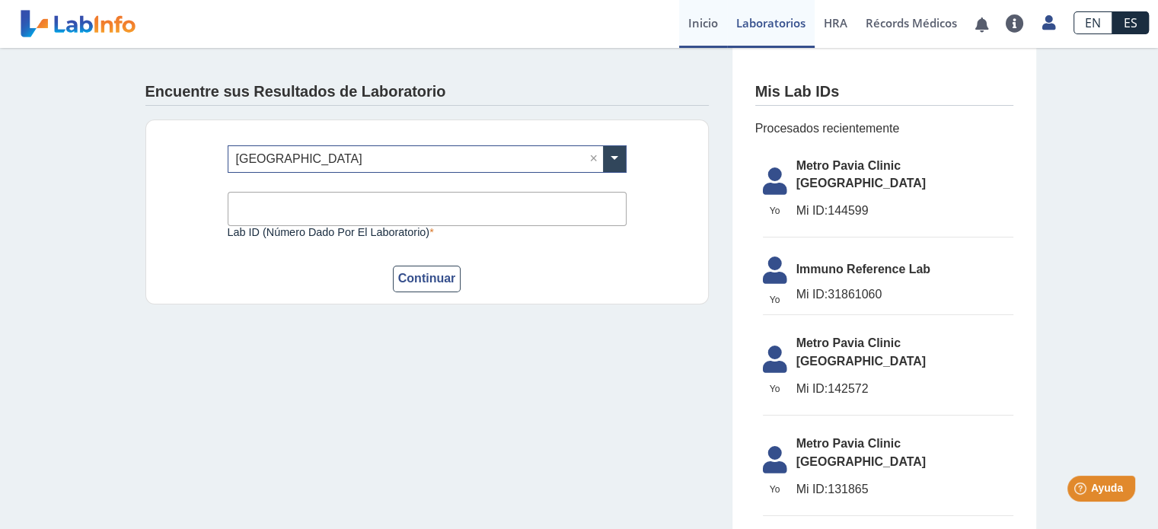
click at [702, 27] on link "Inicio" at bounding box center [703, 24] width 48 height 48
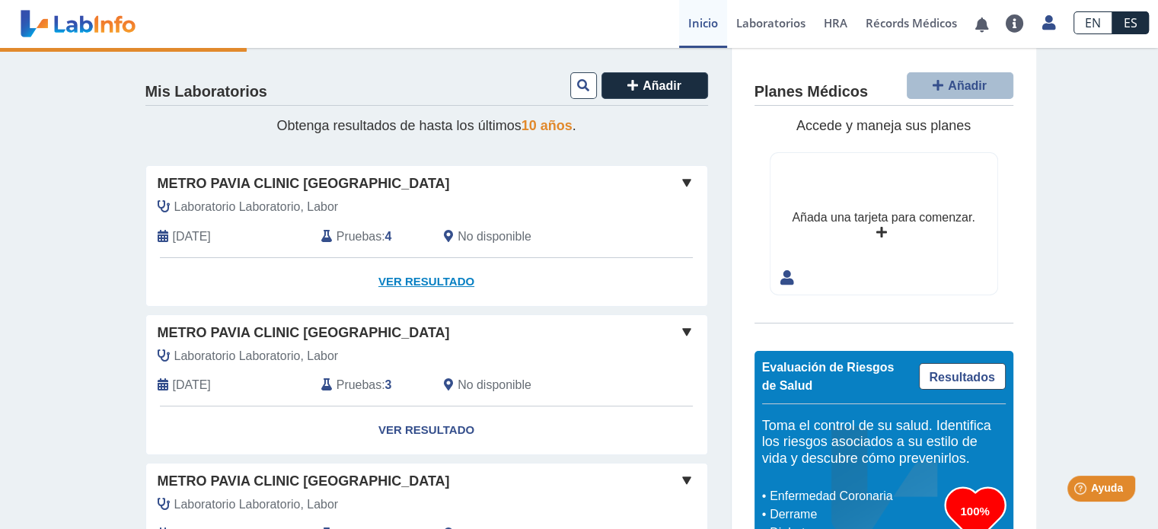
click at [432, 276] on link "Ver Resultado" at bounding box center [426, 282] width 561 height 48
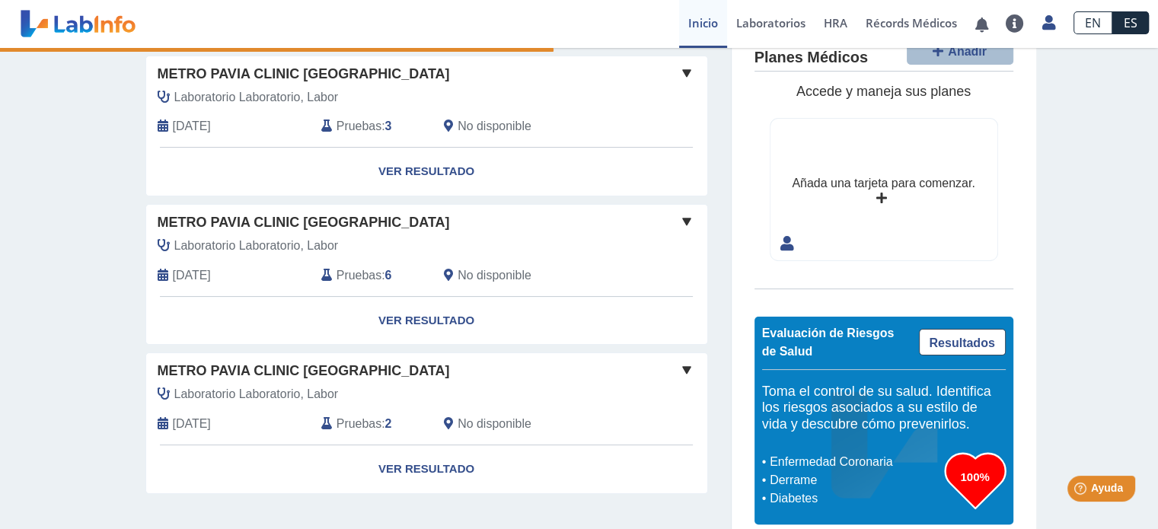
scroll to position [276, 0]
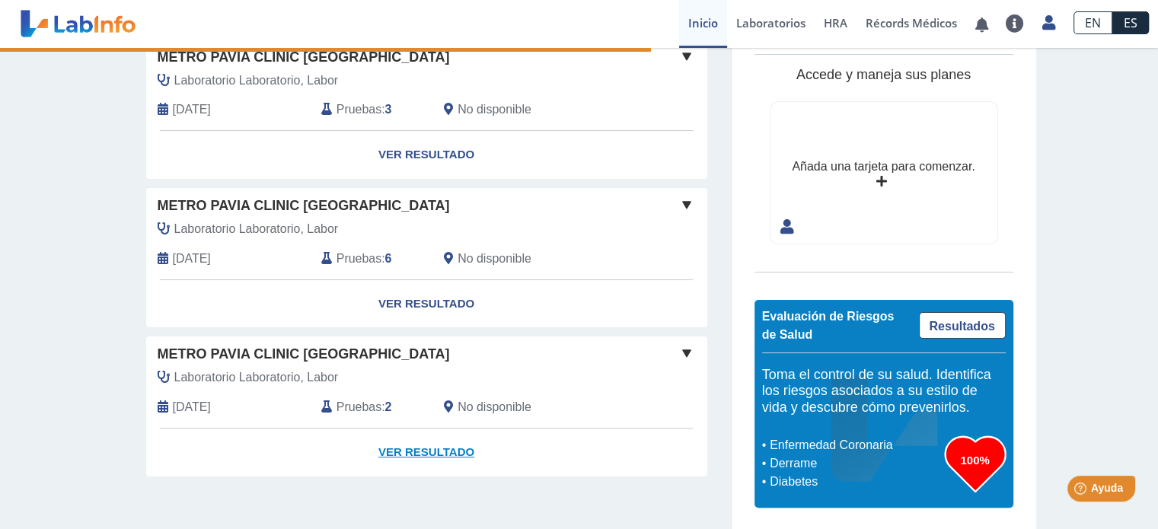
click at [422, 447] on link "Ver Resultado" at bounding box center [426, 452] width 561 height 48
click at [441, 294] on link "Ver Resultado" at bounding box center [426, 304] width 561 height 48
click at [447, 157] on link "Ver Resultado" at bounding box center [426, 155] width 561 height 48
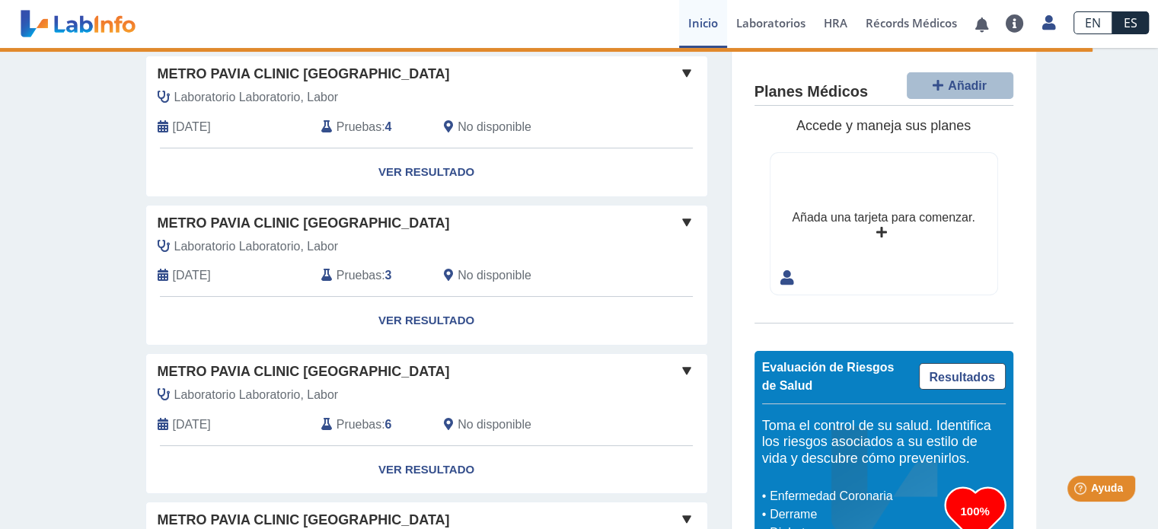
scroll to position [0, 0]
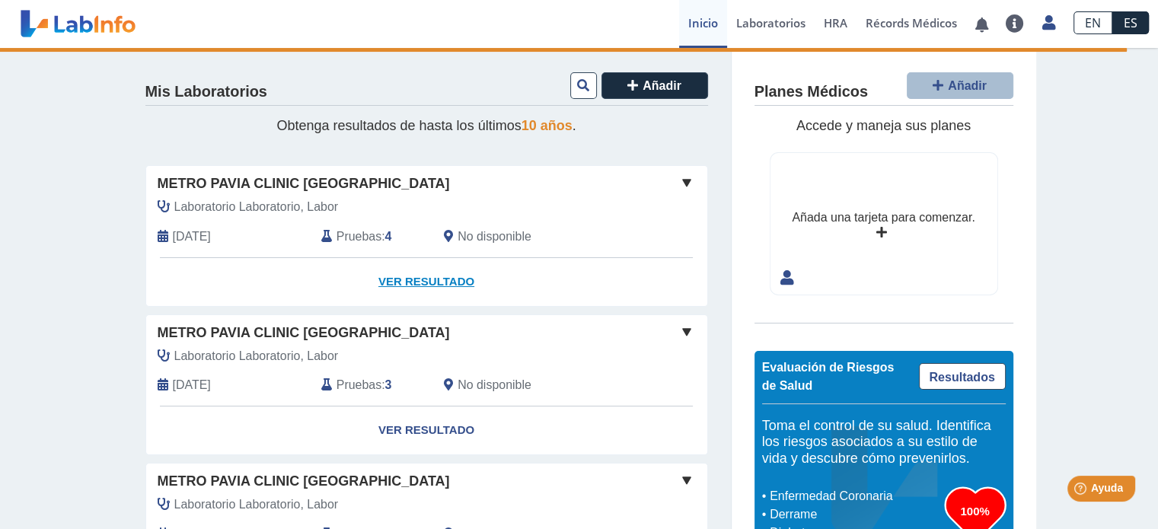
click at [449, 282] on link "Ver Resultado" at bounding box center [426, 282] width 561 height 48
click at [452, 282] on link "Ver Resultado" at bounding box center [426, 282] width 561 height 48
click at [579, 91] on button at bounding box center [583, 85] width 27 height 27
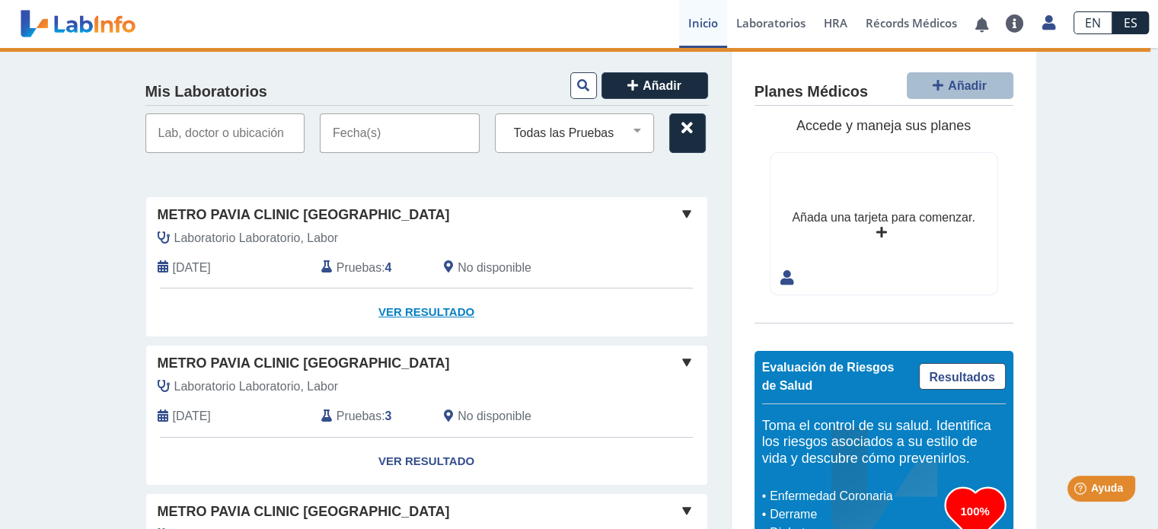
click at [442, 307] on link "Ver Resultado" at bounding box center [426, 312] width 561 height 48
click at [677, 215] on span at bounding box center [686, 214] width 18 height 18
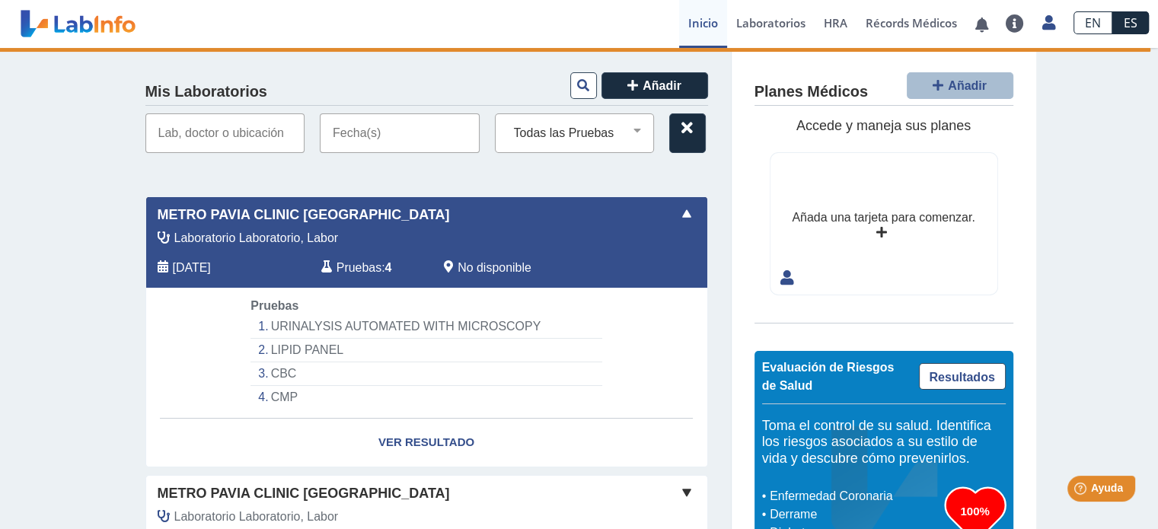
click at [377, 261] on div "Pruebas : 4" at bounding box center [371, 268] width 123 height 18
click at [462, 261] on span "No disponible" at bounding box center [494, 268] width 74 height 18
drag, startPoint x: 330, startPoint y: 280, endPoint x: 315, endPoint y: 303, distance: 27.4
click at [330, 282] on div "Laboratorio Laboratorio, Labor [DATE] Pruebas : 4 No disponible" at bounding box center [392, 258] width 514 height 59
click at [314, 308] on div "Pruebas [MEDICAL_DATA] AUTOMATED WITH MICROSCOPY [MEDICAL_DATA] CBC CMP" at bounding box center [426, 353] width 374 height 112
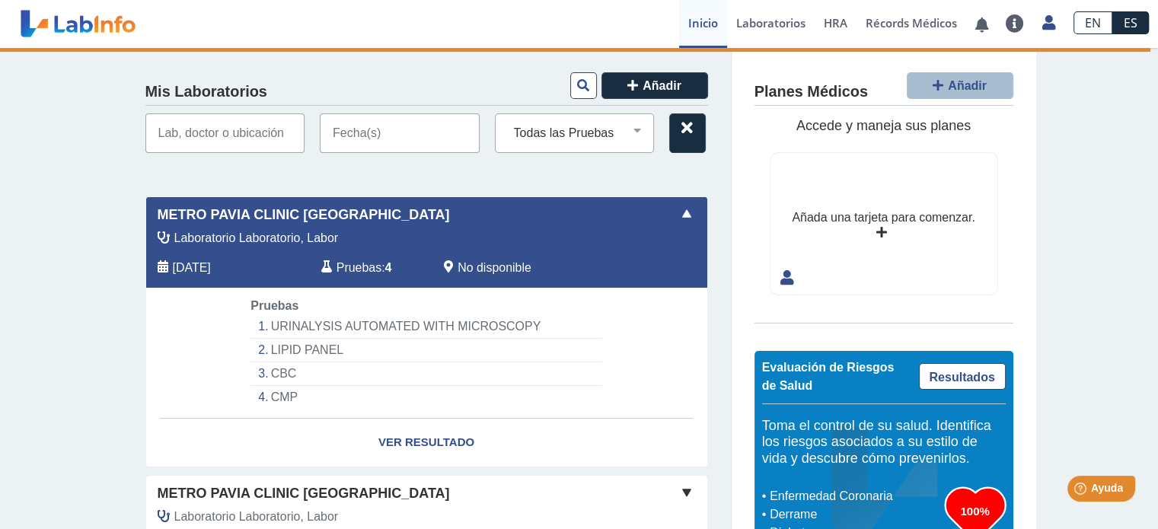
click at [305, 336] on li "URINALYSIS AUTOMATED WITH MICROSCOPY" at bounding box center [425, 327] width 351 height 24
click at [286, 362] on li "CBC" at bounding box center [425, 374] width 351 height 24
click at [231, 276] on div "Laboratorio Laboratorio, Labor [DATE] Pruebas : 4 No disponible" at bounding box center [392, 258] width 514 height 59
click at [296, 351] on li "LIPID PANEL" at bounding box center [425, 351] width 351 height 24
click at [289, 372] on li "CBC" at bounding box center [425, 374] width 351 height 24
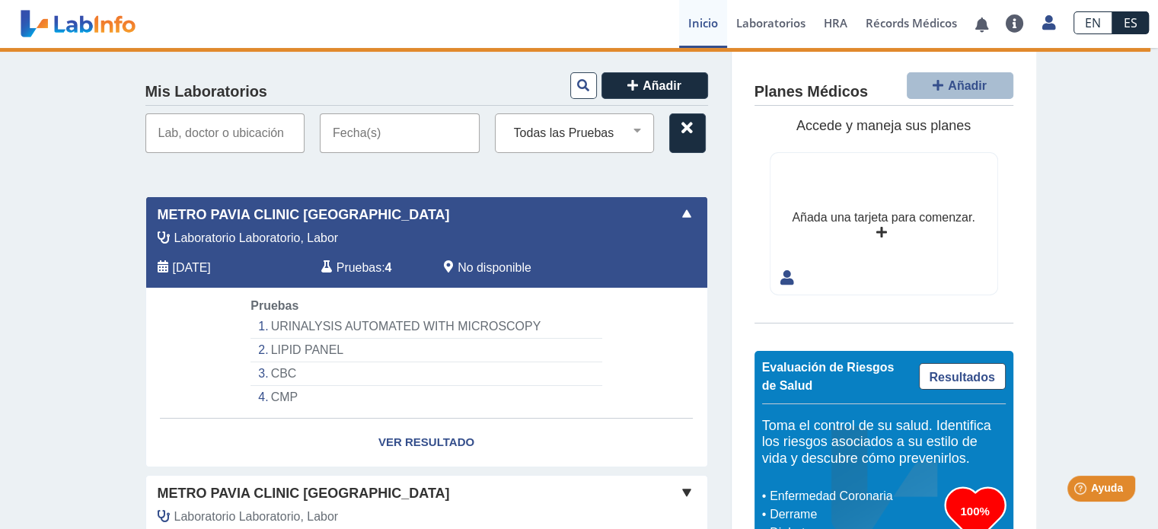
click at [277, 400] on li "CMP" at bounding box center [425, 397] width 351 height 23
click at [384, 429] on link "Ver Resultado" at bounding box center [426, 443] width 561 height 48
select select "***"
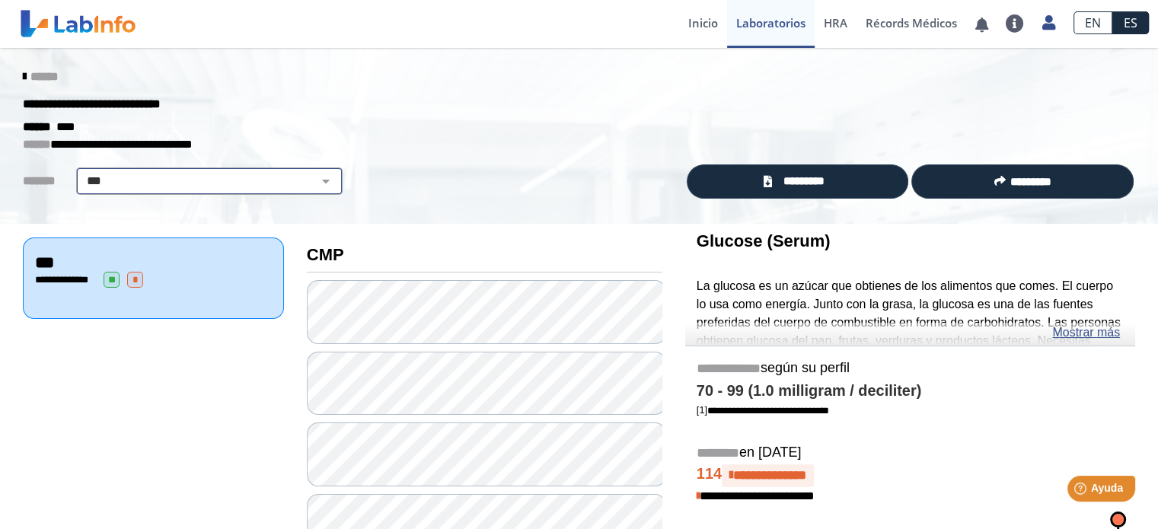
click at [269, 180] on select "**********" at bounding box center [209, 181] width 257 height 18
select select
click at [81, 172] on select "**********" at bounding box center [209, 181] width 257 height 18
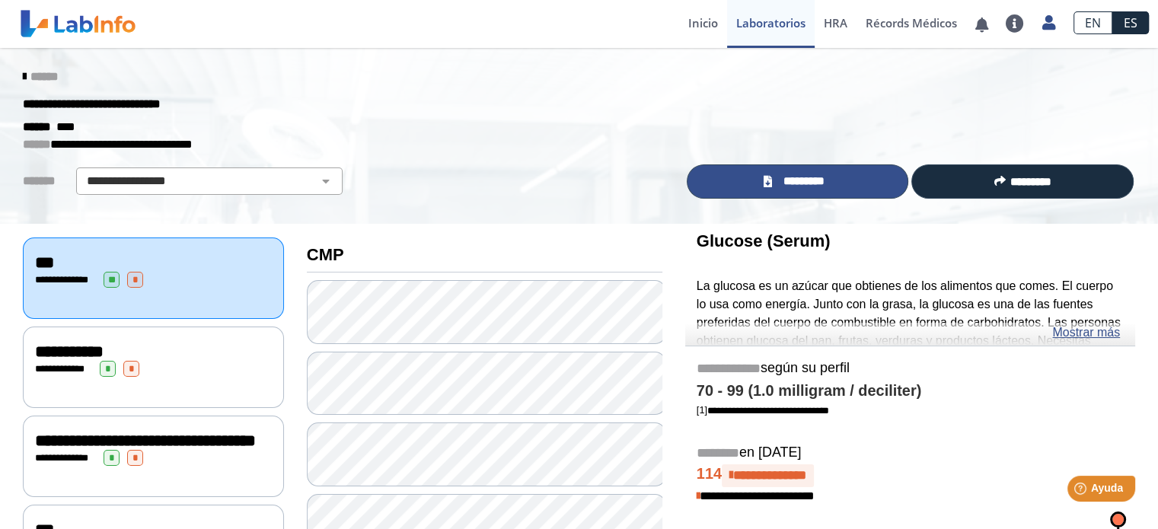
click at [840, 183] on link "*********" at bounding box center [797, 181] width 222 height 34
